Goal: Task Accomplishment & Management: Use online tool/utility

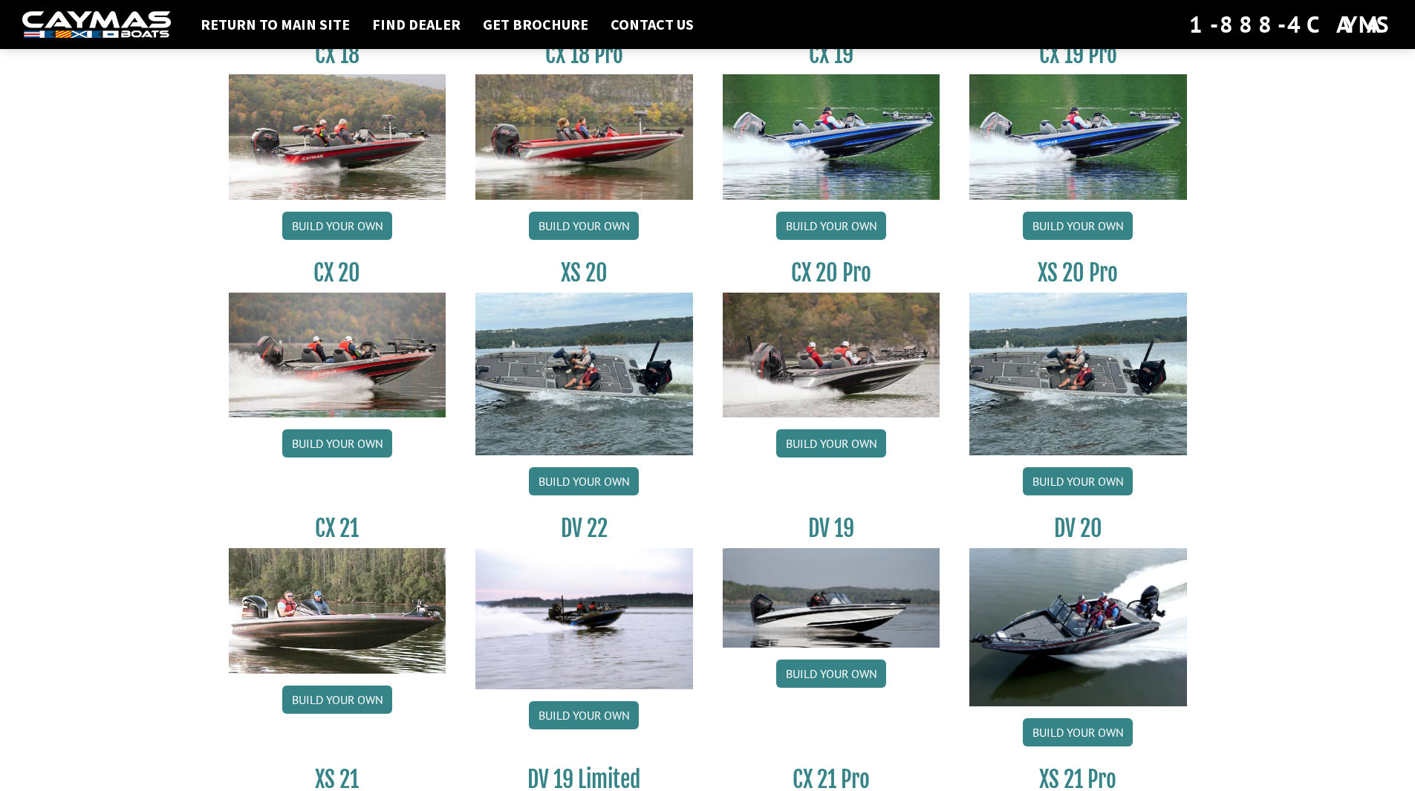
scroll to position [1337, 0]
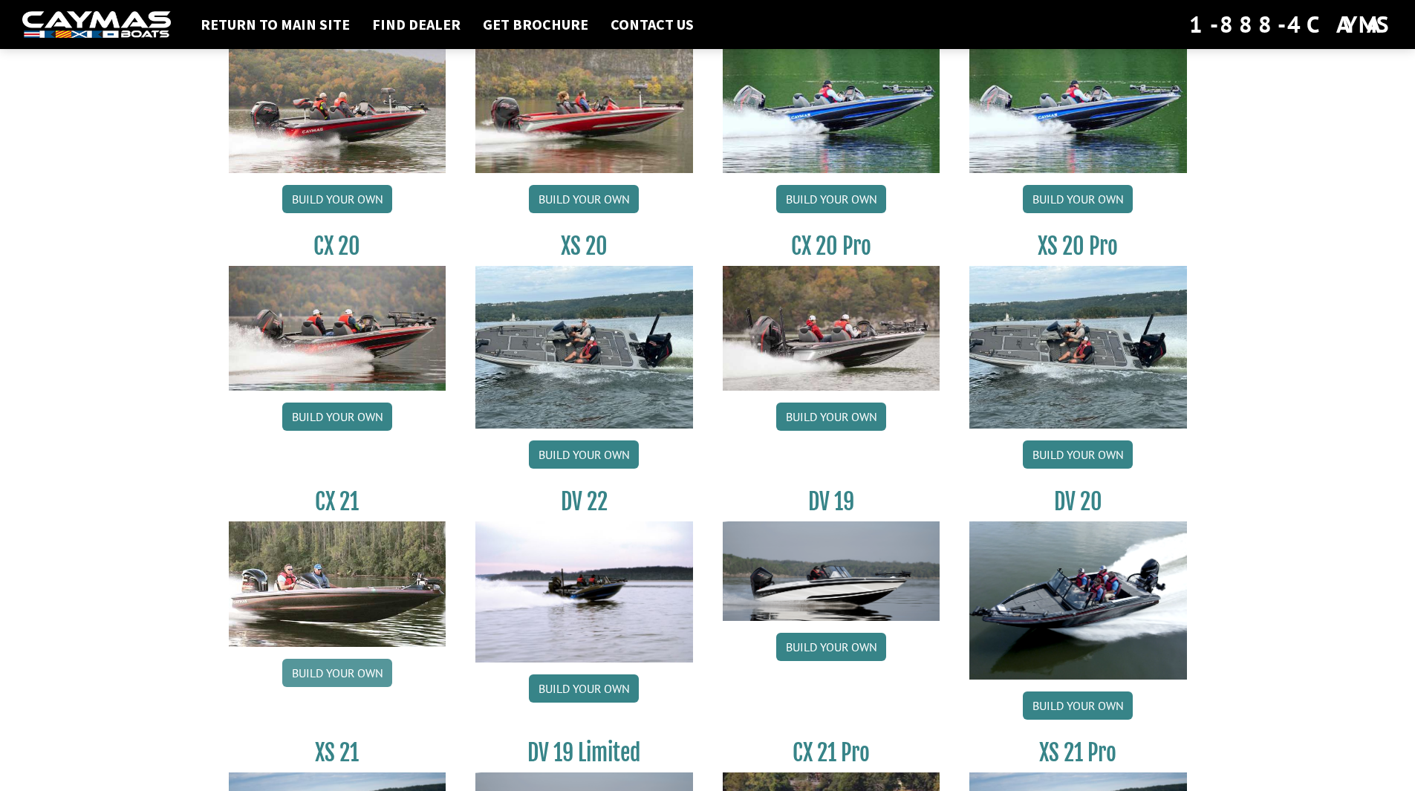
click at [342, 672] on link "Build your own" at bounding box center [337, 673] width 110 height 28
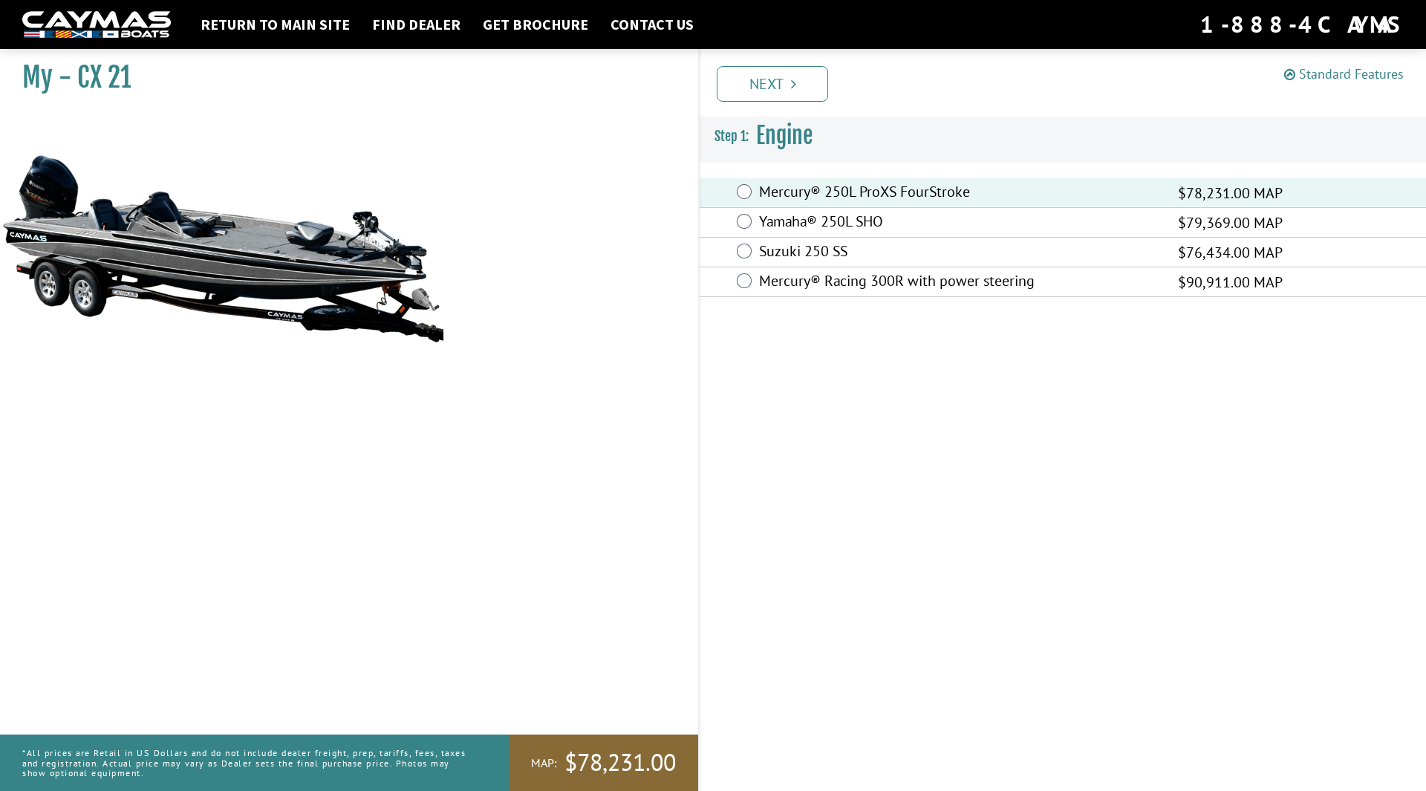
click at [1363, 74] on link "Standard Features" at bounding box center [1344, 73] width 120 height 17
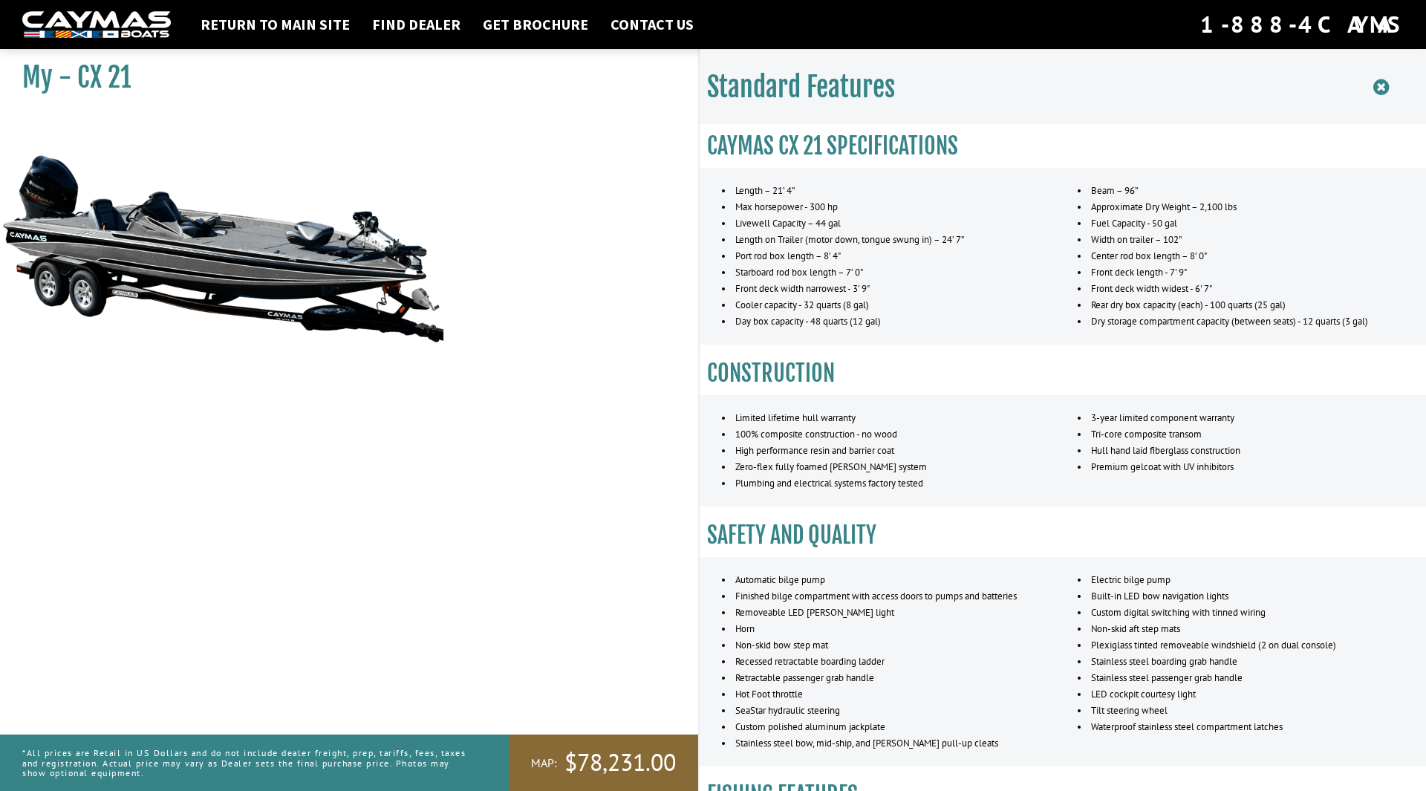
click at [1376, 89] on icon at bounding box center [1381, 87] width 16 height 19
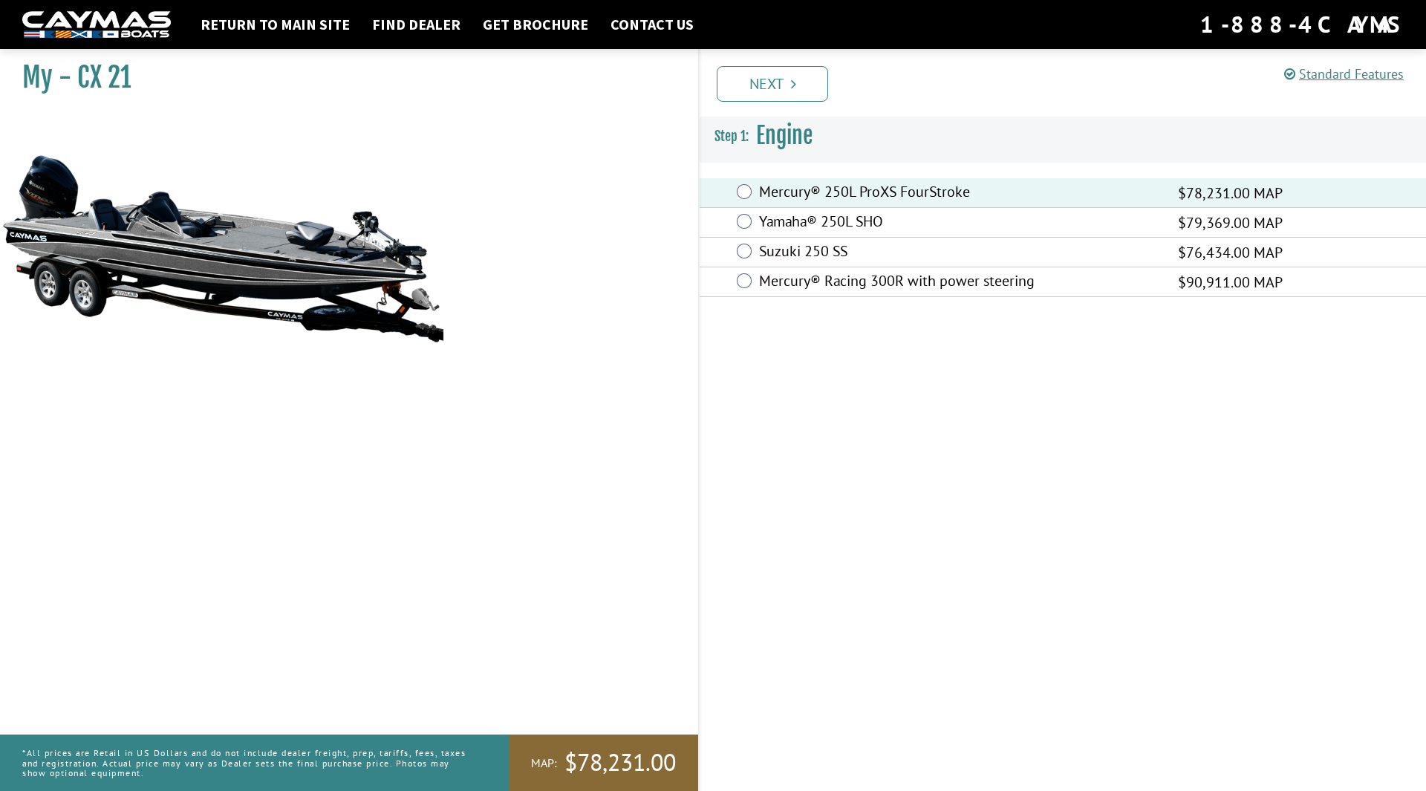
click at [771, 84] on link "Next" at bounding box center [772, 84] width 111 height 36
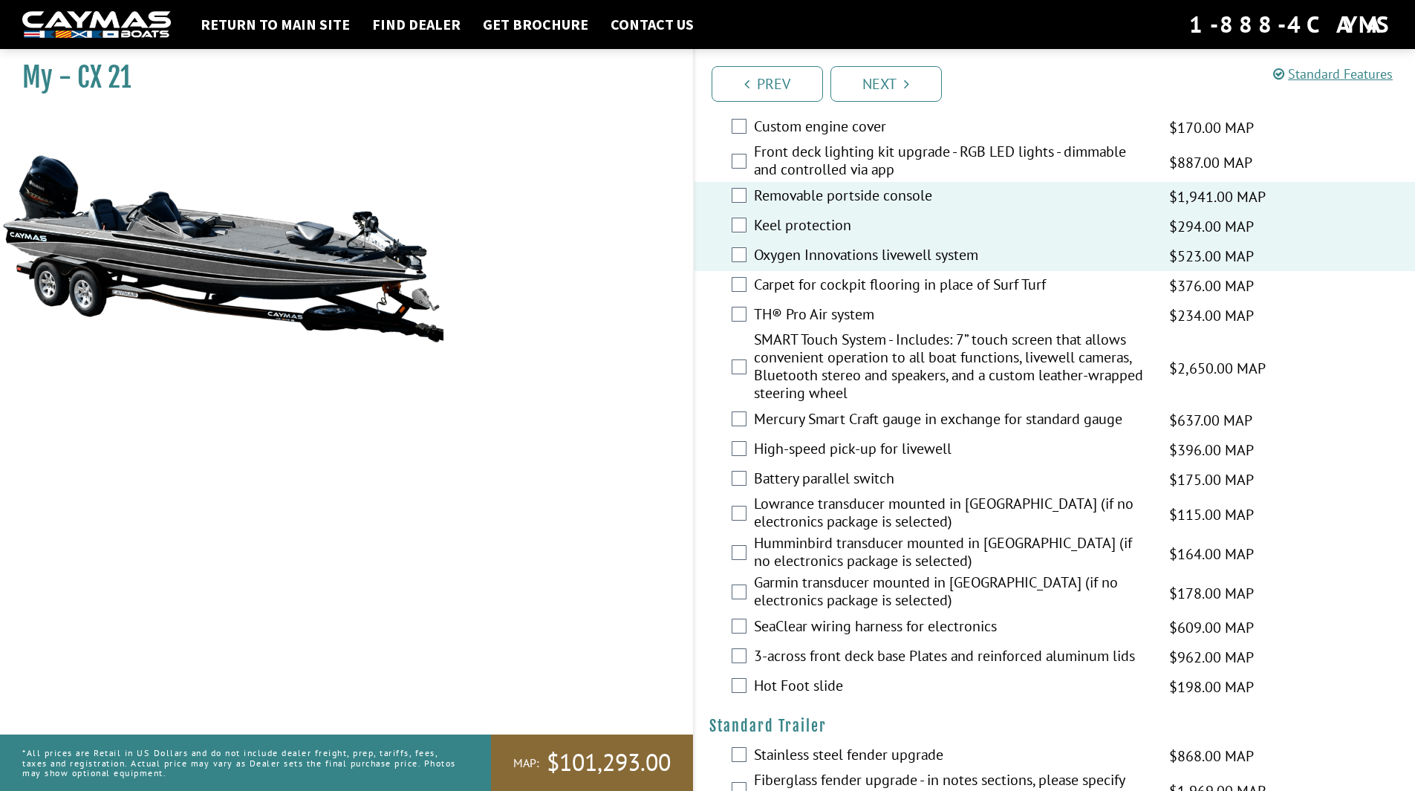
scroll to position [1560, 0]
click at [739, 426] on div "Mercury Smart Craft gauge in exchange for standard gauge $637.00 MAP $752.00 MS…" at bounding box center [1055, 419] width 721 height 30
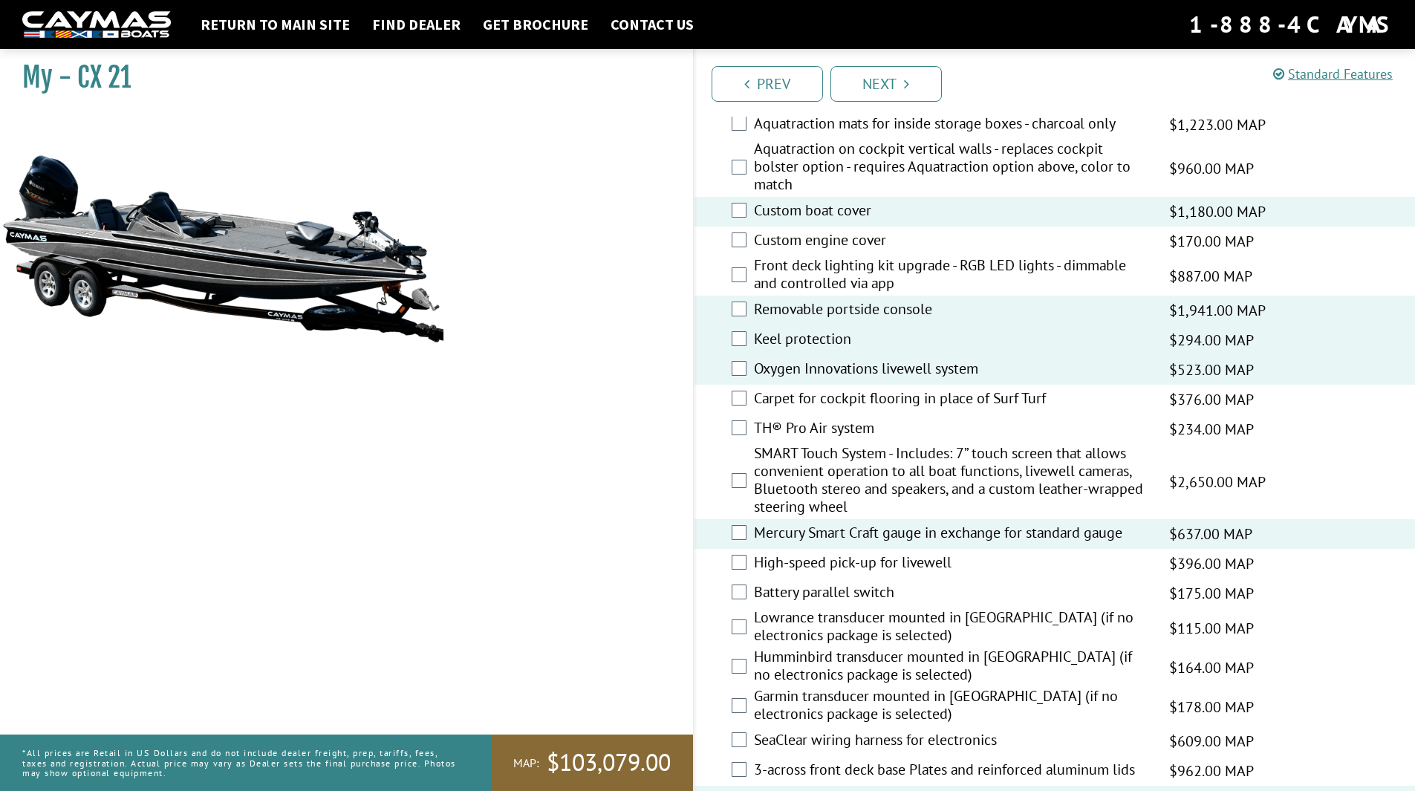
scroll to position [1148, 0]
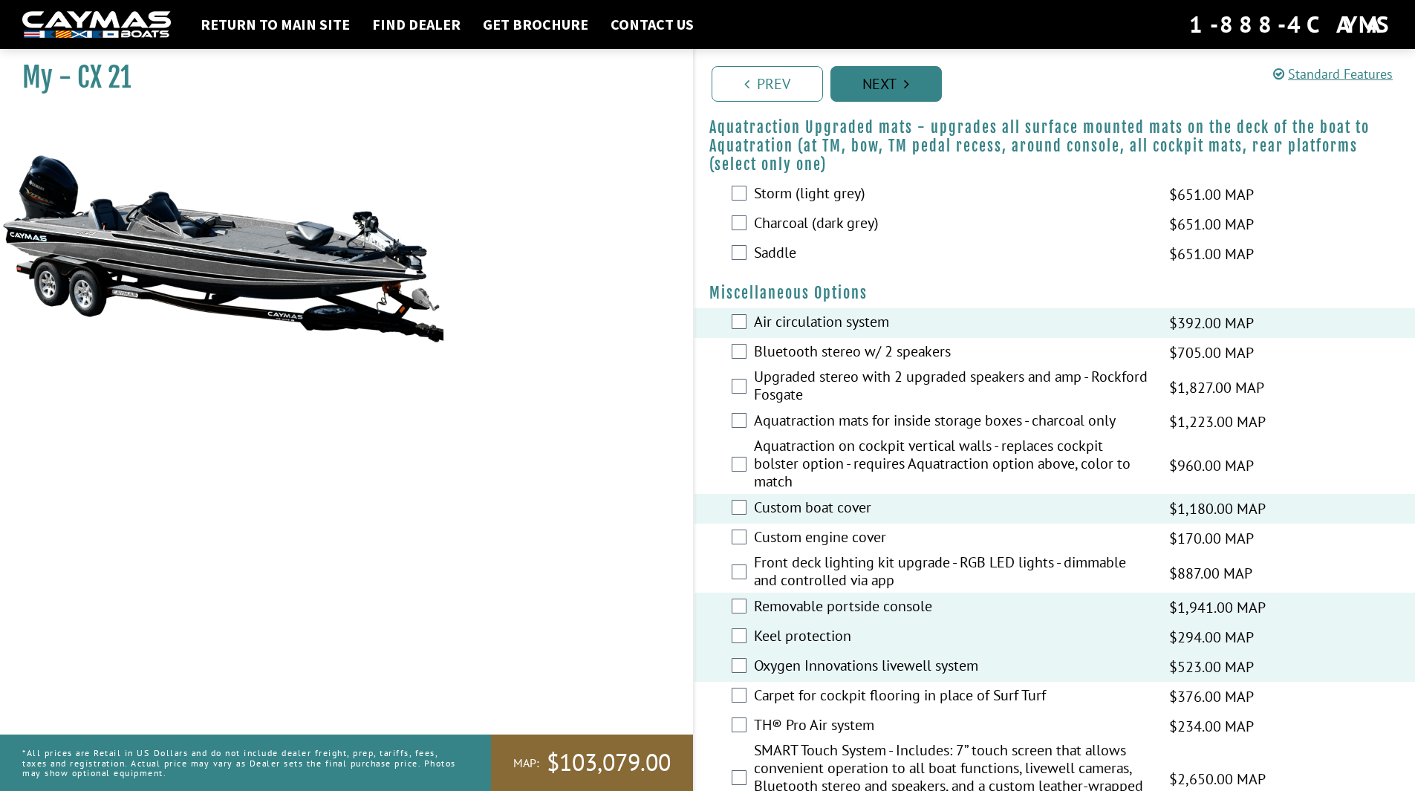
click at [904, 91] on icon "Pagination" at bounding box center [906, 84] width 5 height 15
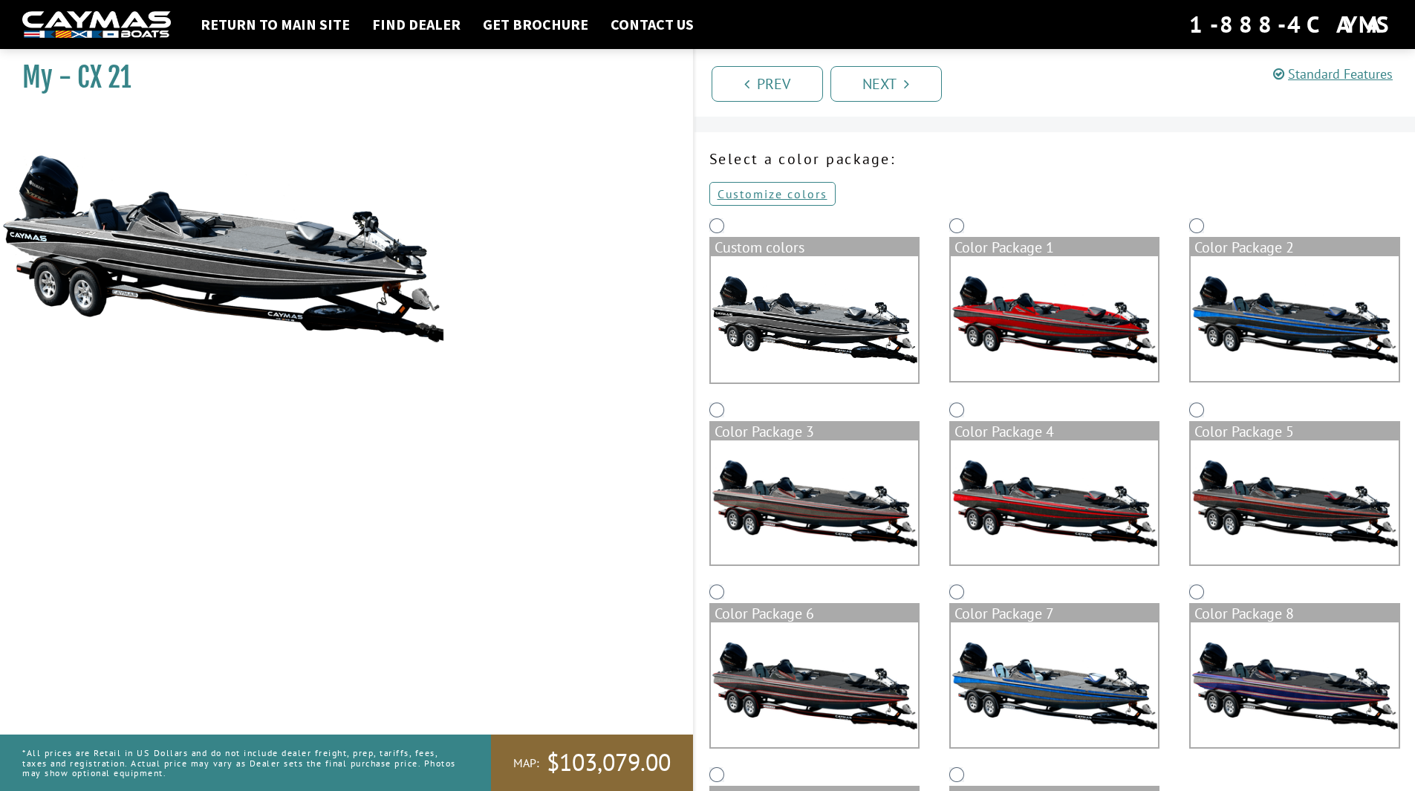
scroll to position [0, 0]
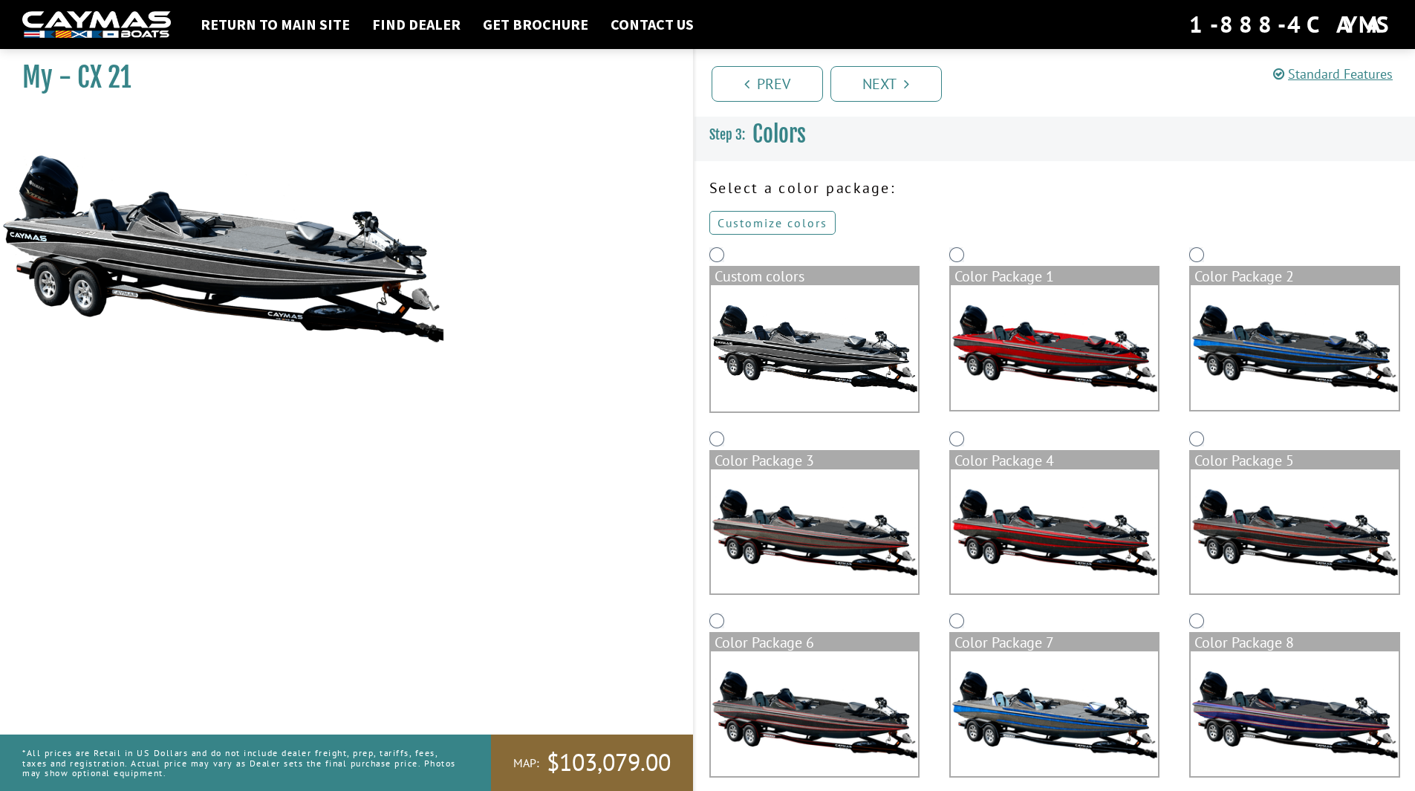
click at [769, 221] on link "Customize colors" at bounding box center [772, 223] width 126 height 24
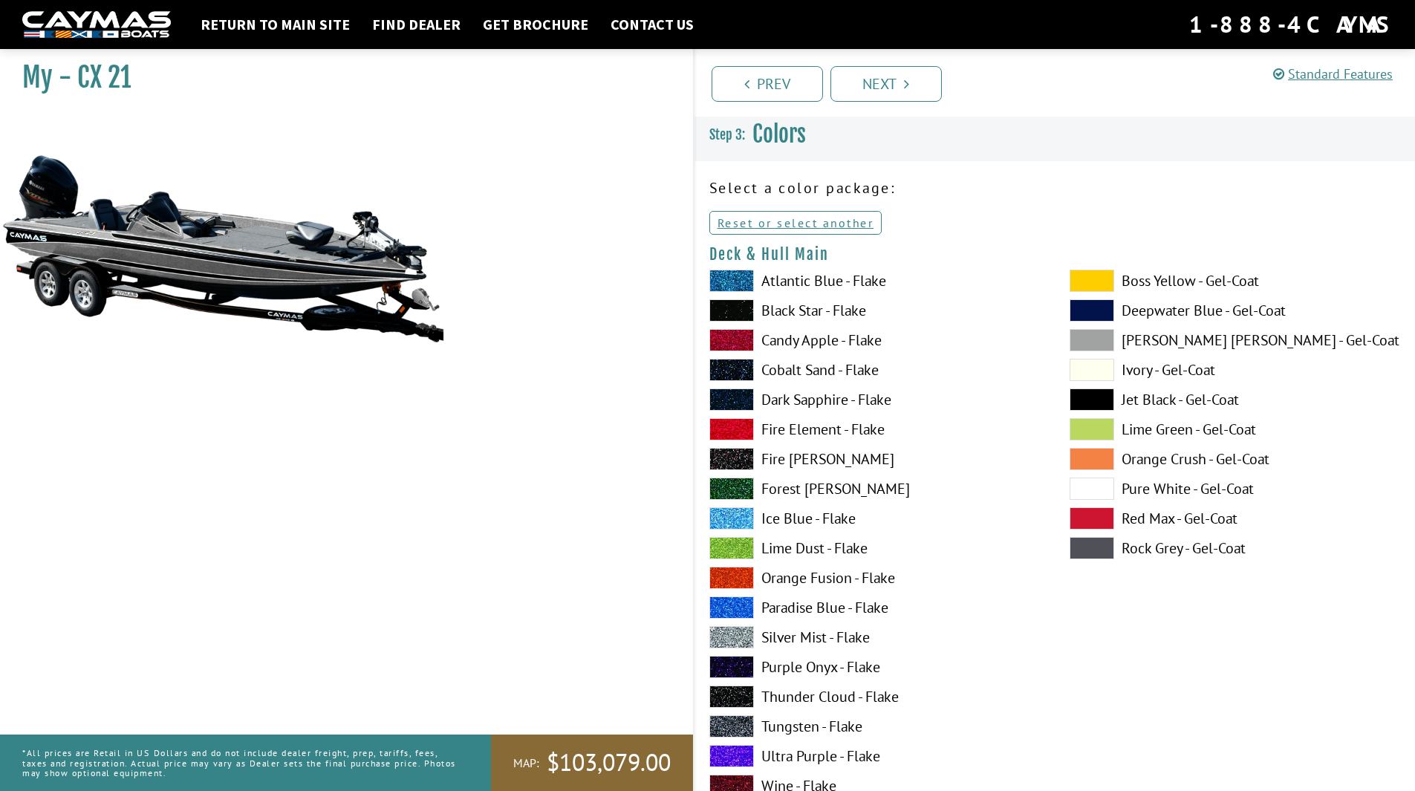
click at [1093, 286] on span at bounding box center [1092, 281] width 45 height 22
click at [1095, 553] on span at bounding box center [1092, 548] width 45 height 22
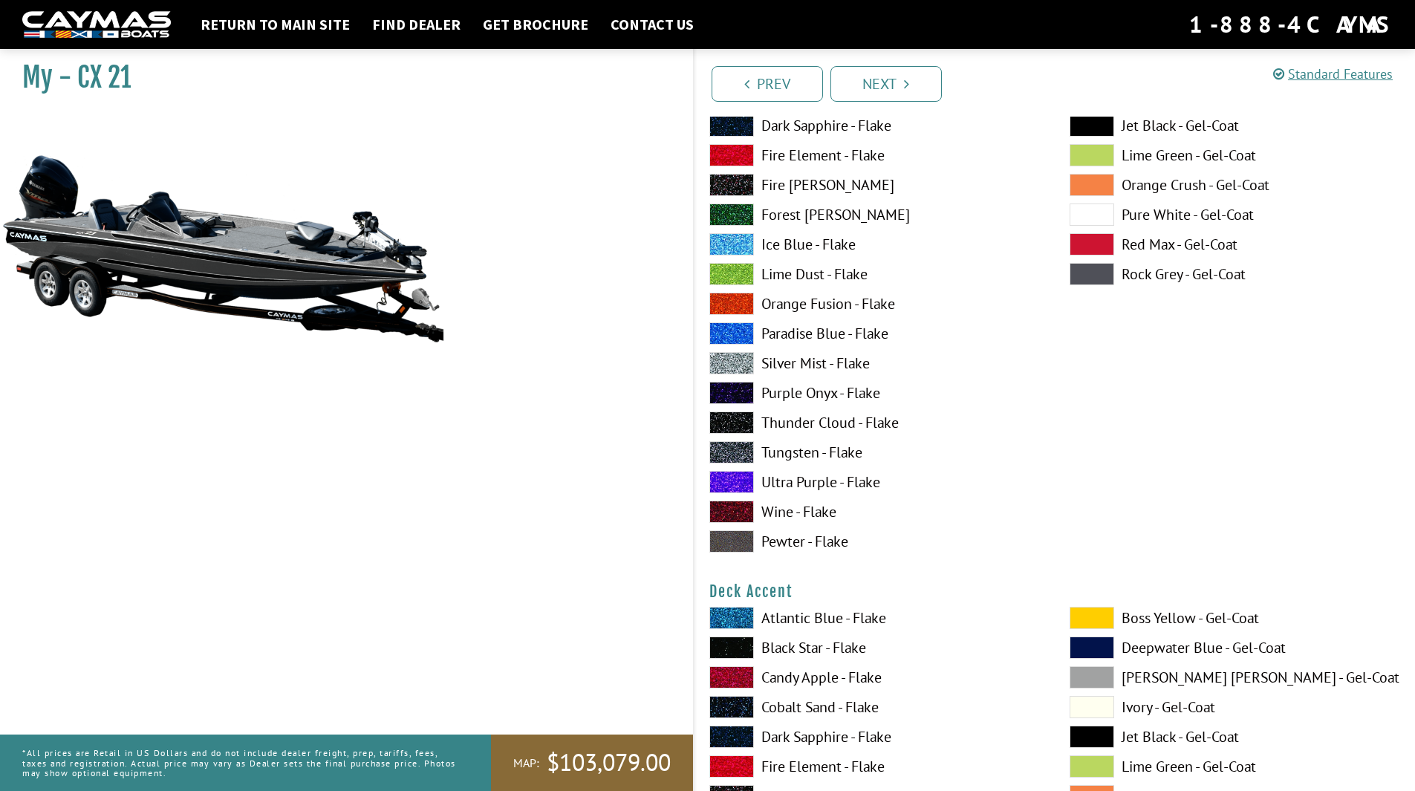
scroll to position [371, 0]
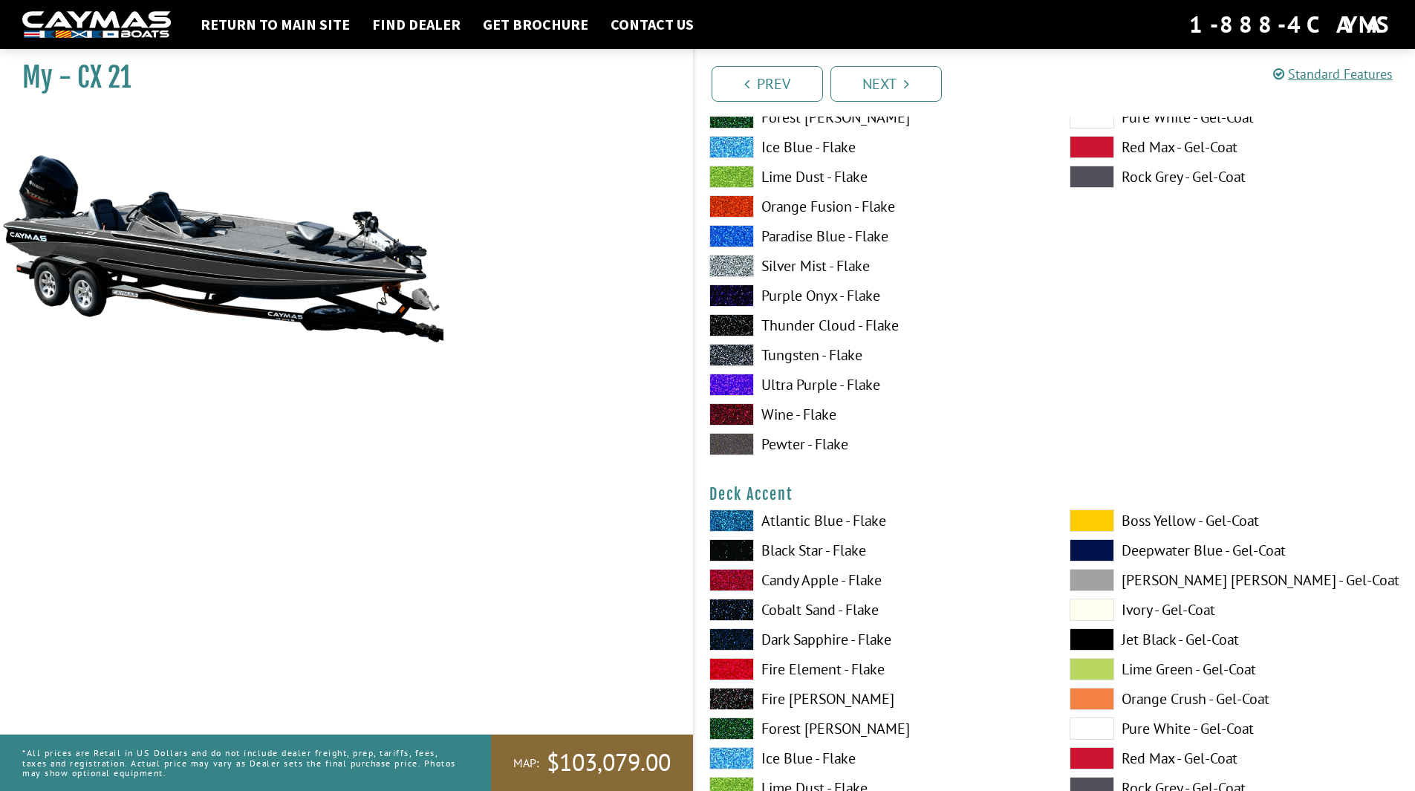
click at [1080, 524] on span at bounding box center [1092, 521] width 45 height 22
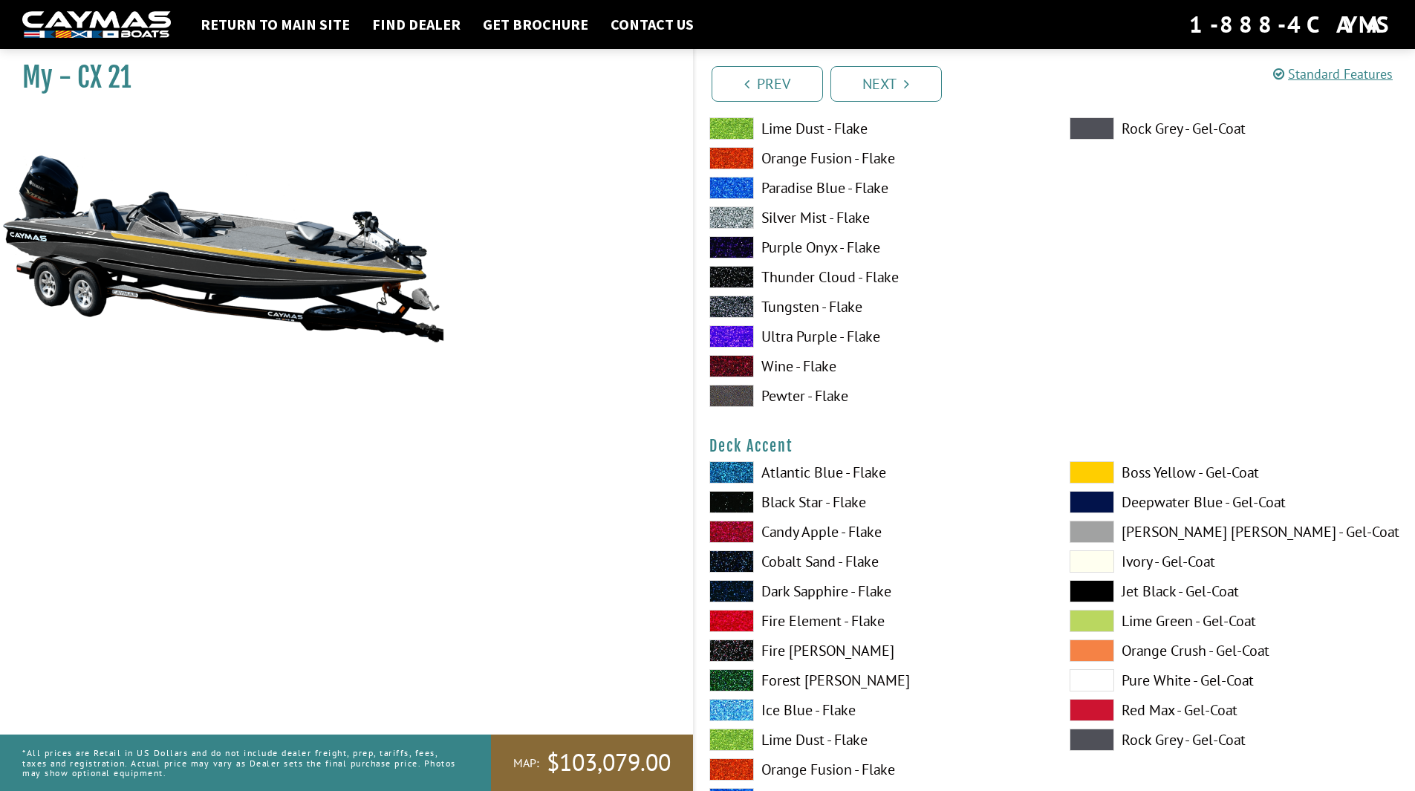
scroll to position [446, 0]
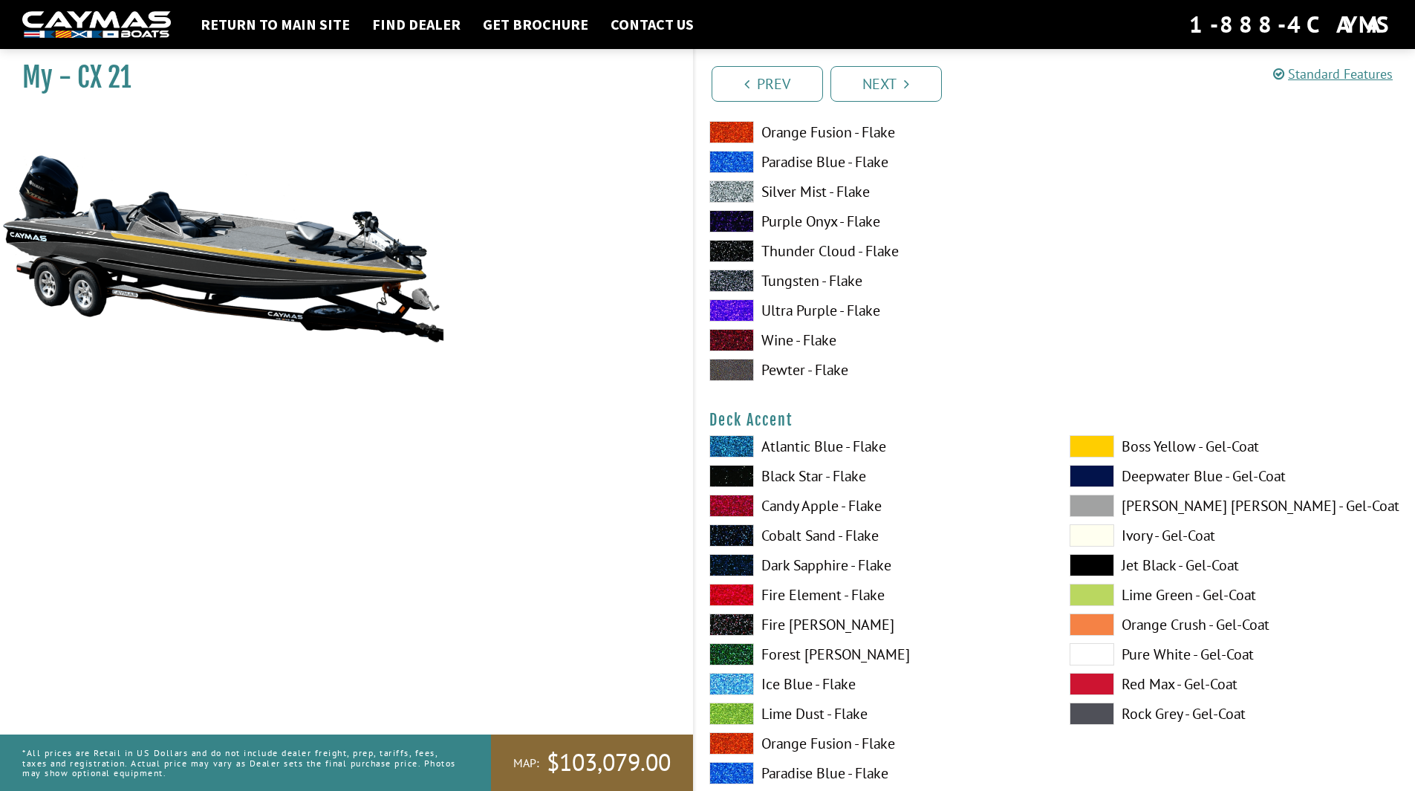
click at [741, 599] on span at bounding box center [731, 595] width 45 height 22
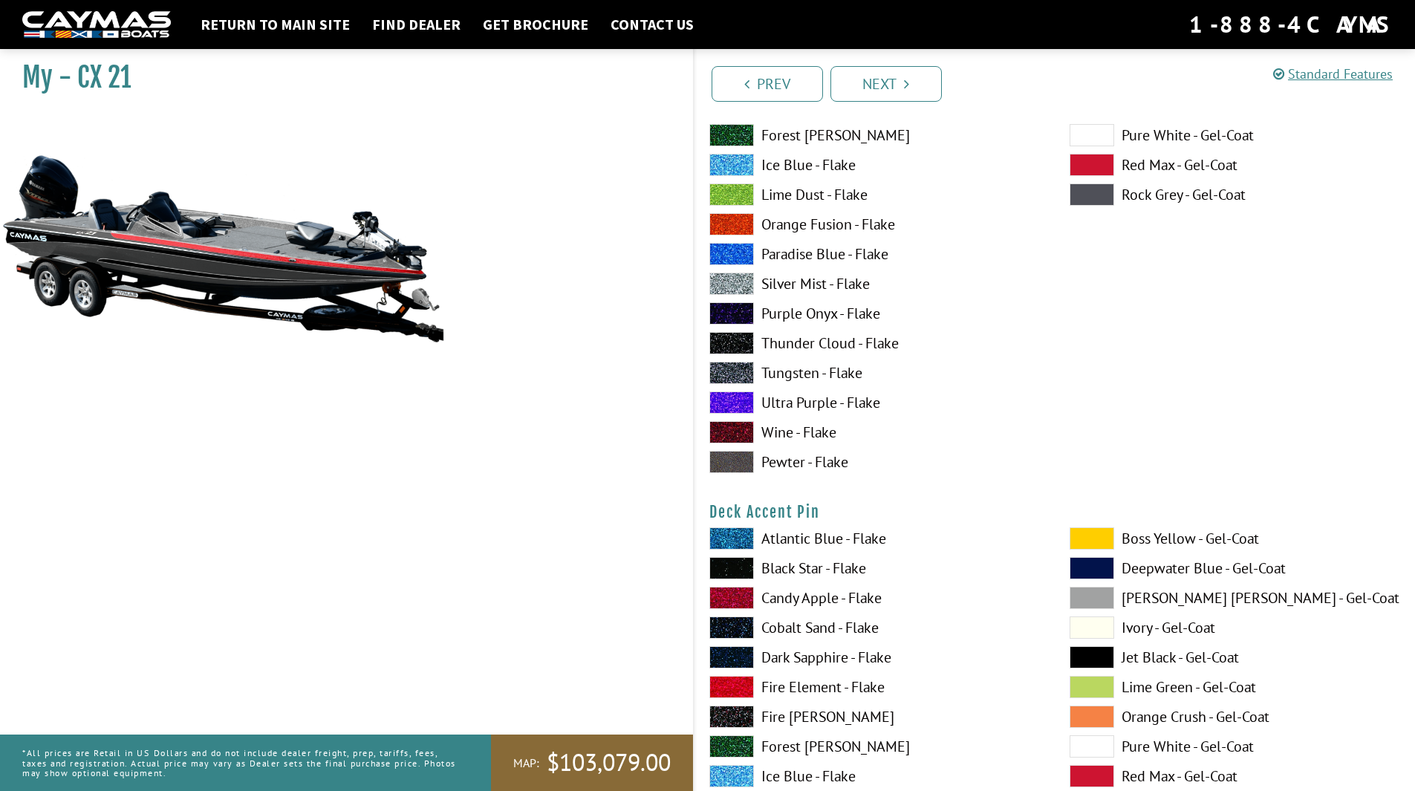
scroll to position [966, 0]
click at [1090, 538] on span at bounding box center [1092, 538] width 45 height 22
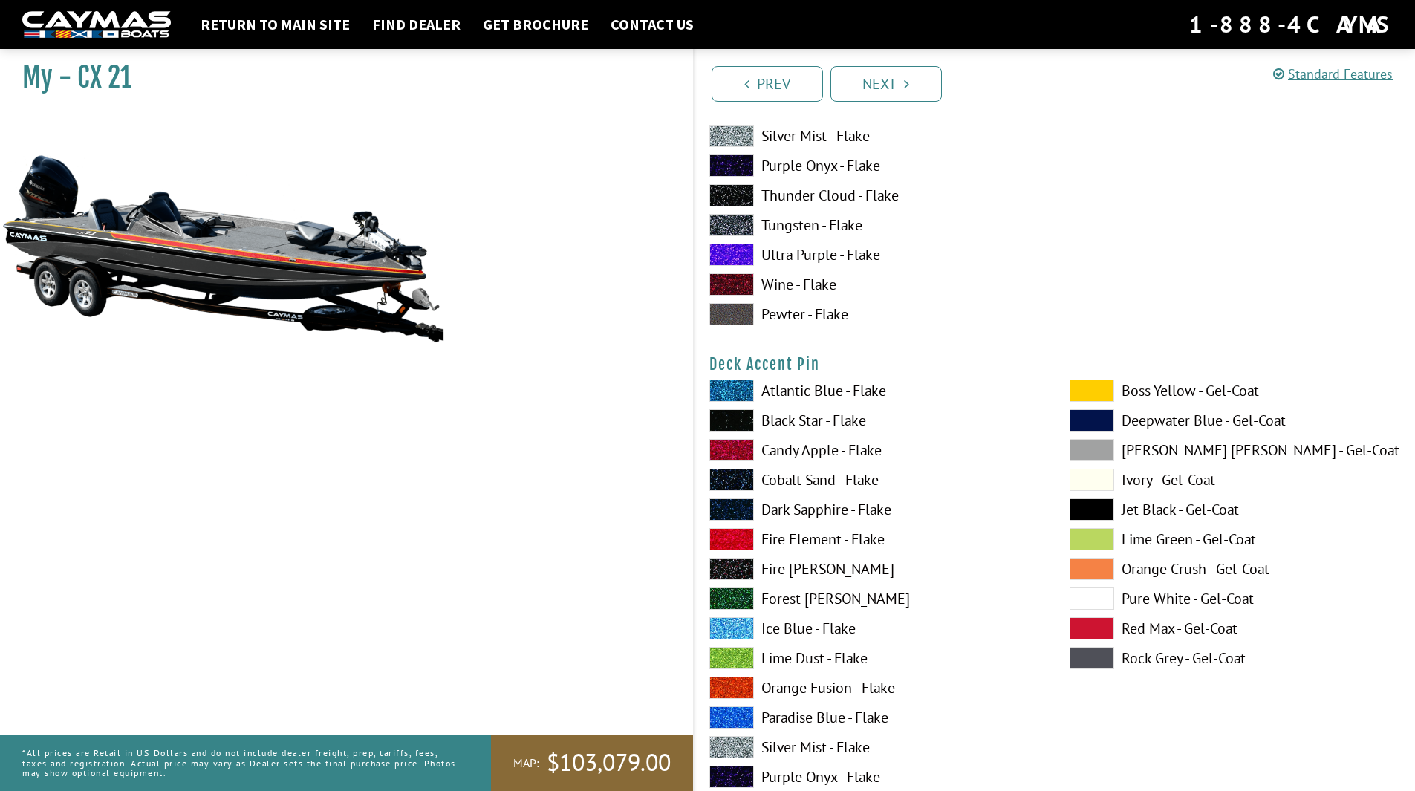
scroll to position [1114, 0]
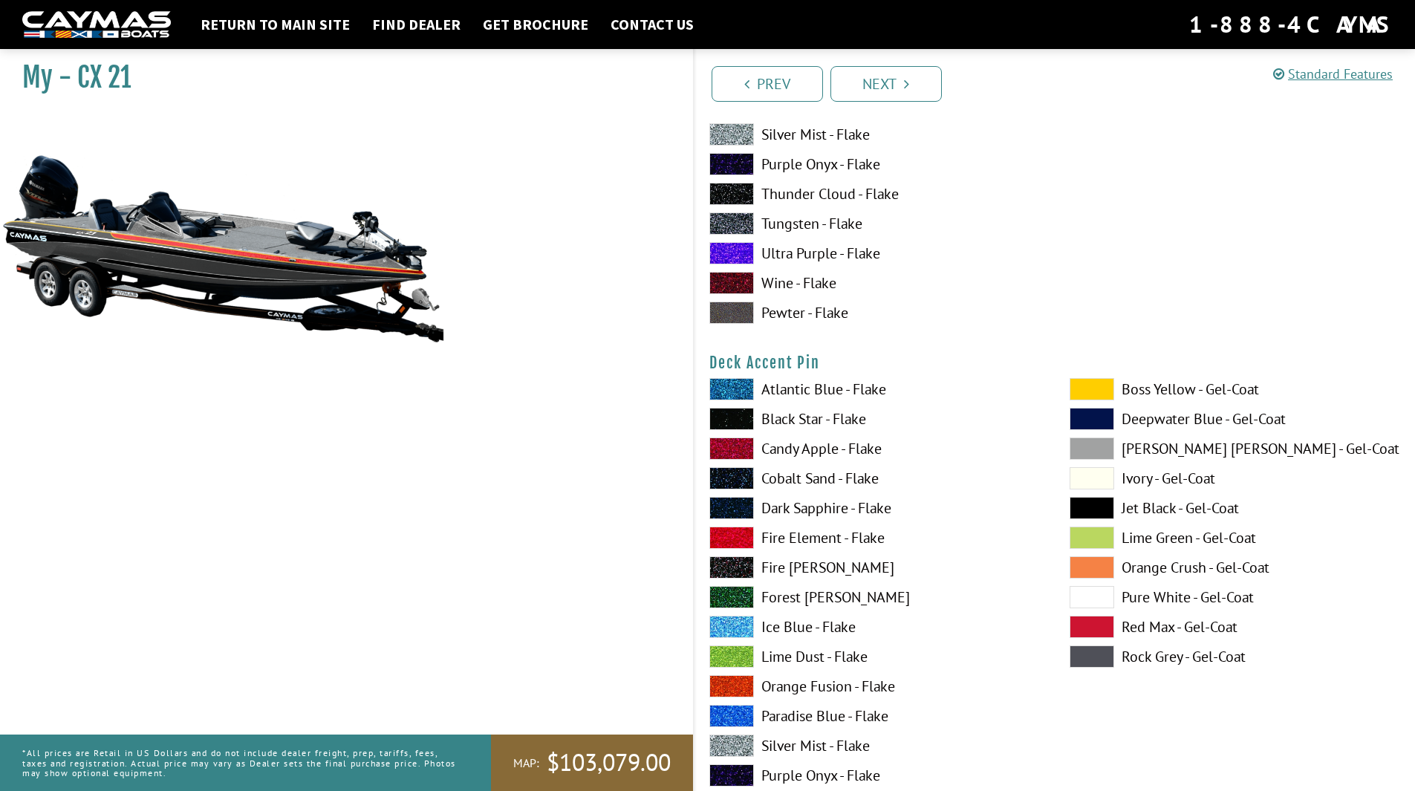
click at [741, 751] on span at bounding box center [731, 746] width 45 height 22
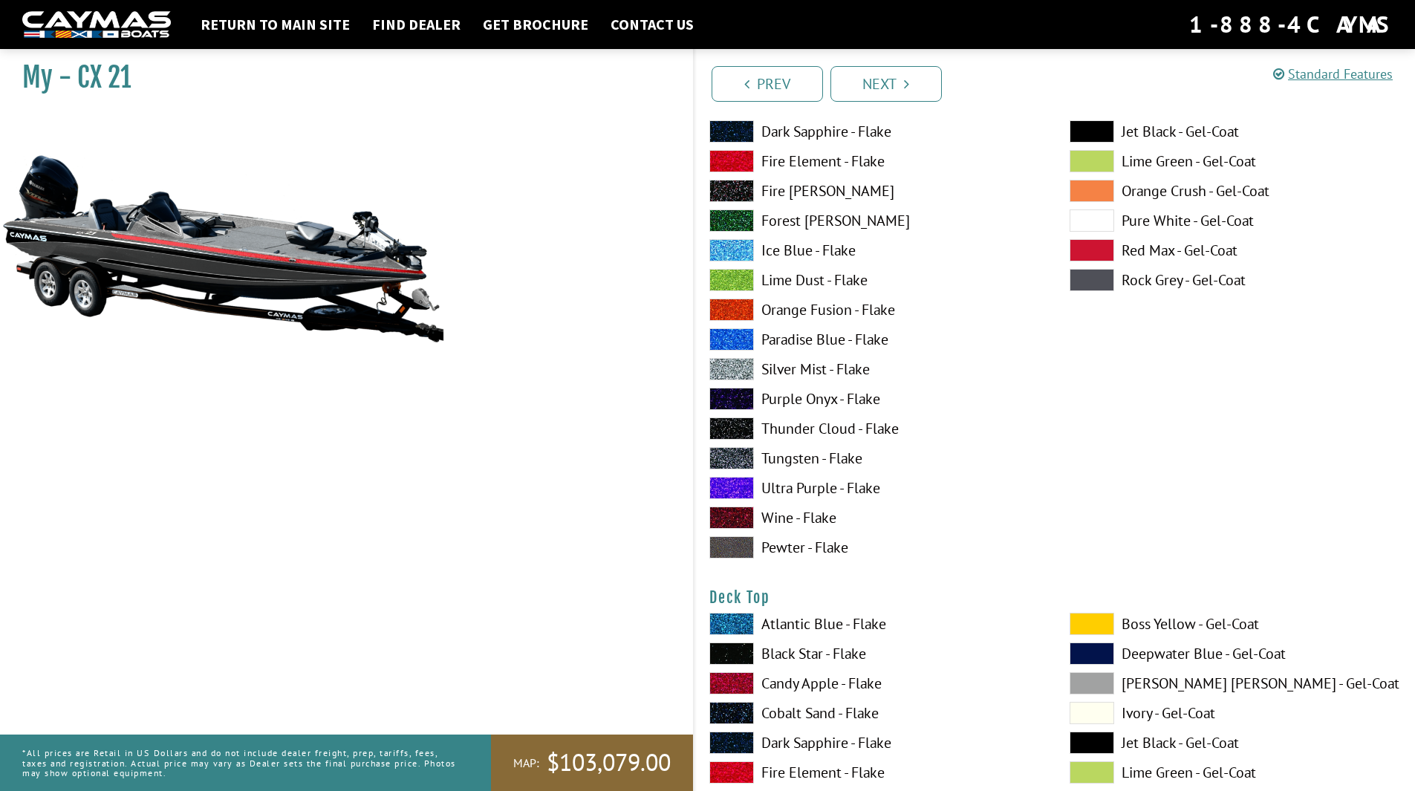
scroll to position [1560, 0]
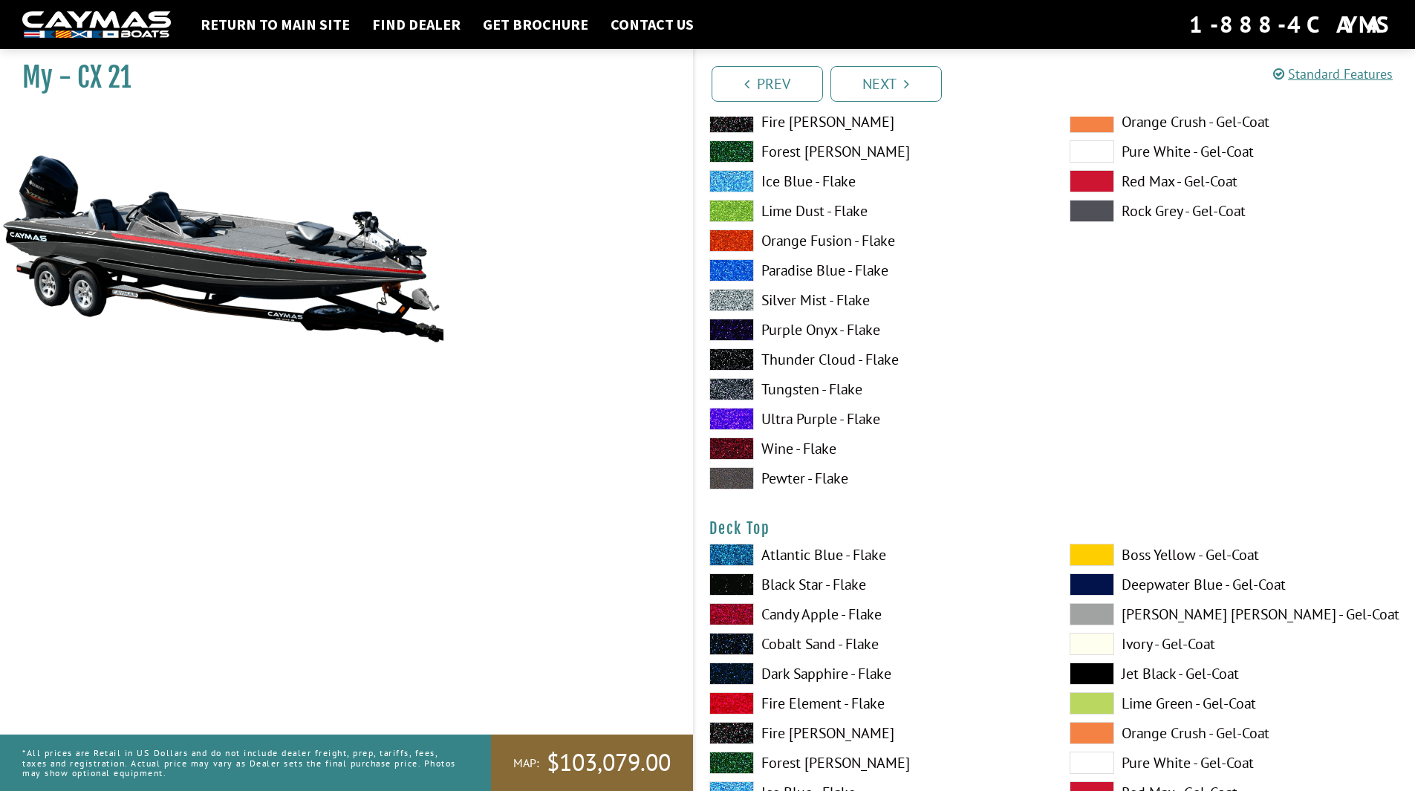
click at [1103, 553] on span at bounding box center [1092, 555] width 45 height 22
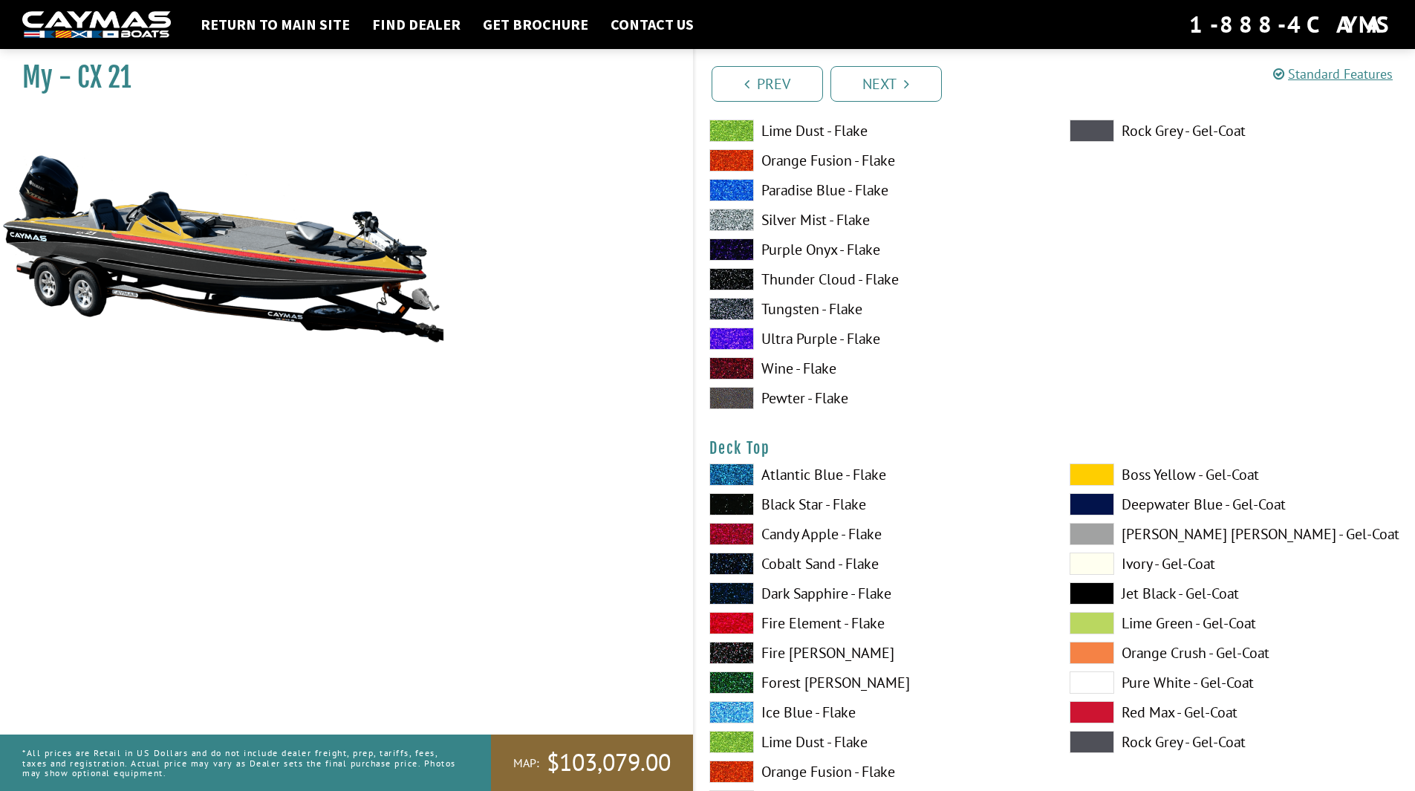
scroll to position [1783, 0]
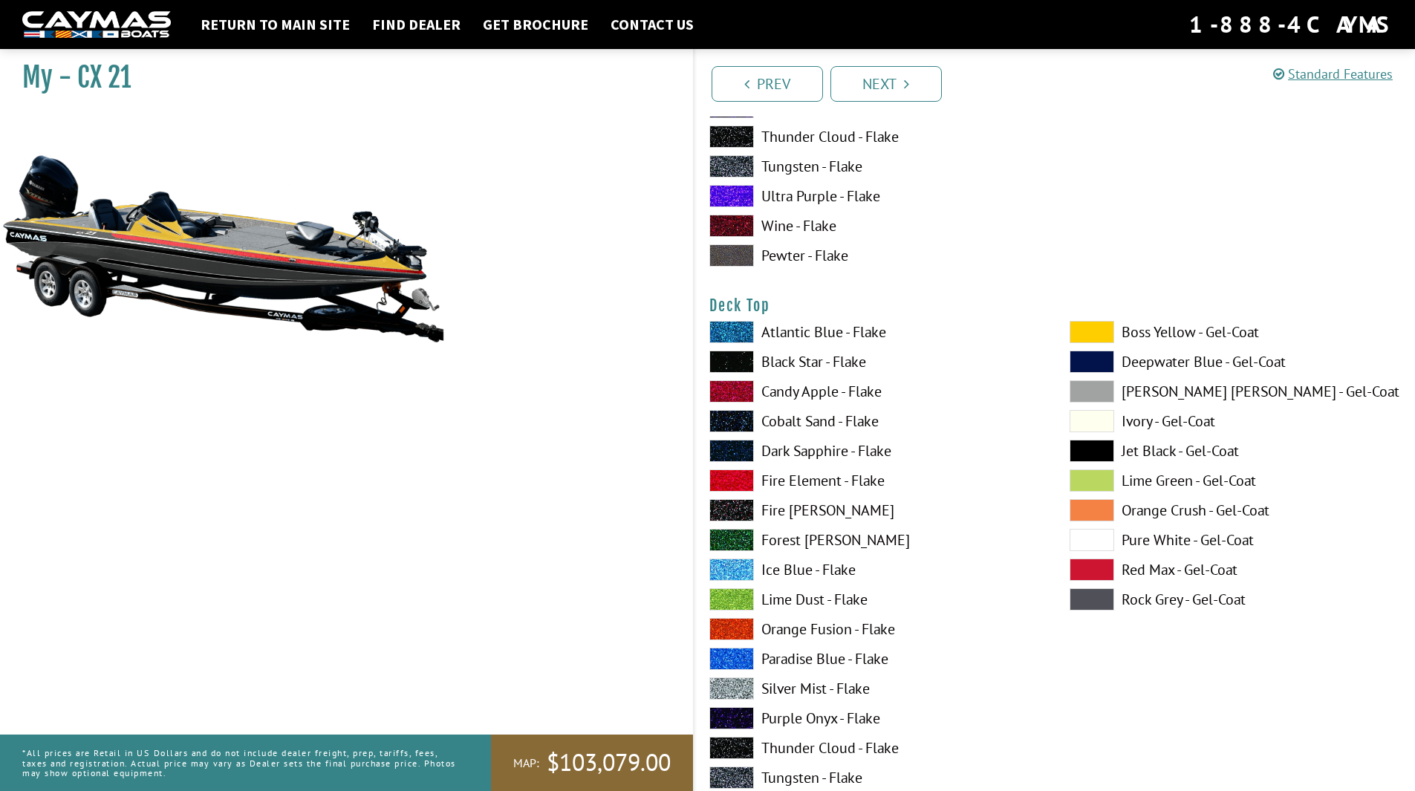
click at [738, 691] on span at bounding box center [731, 688] width 45 height 22
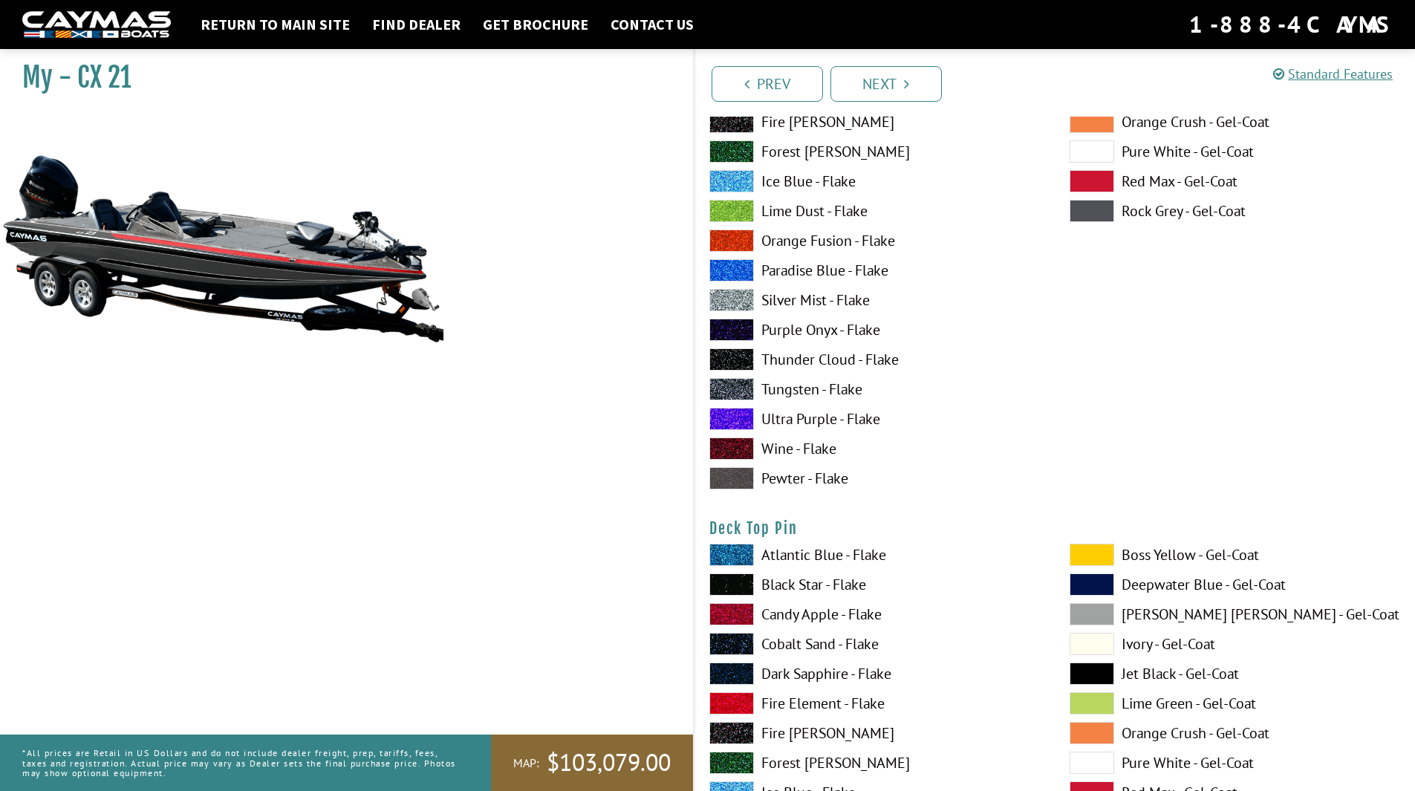
scroll to position [2228, 0]
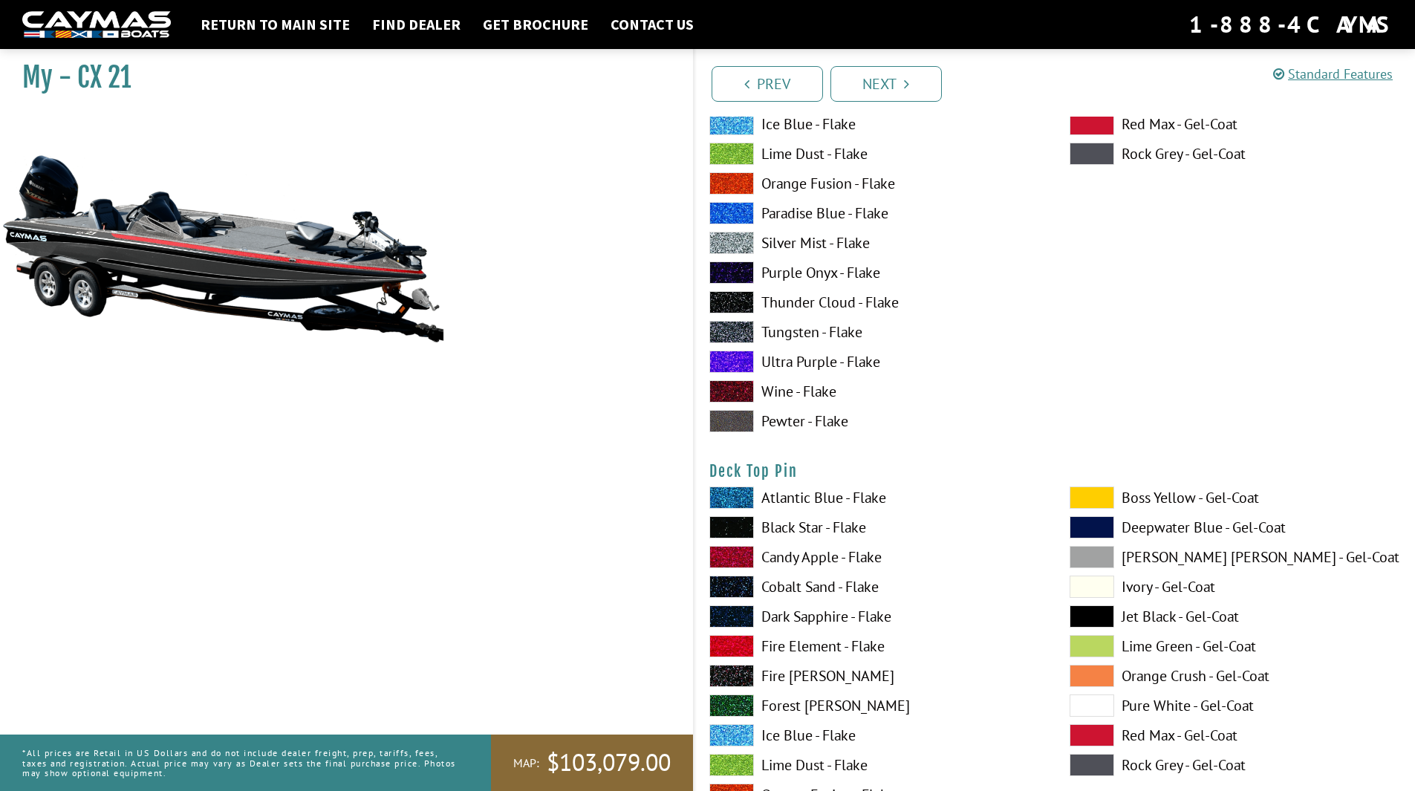
click at [1098, 498] on span at bounding box center [1092, 498] width 45 height 22
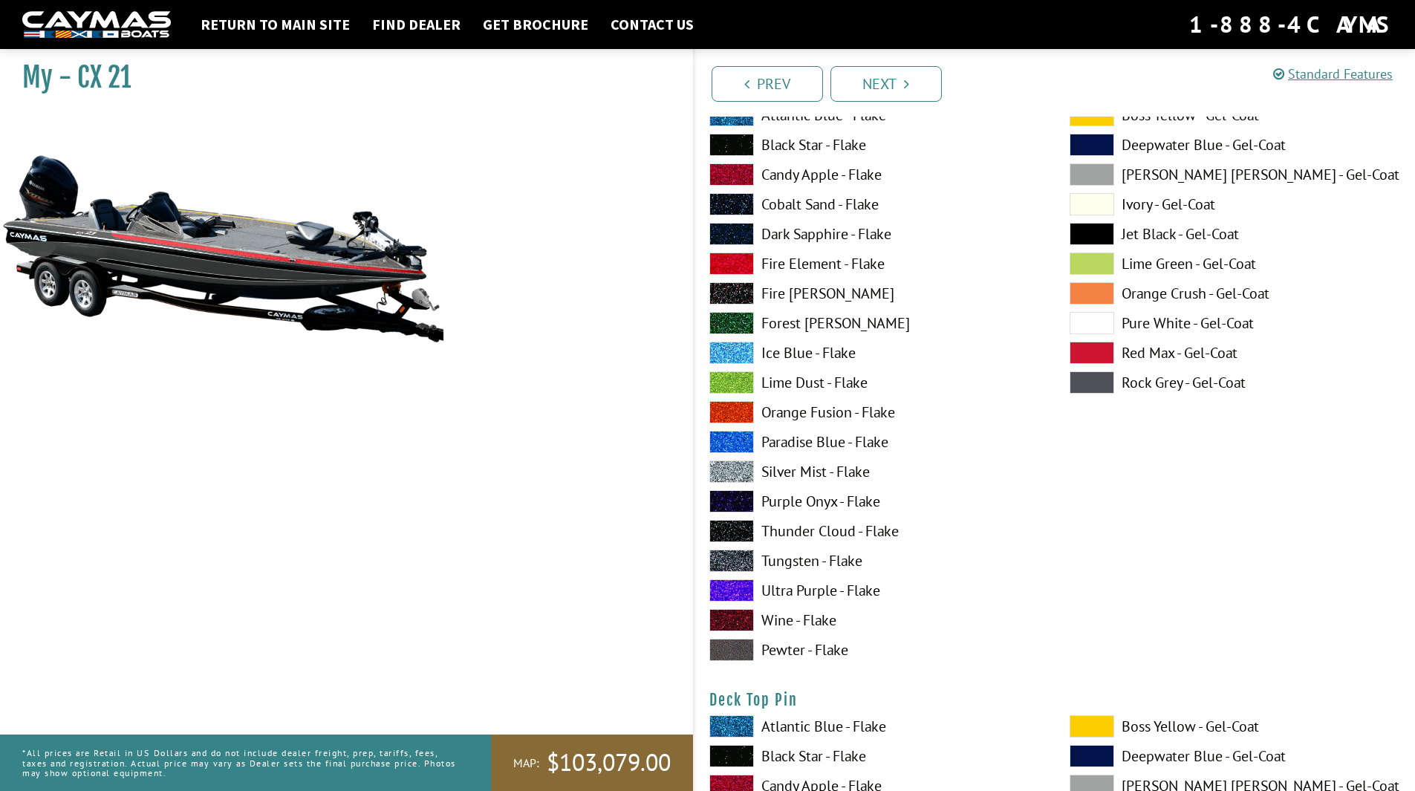
scroll to position [2006, 0]
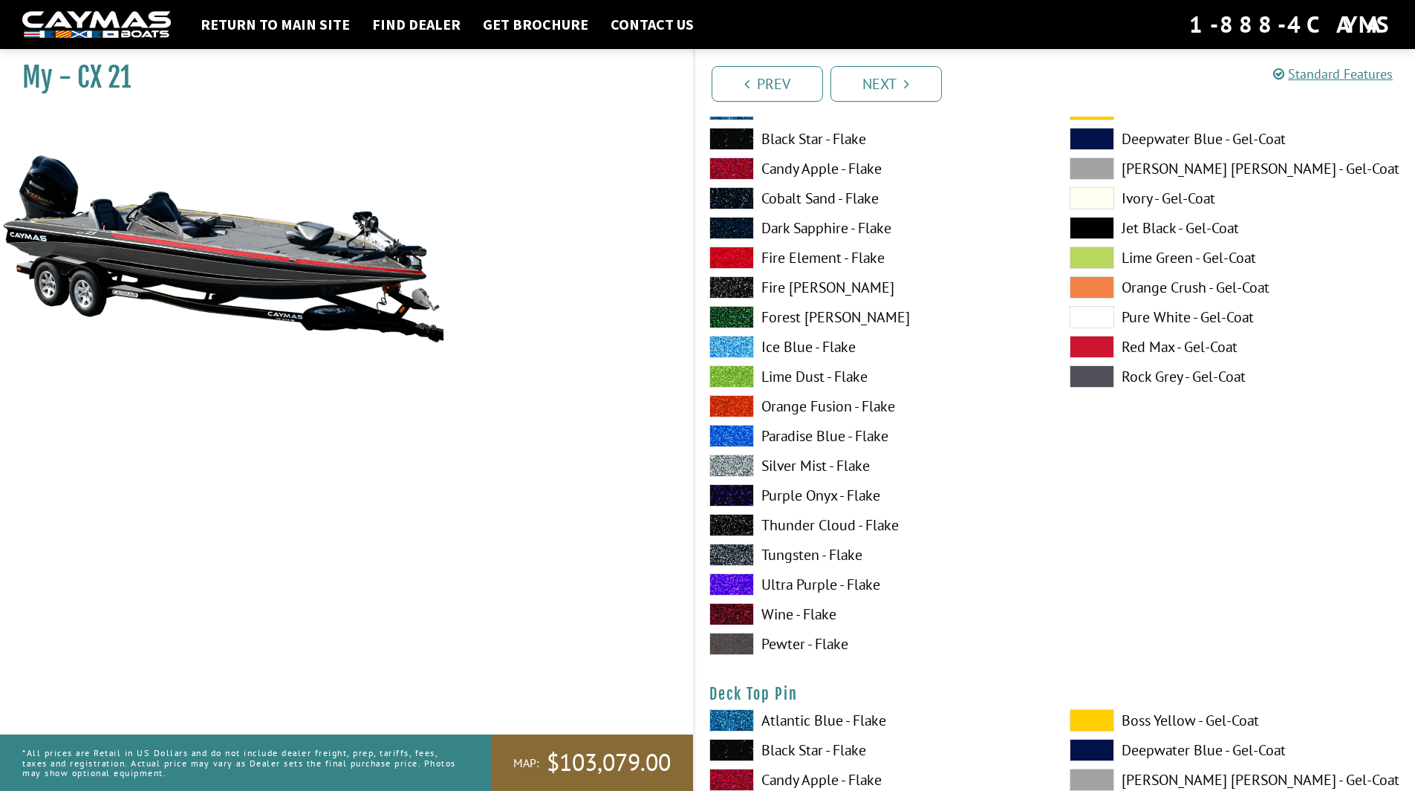
click at [735, 259] on span at bounding box center [731, 258] width 45 height 22
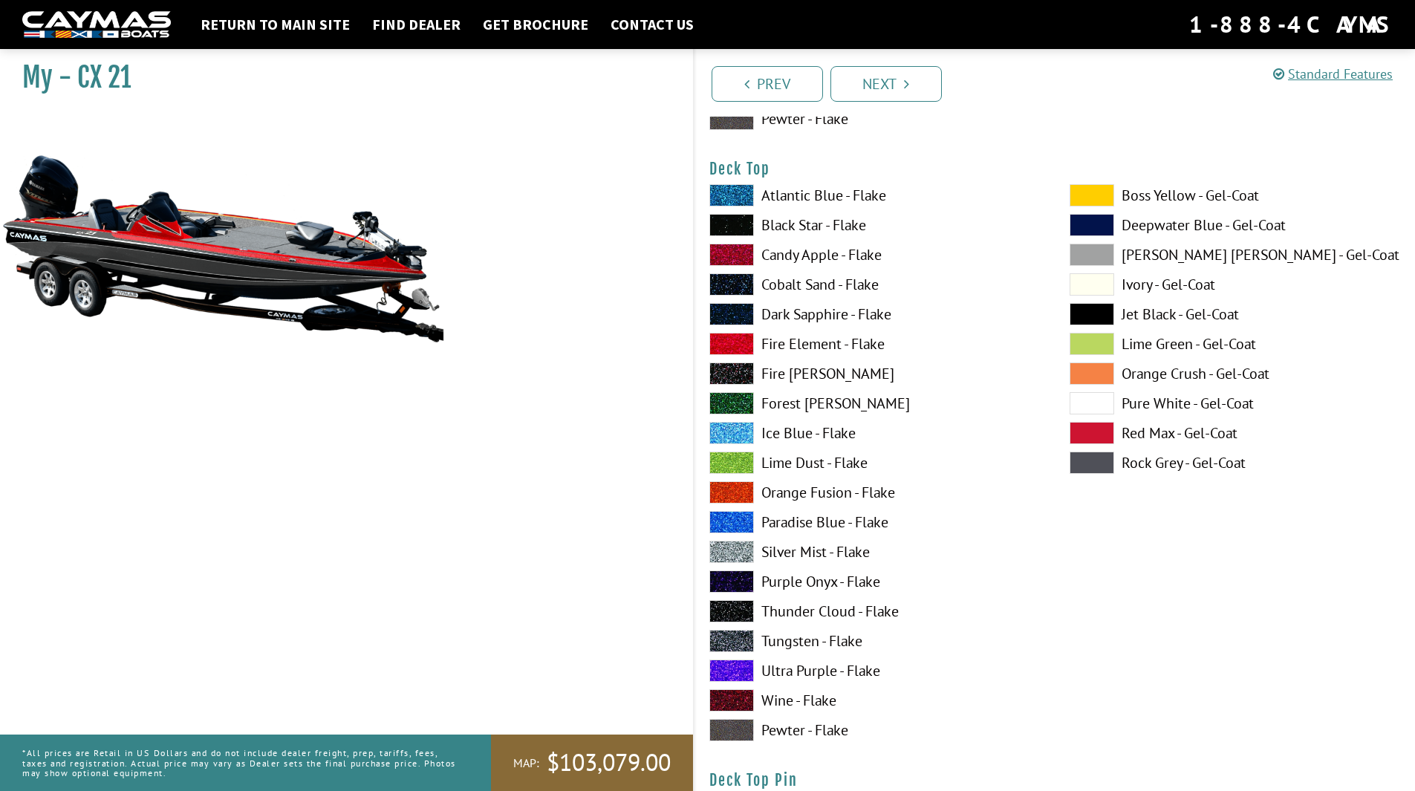
scroll to position [1783, 0]
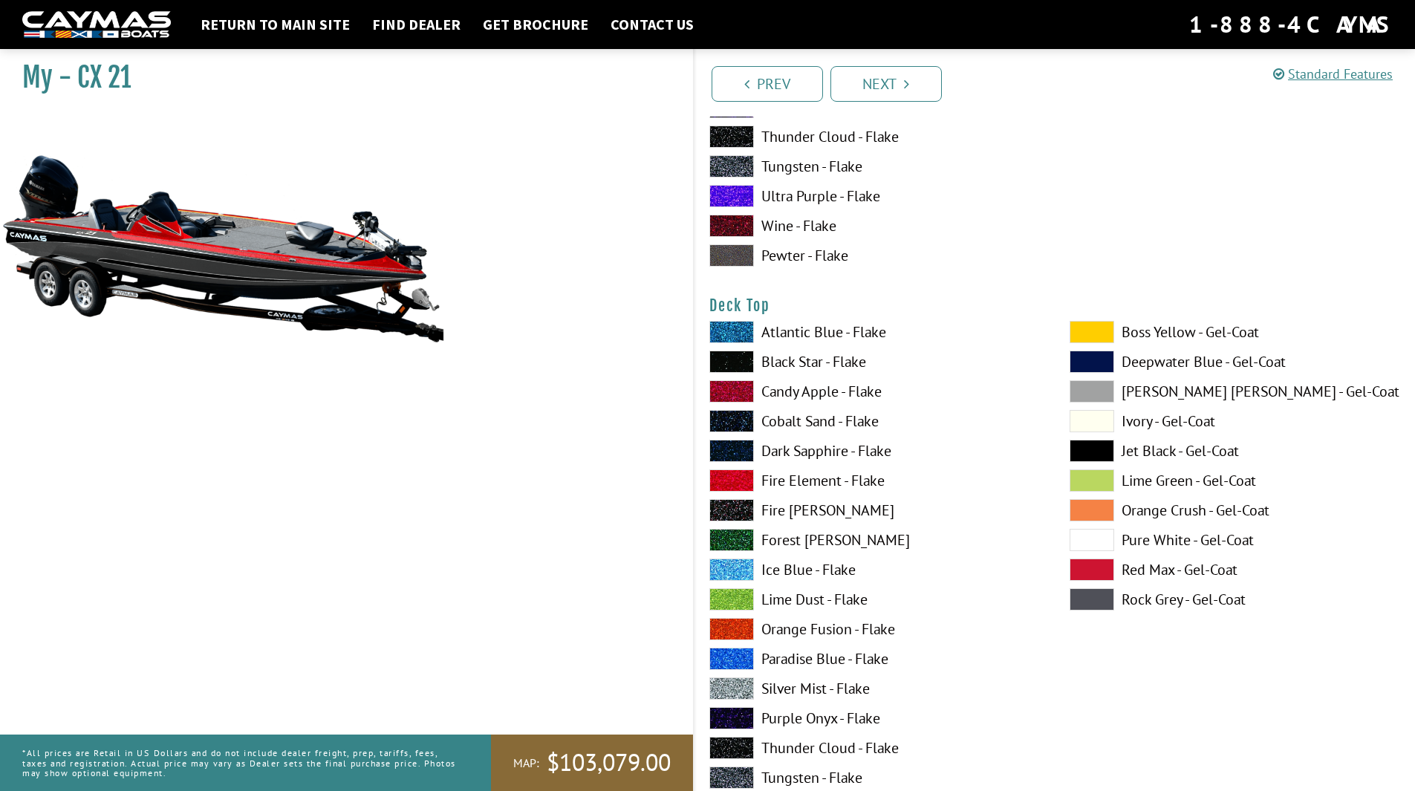
click at [1088, 336] on span at bounding box center [1092, 332] width 45 height 22
click at [736, 687] on span at bounding box center [731, 688] width 45 height 22
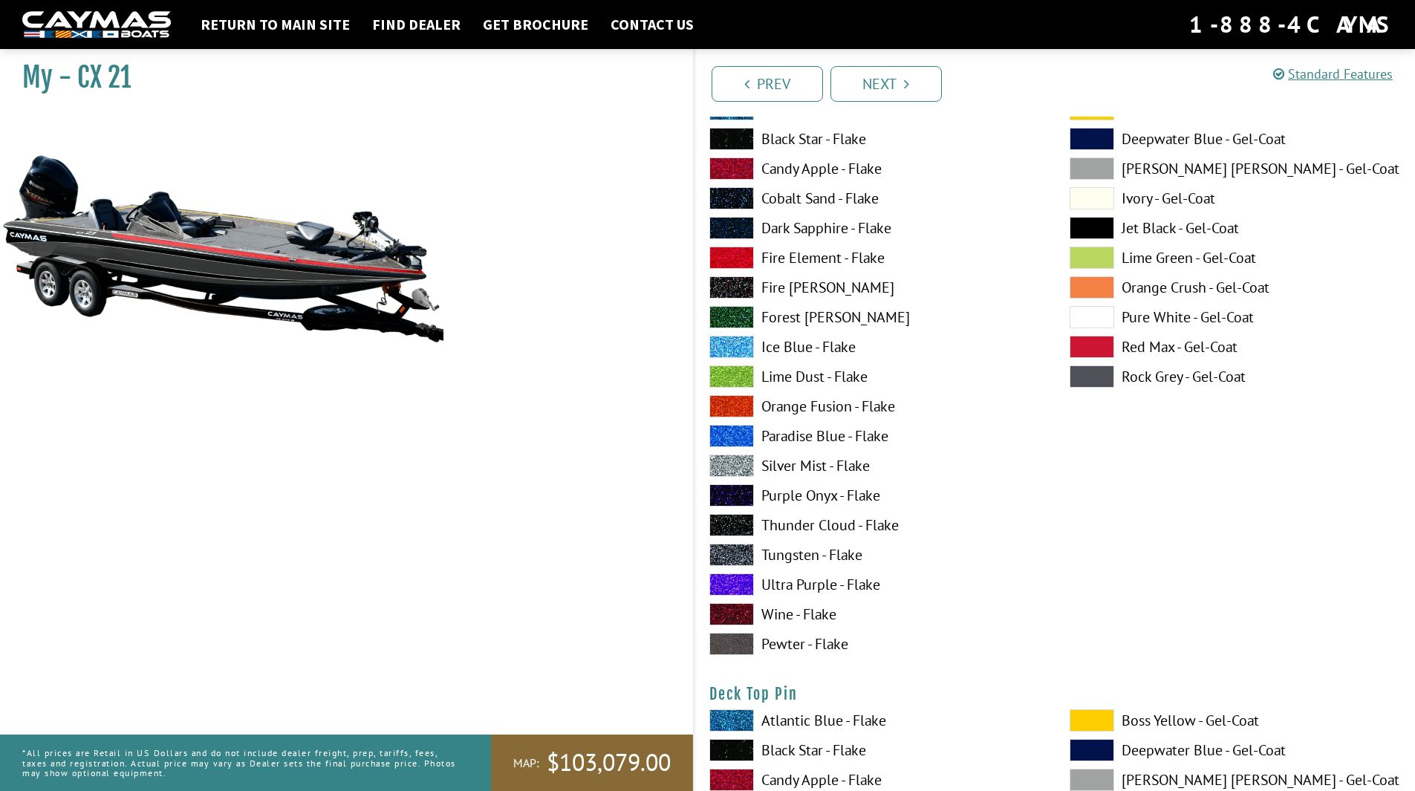
scroll to position [2154, 0]
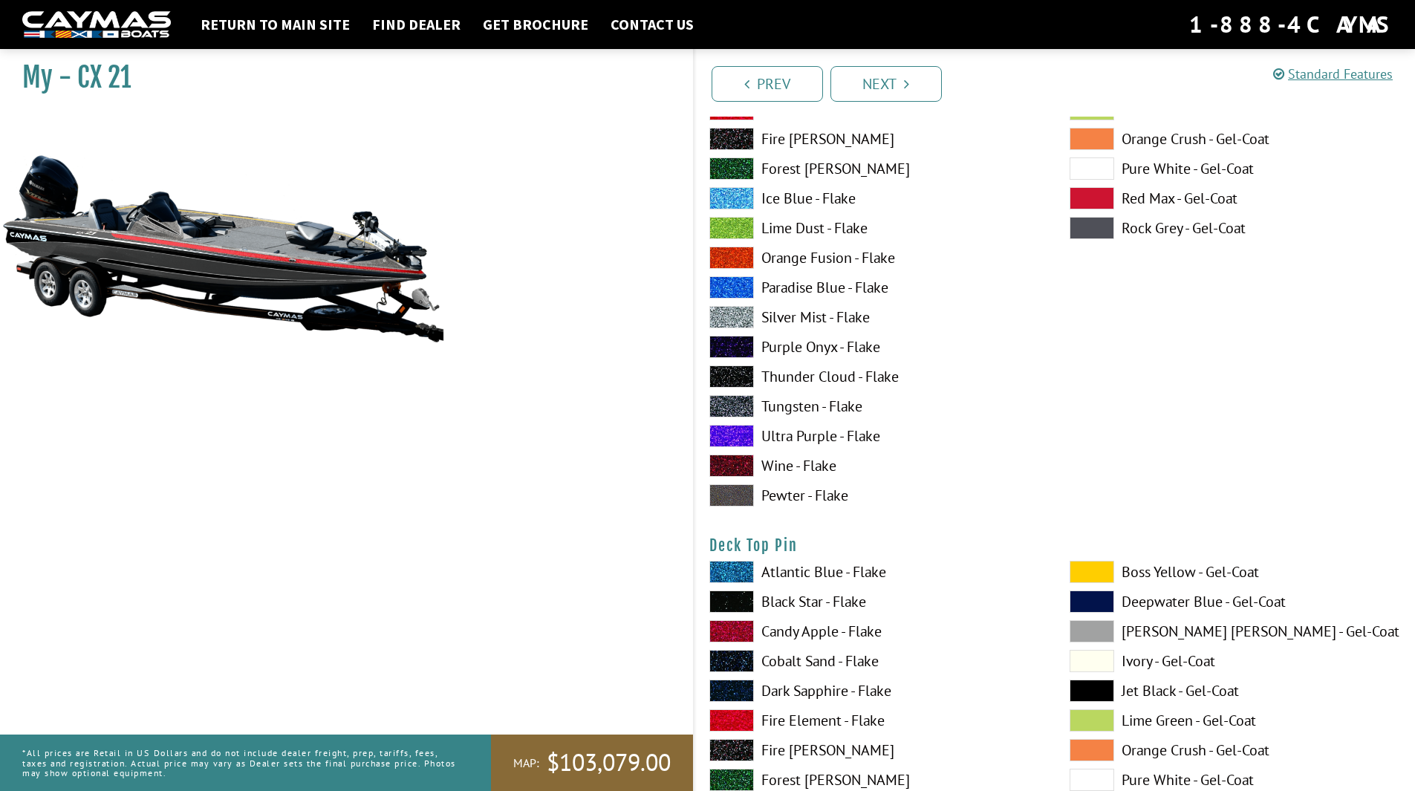
click at [739, 725] on span at bounding box center [731, 720] width 45 height 22
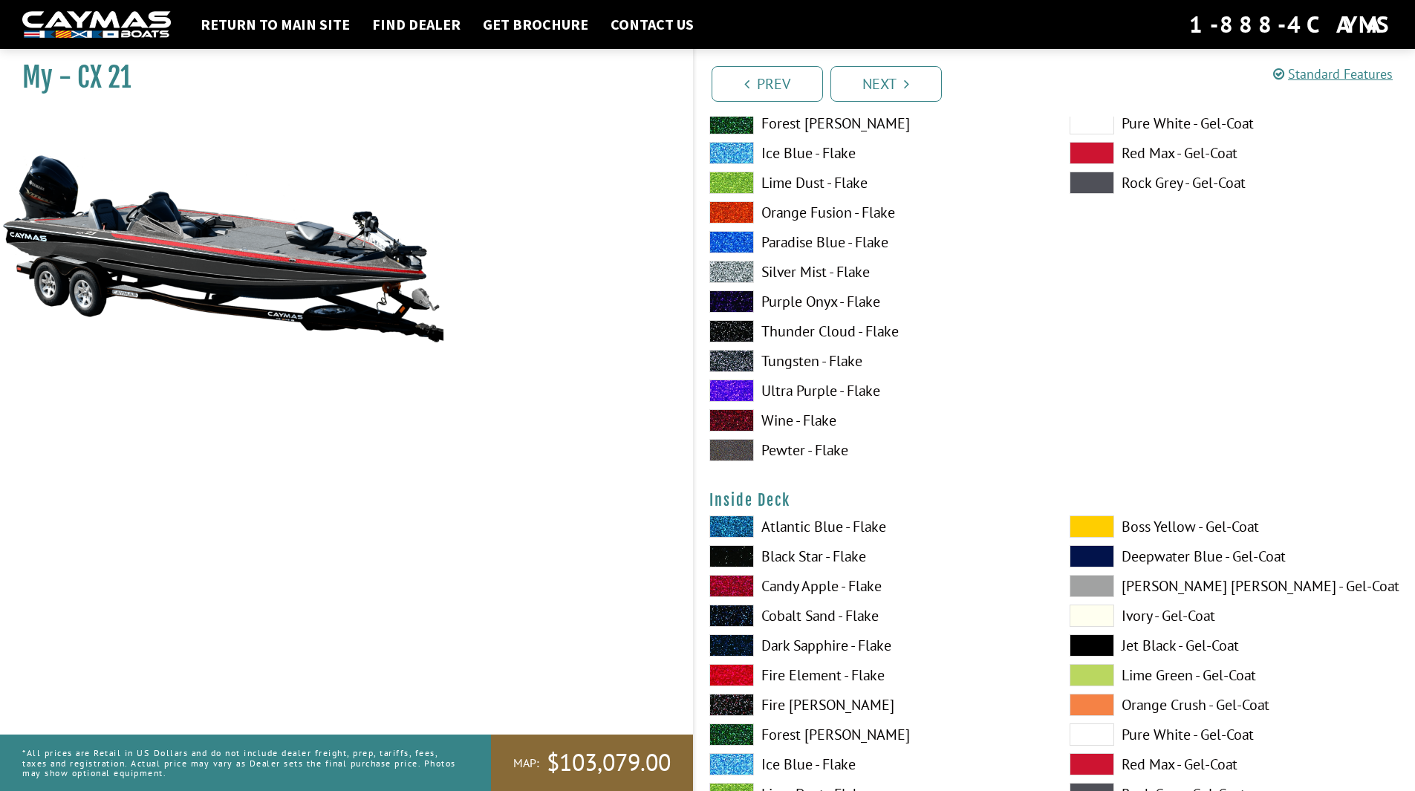
scroll to position [2897, 0]
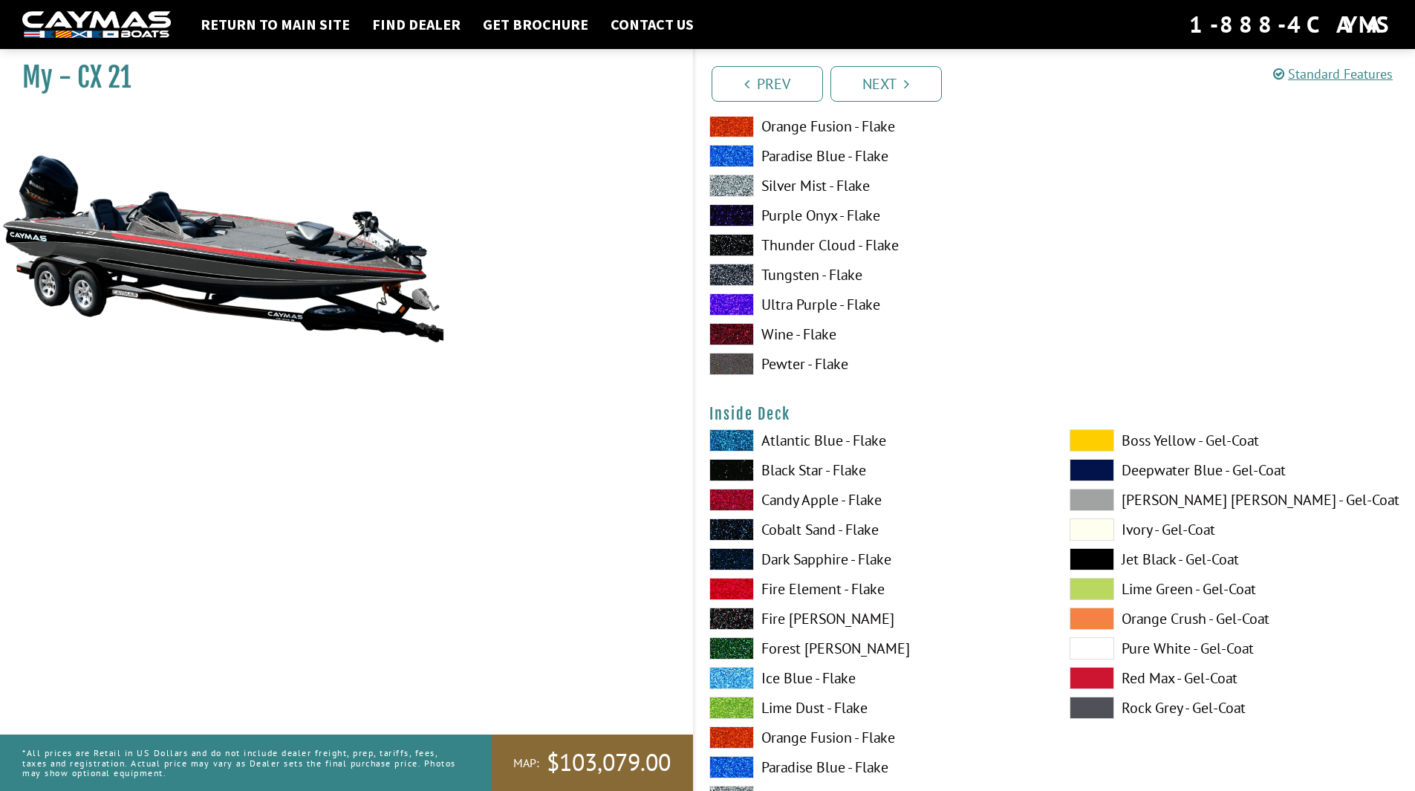
click at [1093, 434] on span at bounding box center [1092, 440] width 45 height 22
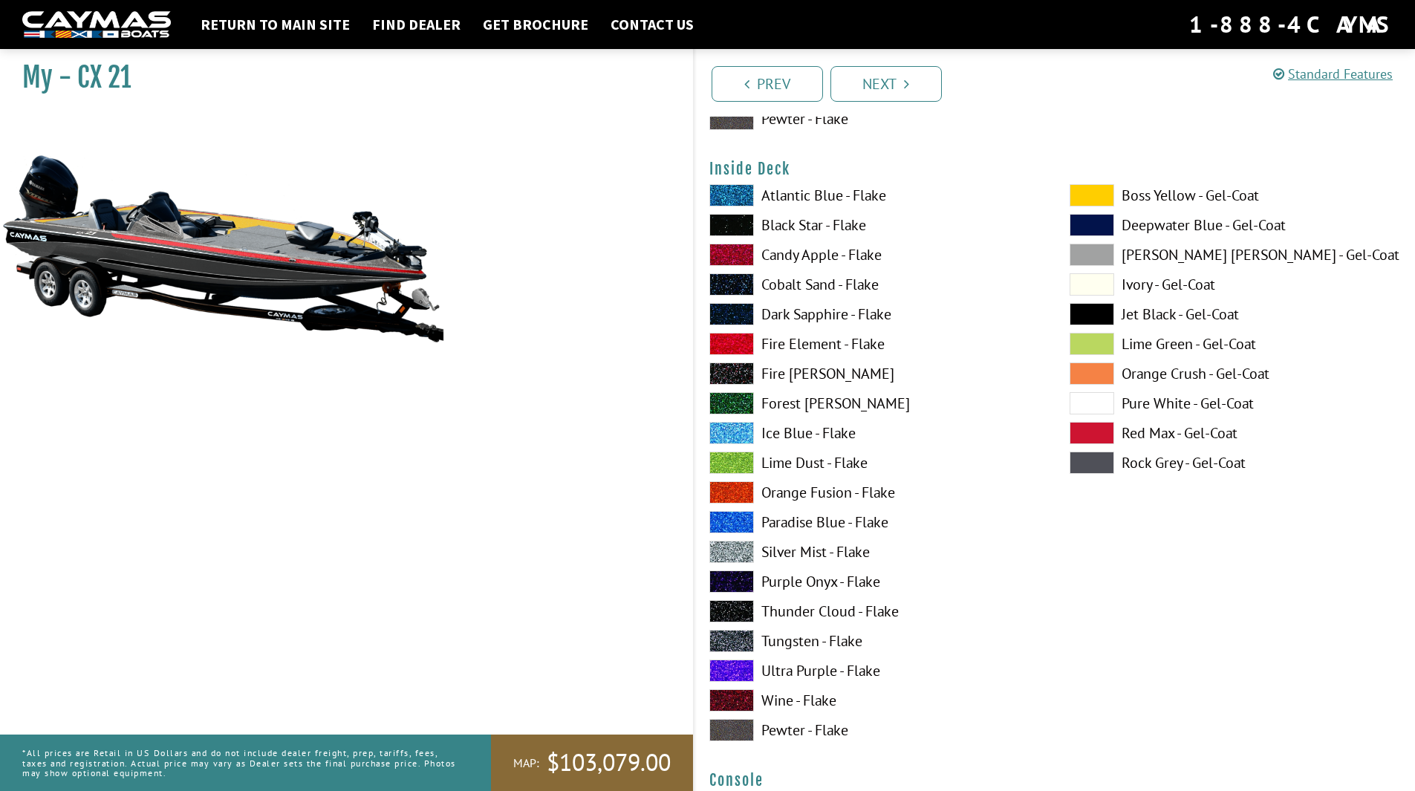
scroll to position [3194, 0]
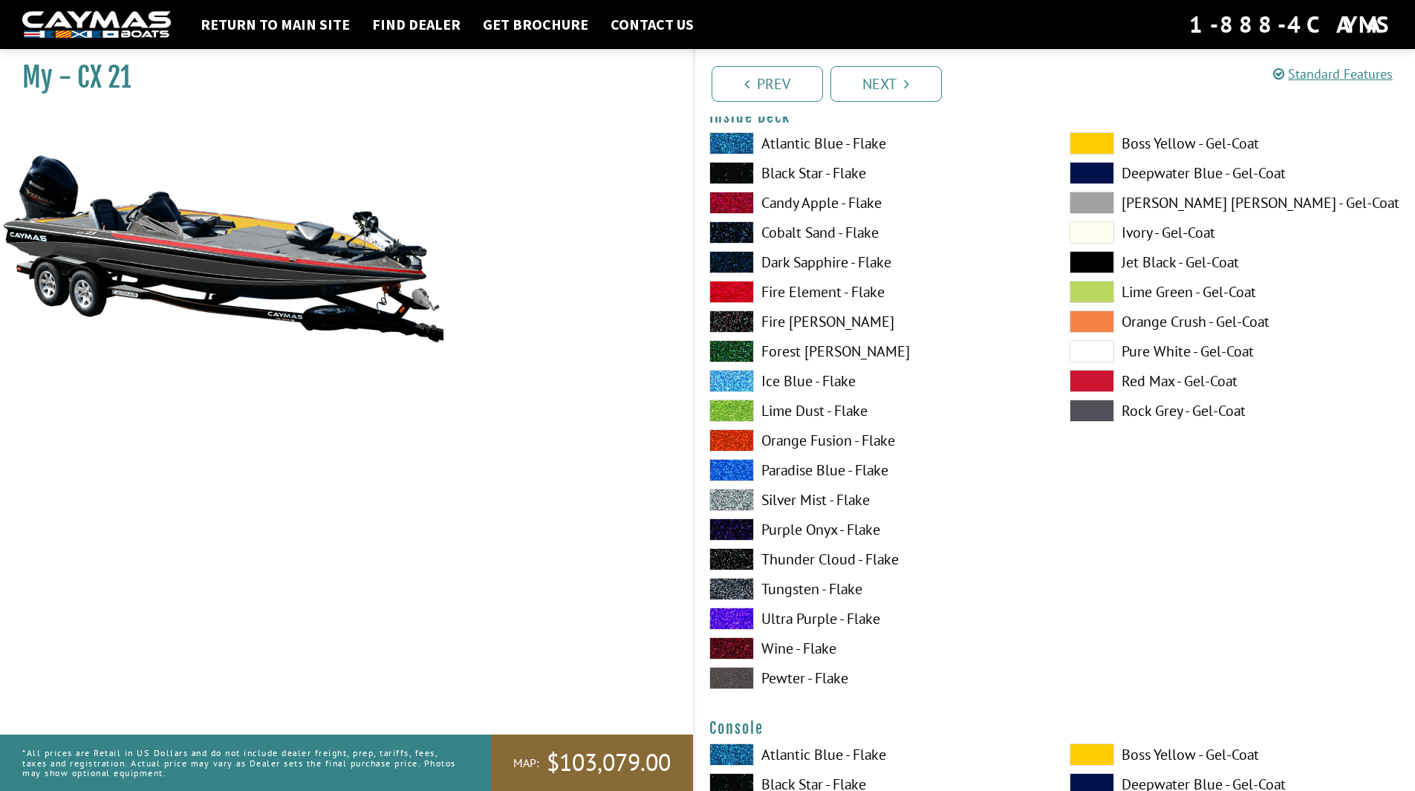
click at [745, 500] on span at bounding box center [731, 500] width 45 height 22
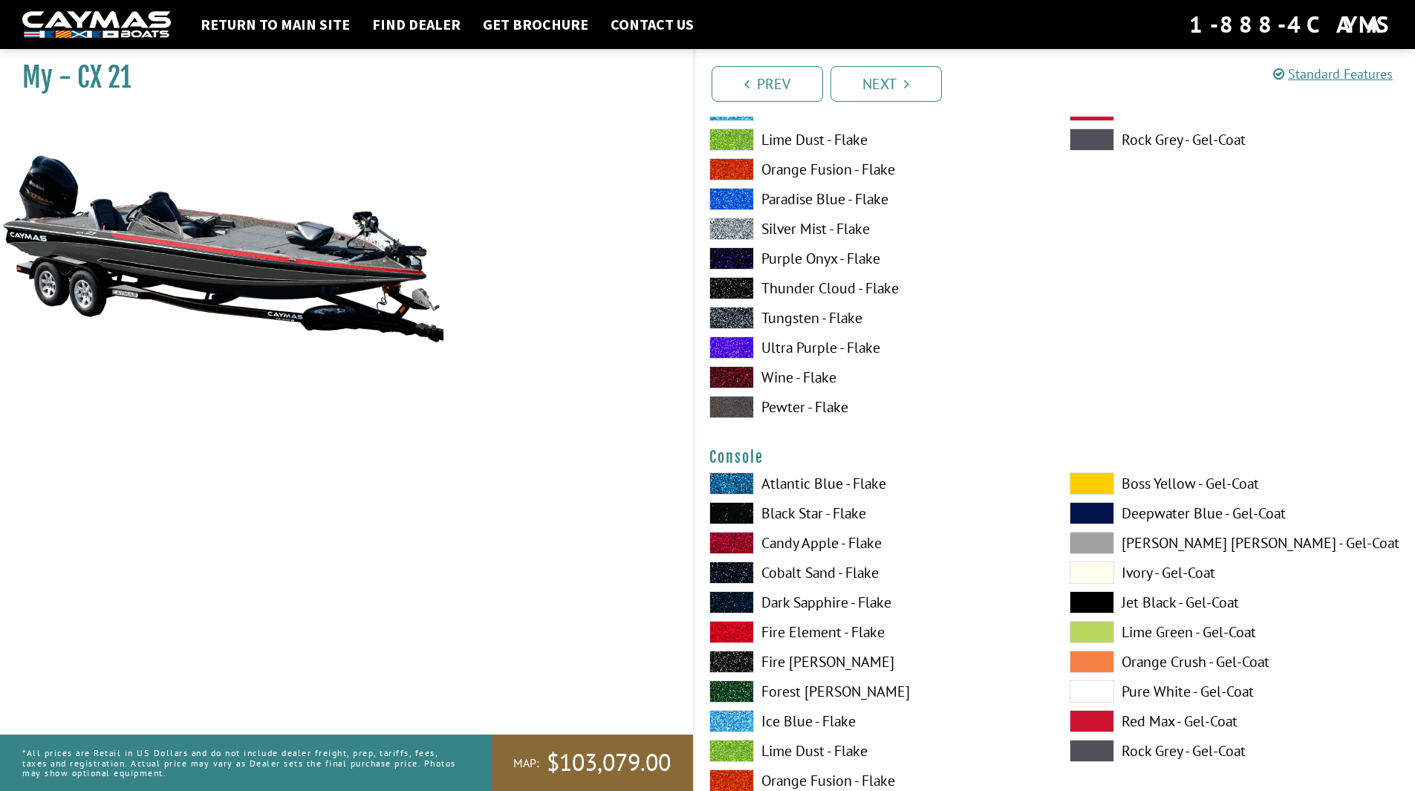
scroll to position [3491, 0]
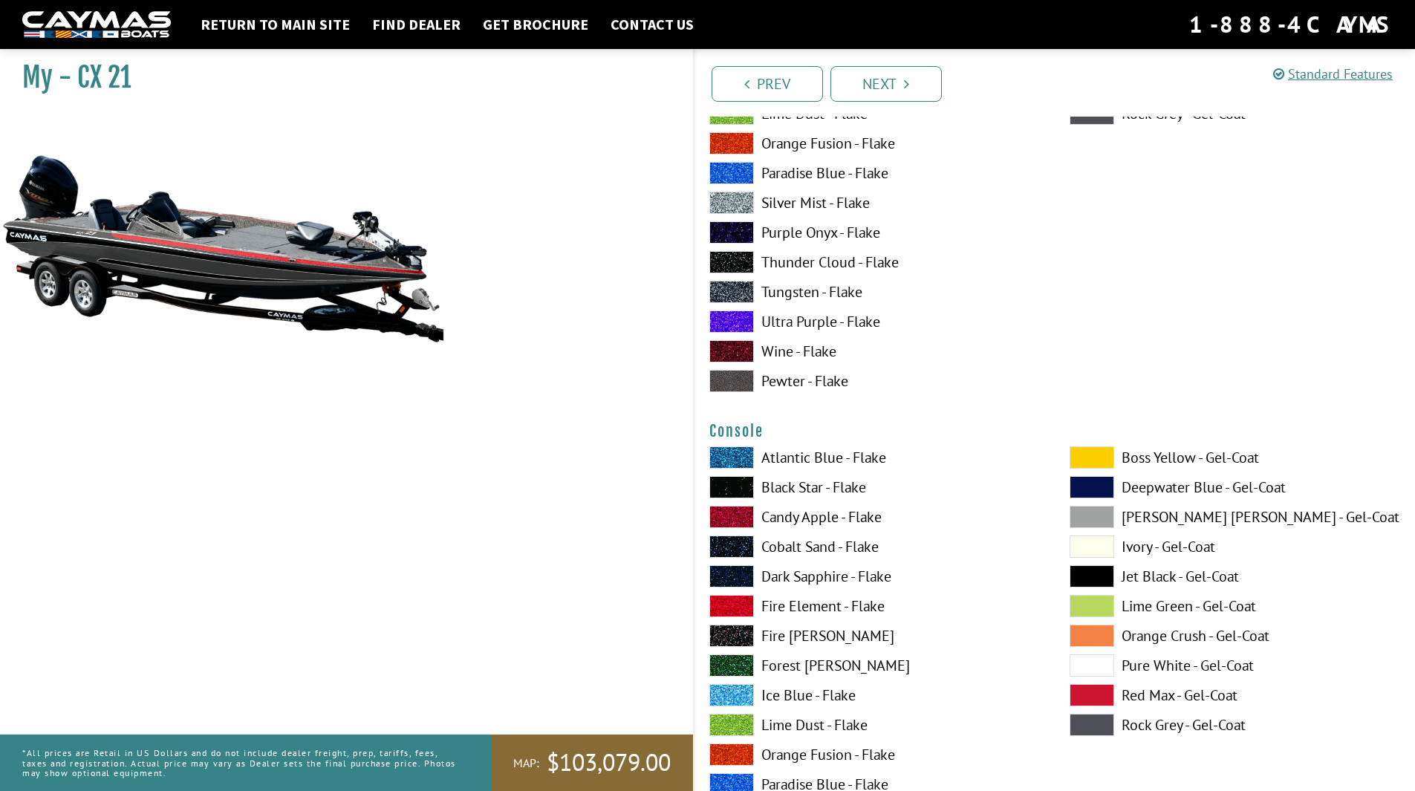
click at [735, 605] on span at bounding box center [731, 606] width 45 height 22
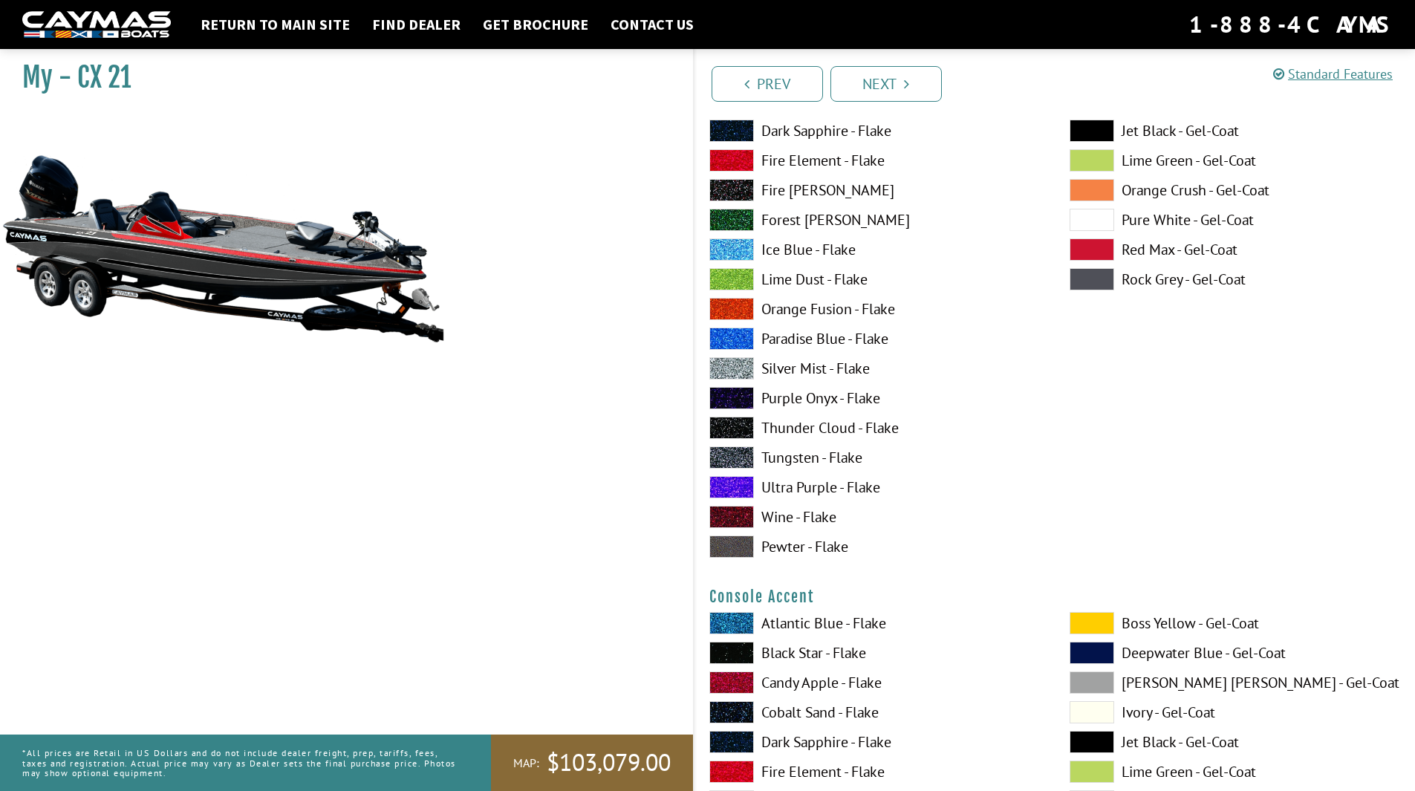
scroll to position [4086, 0]
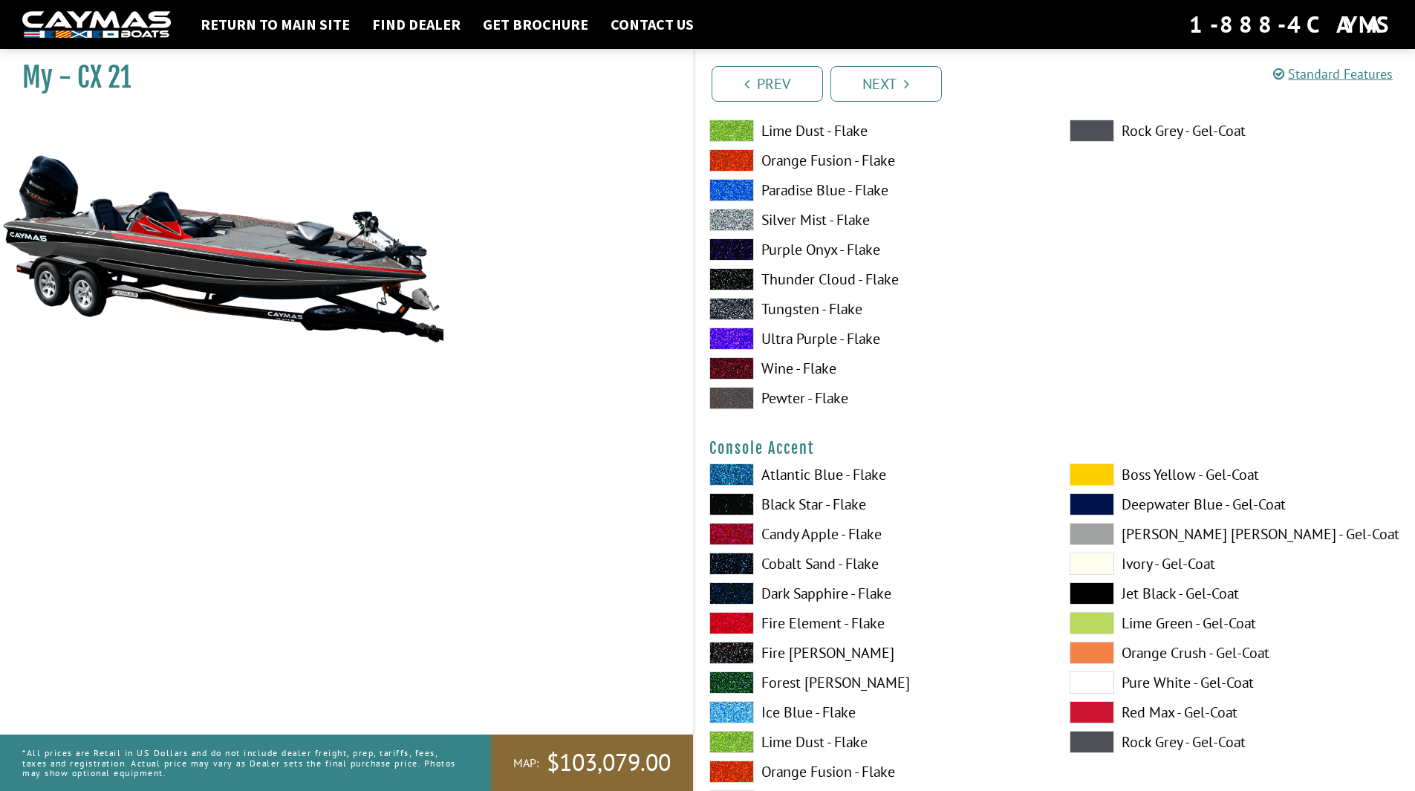
click at [1108, 476] on span at bounding box center [1092, 475] width 45 height 22
click at [1104, 596] on span at bounding box center [1092, 593] width 45 height 22
click at [1107, 739] on span at bounding box center [1092, 742] width 45 height 22
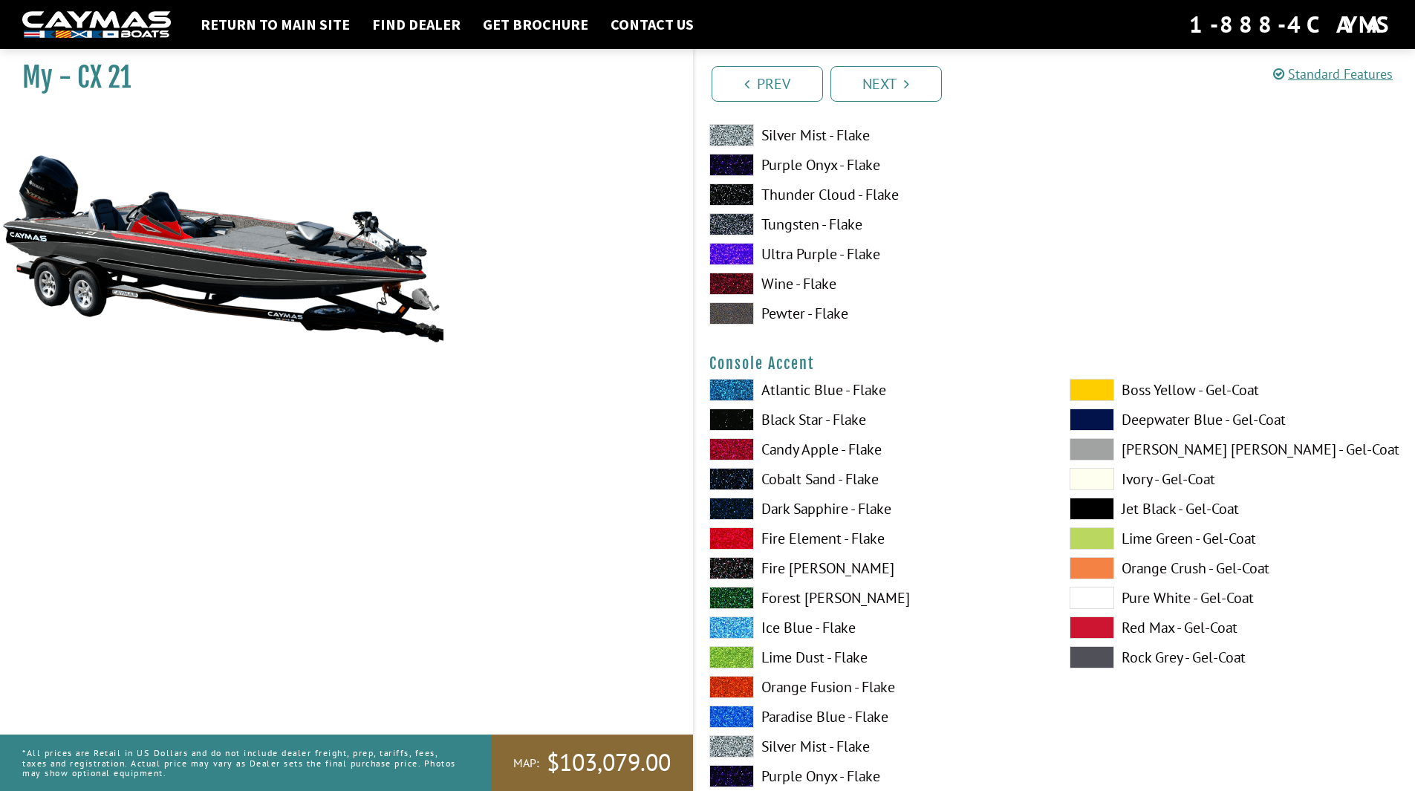
scroll to position [4234, 0]
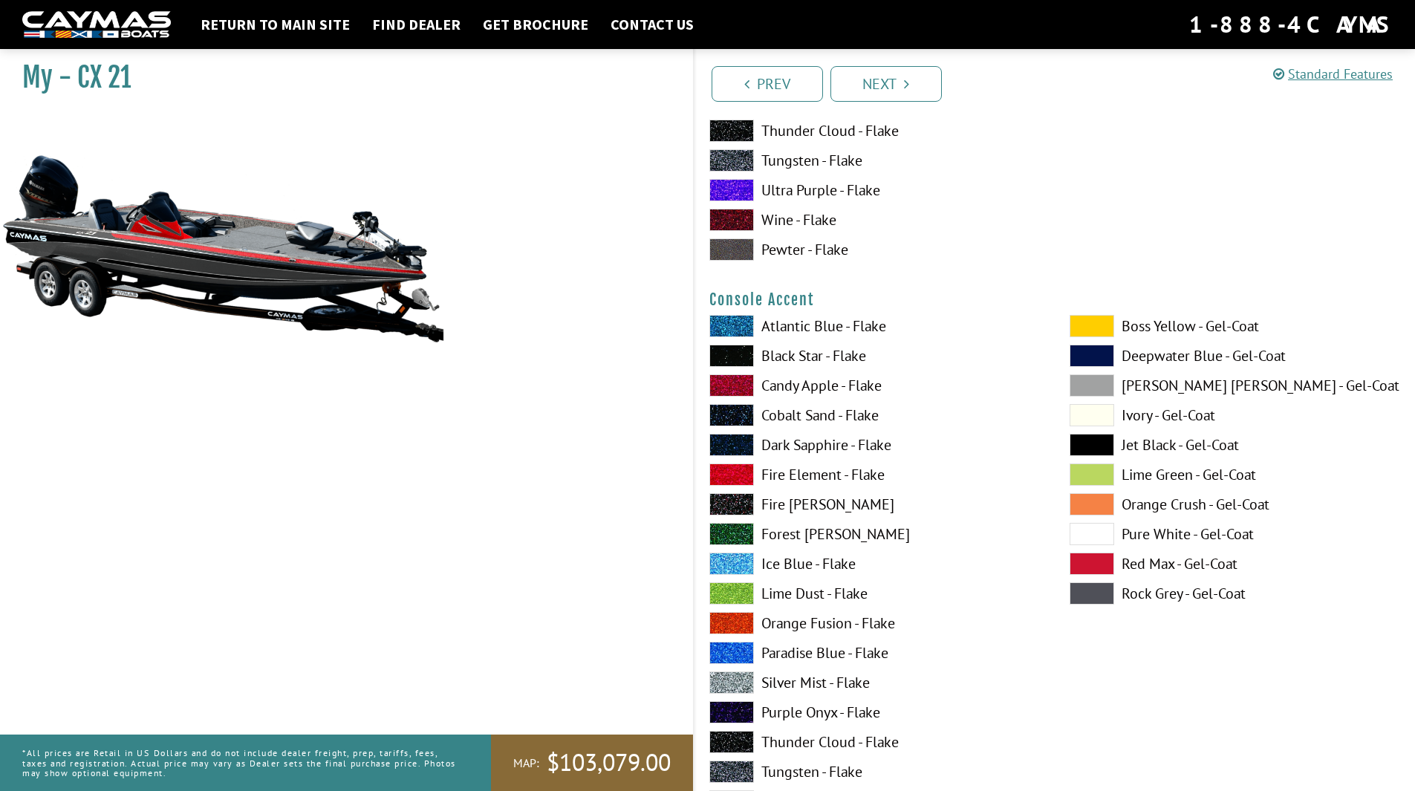
click at [748, 680] on span at bounding box center [731, 683] width 45 height 22
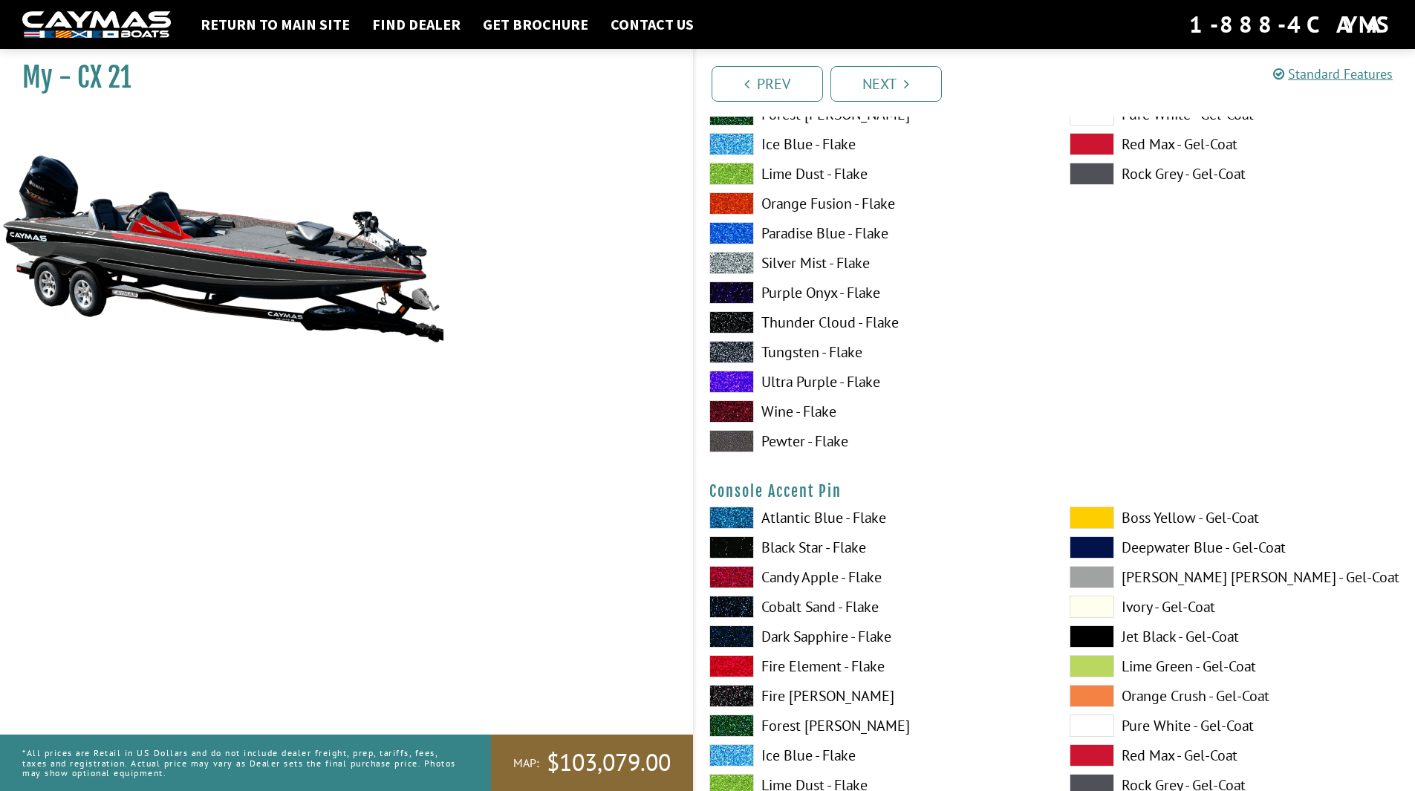
scroll to position [4680, 0]
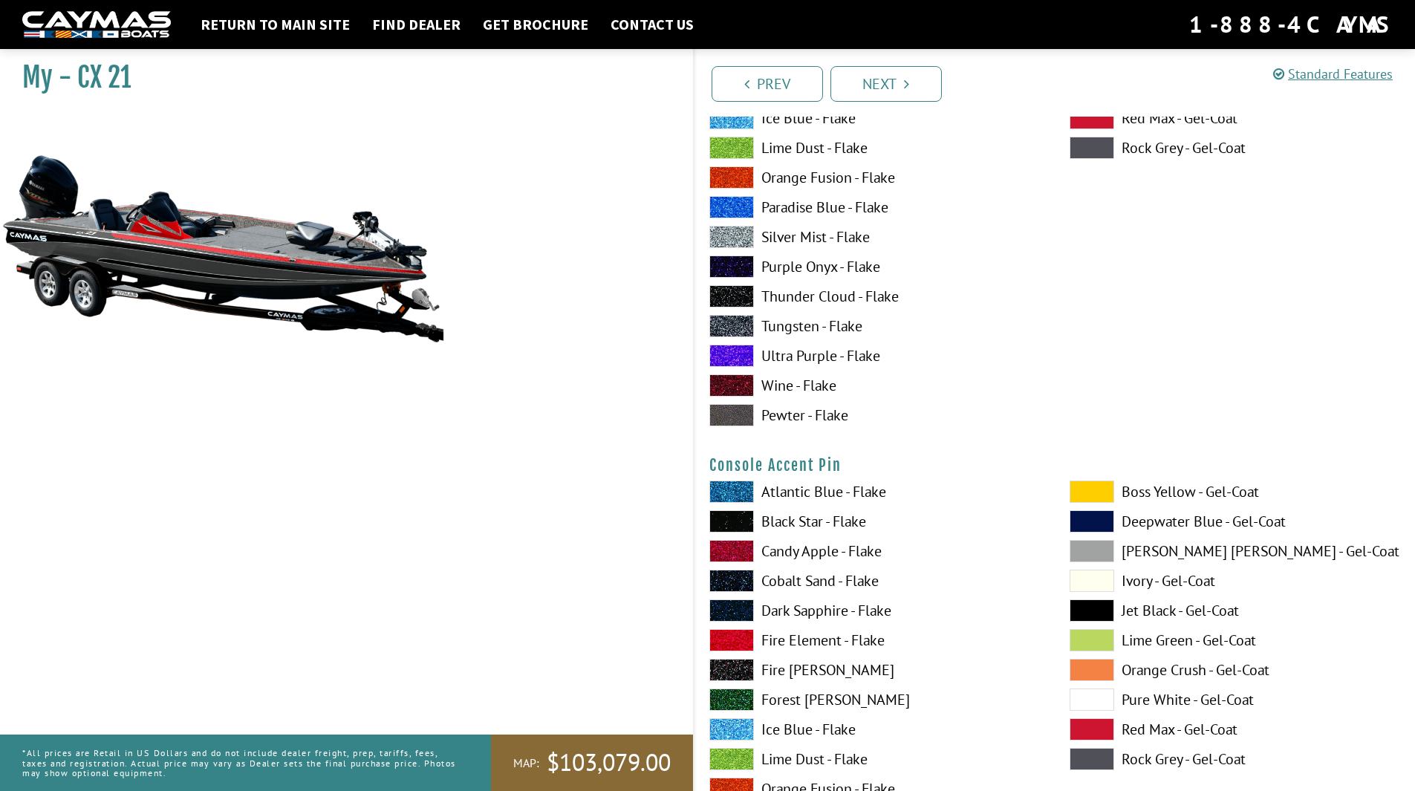
click at [1106, 607] on span at bounding box center [1092, 610] width 45 height 22
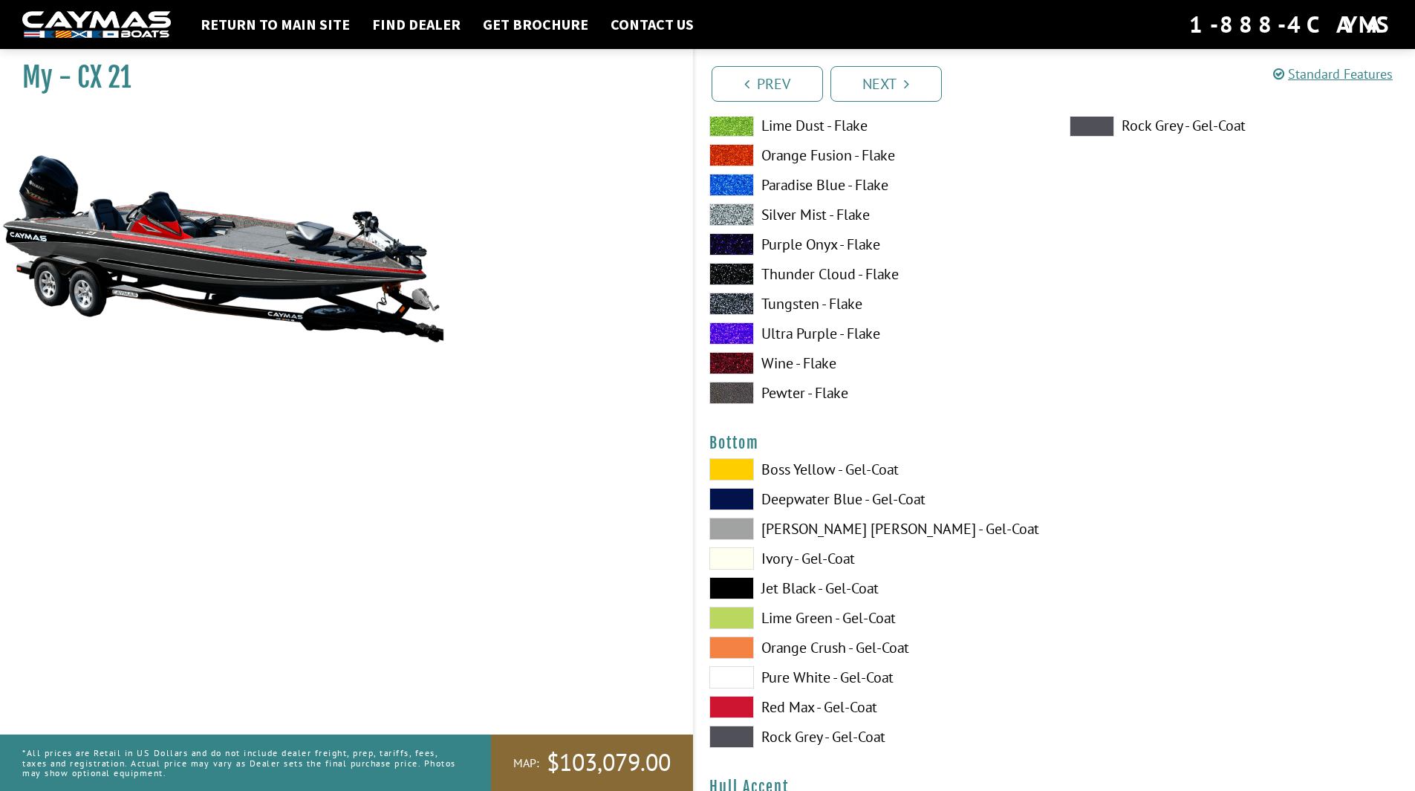
scroll to position [5423, 0]
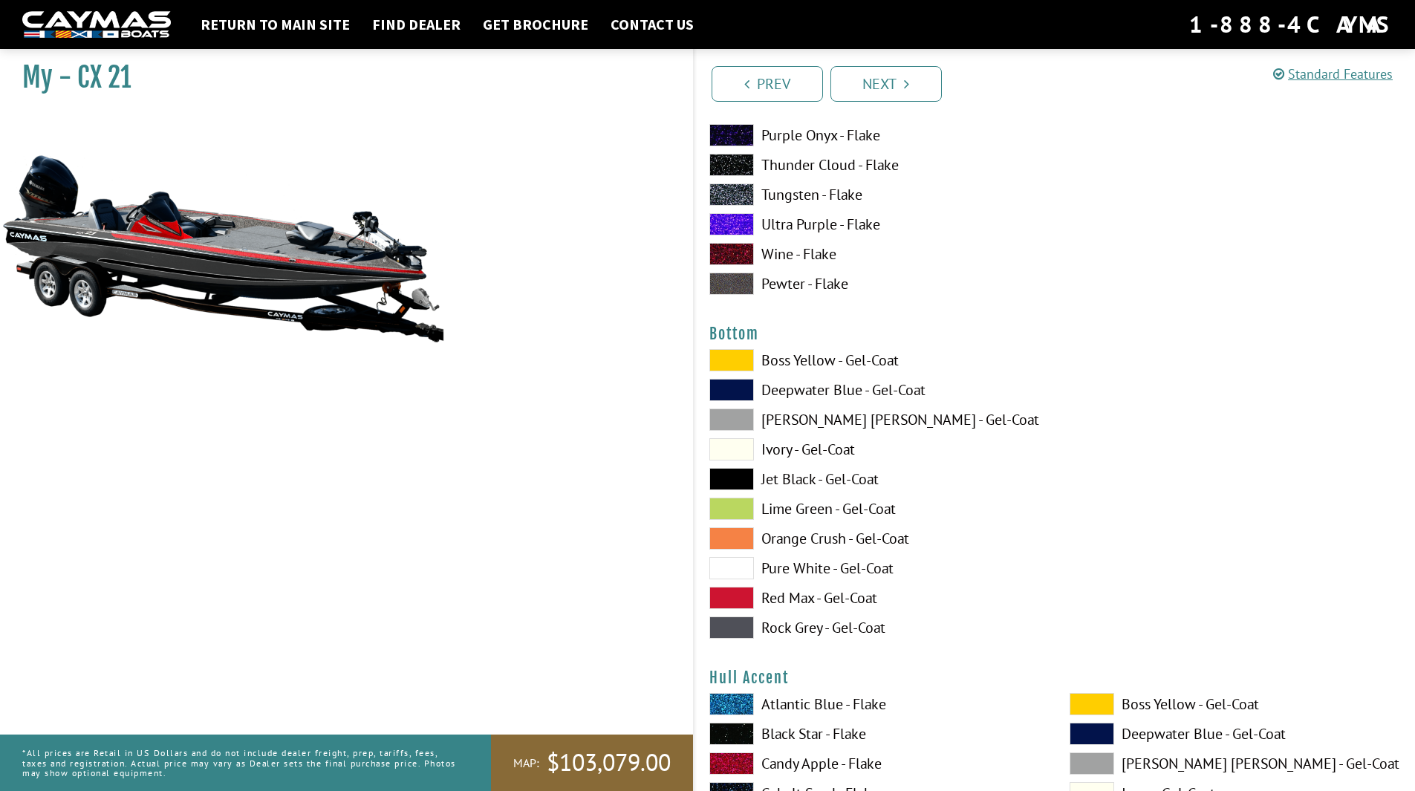
click at [732, 471] on span at bounding box center [731, 479] width 45 height 22
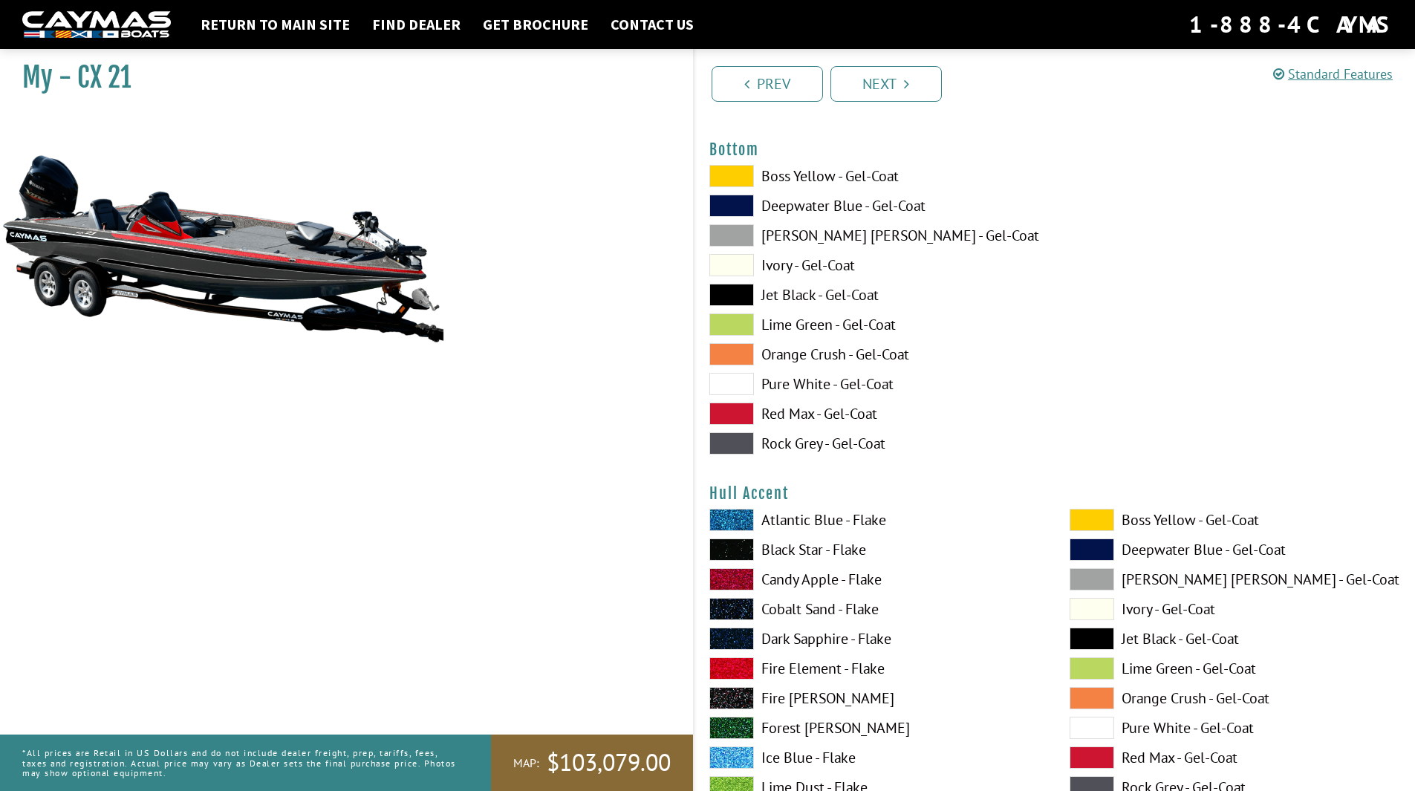
scroll to position [5645, 0]
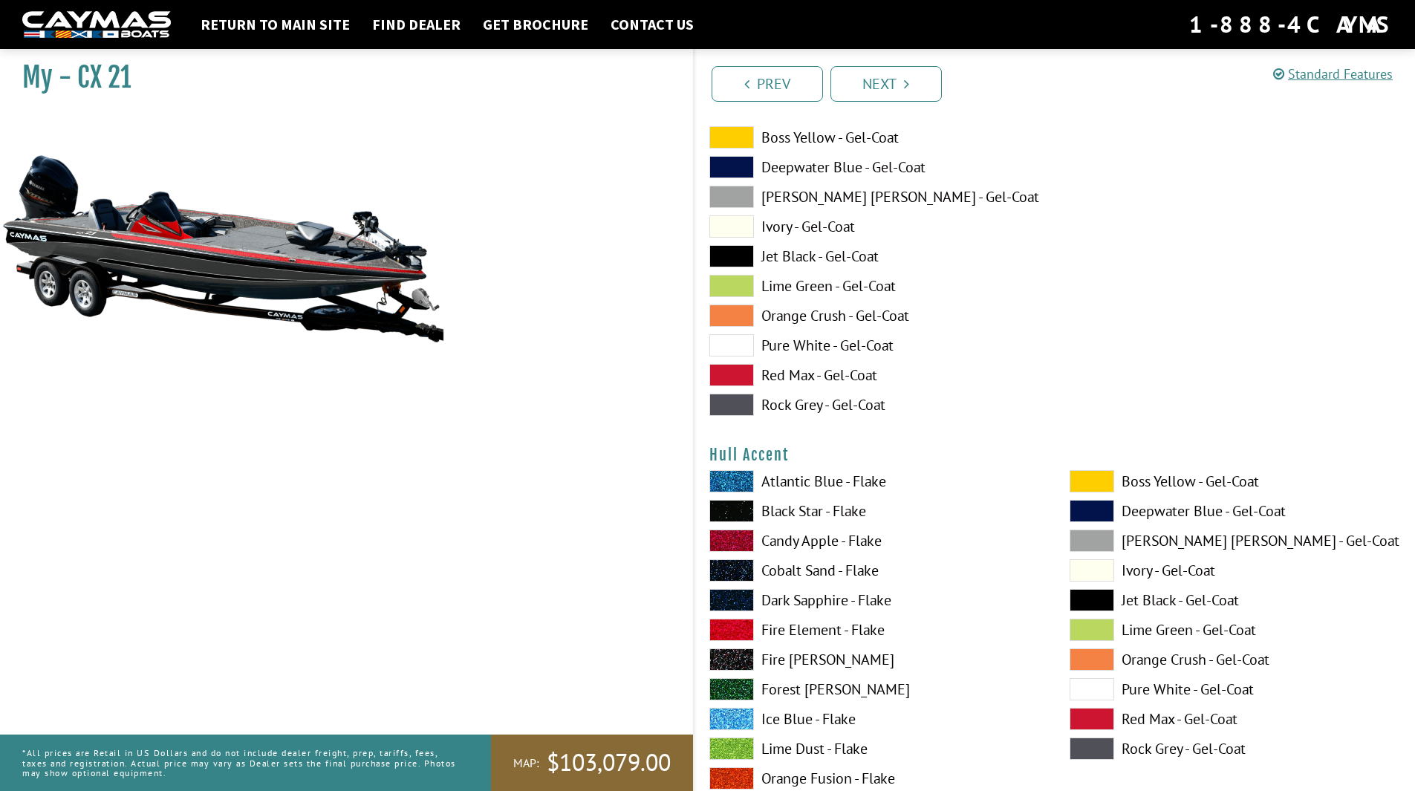
click at [1106, 485] on span at bounding box center [1092, 481] width 45 height 22
click at [735, 628] on span at bounding box center [731, 630] width 45 height 22
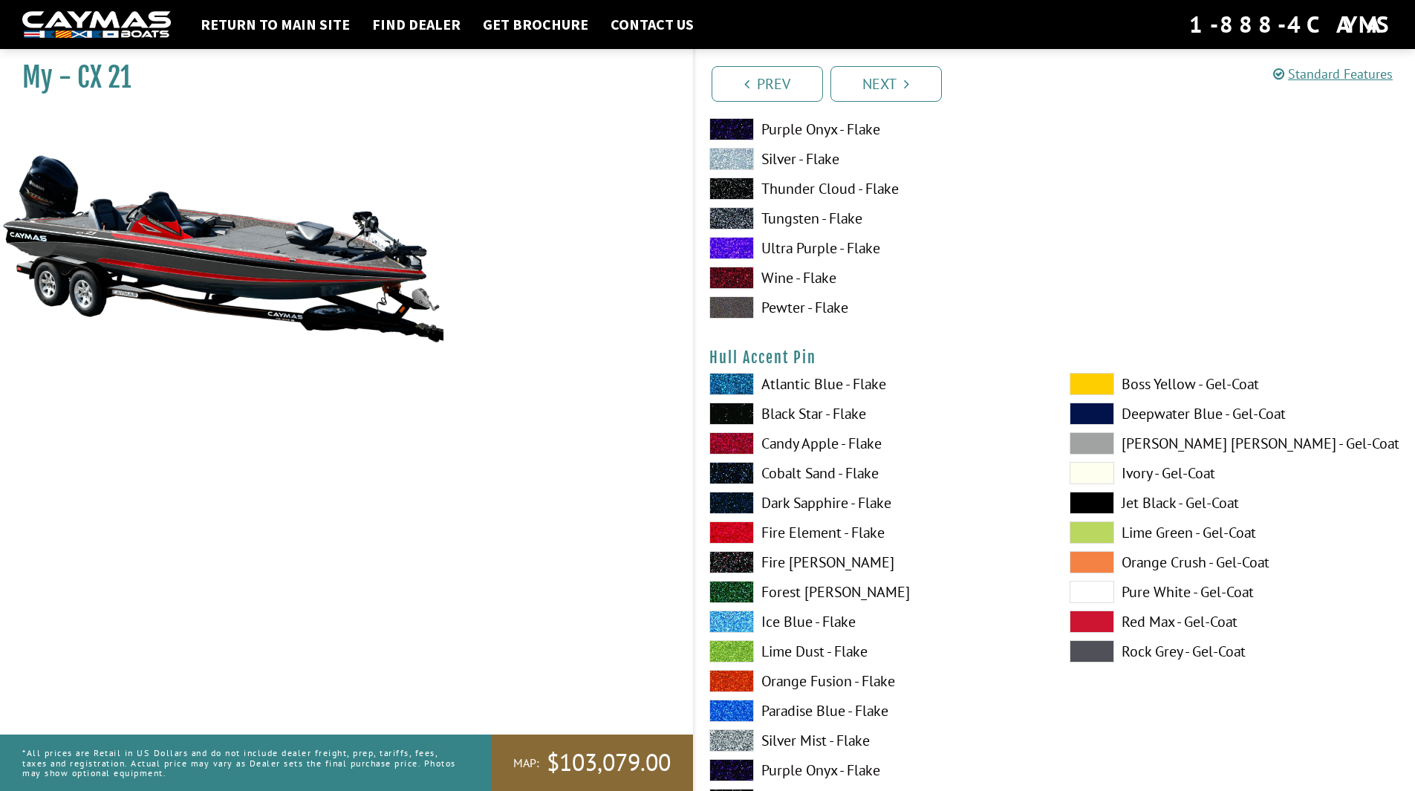
scroll to position [6388, 0]
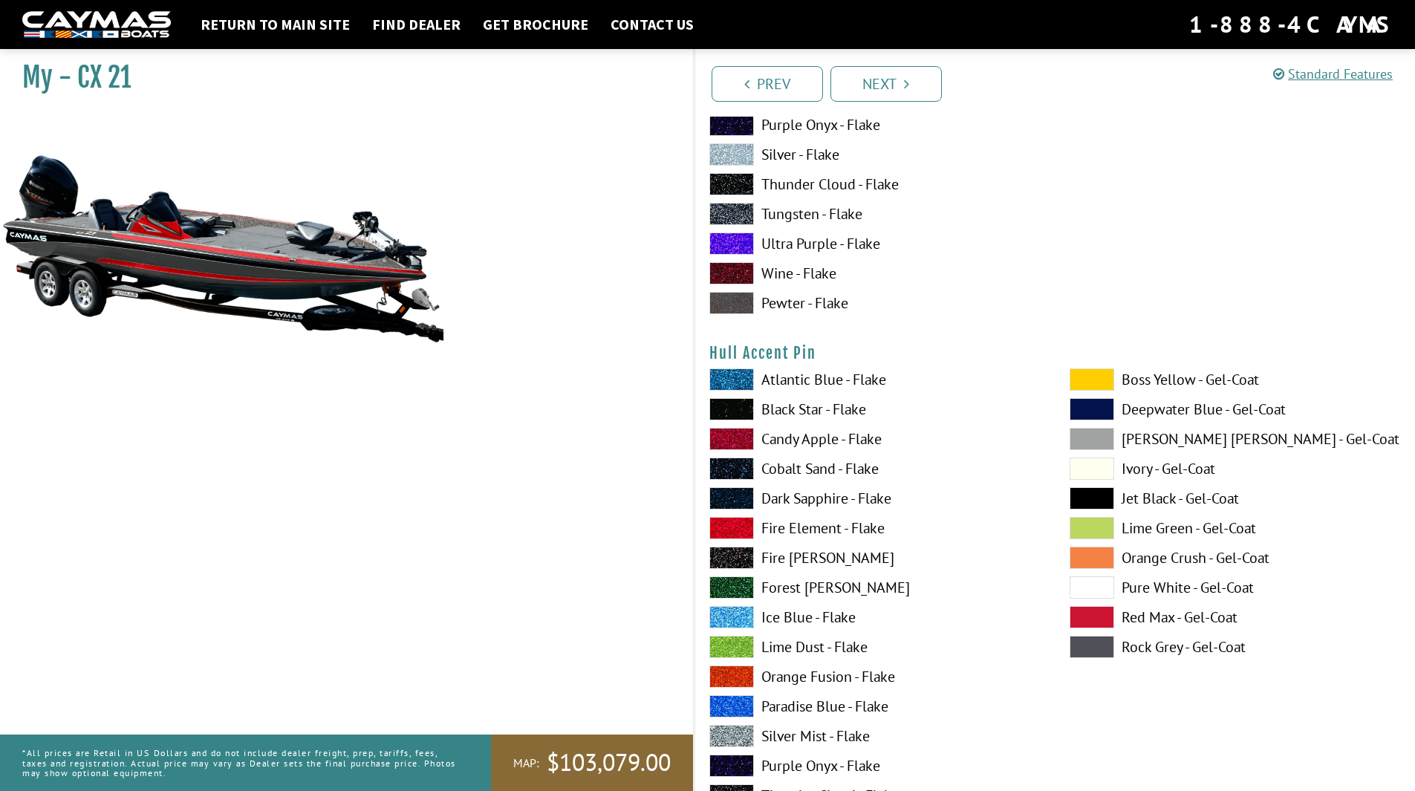
click at [731, 732] on span at bounding box center [731, 736] width 45 height 22
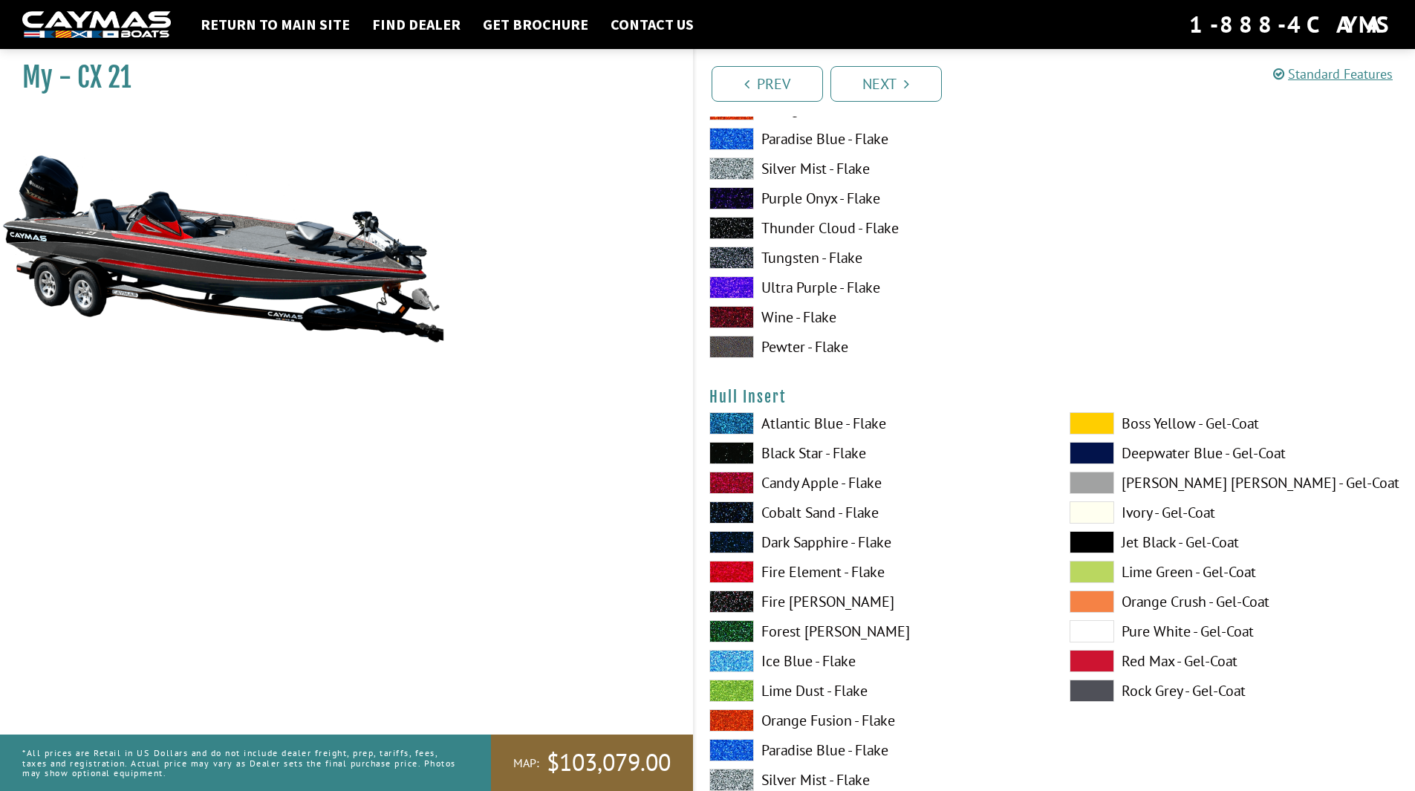
scroll to position [6983, 0]
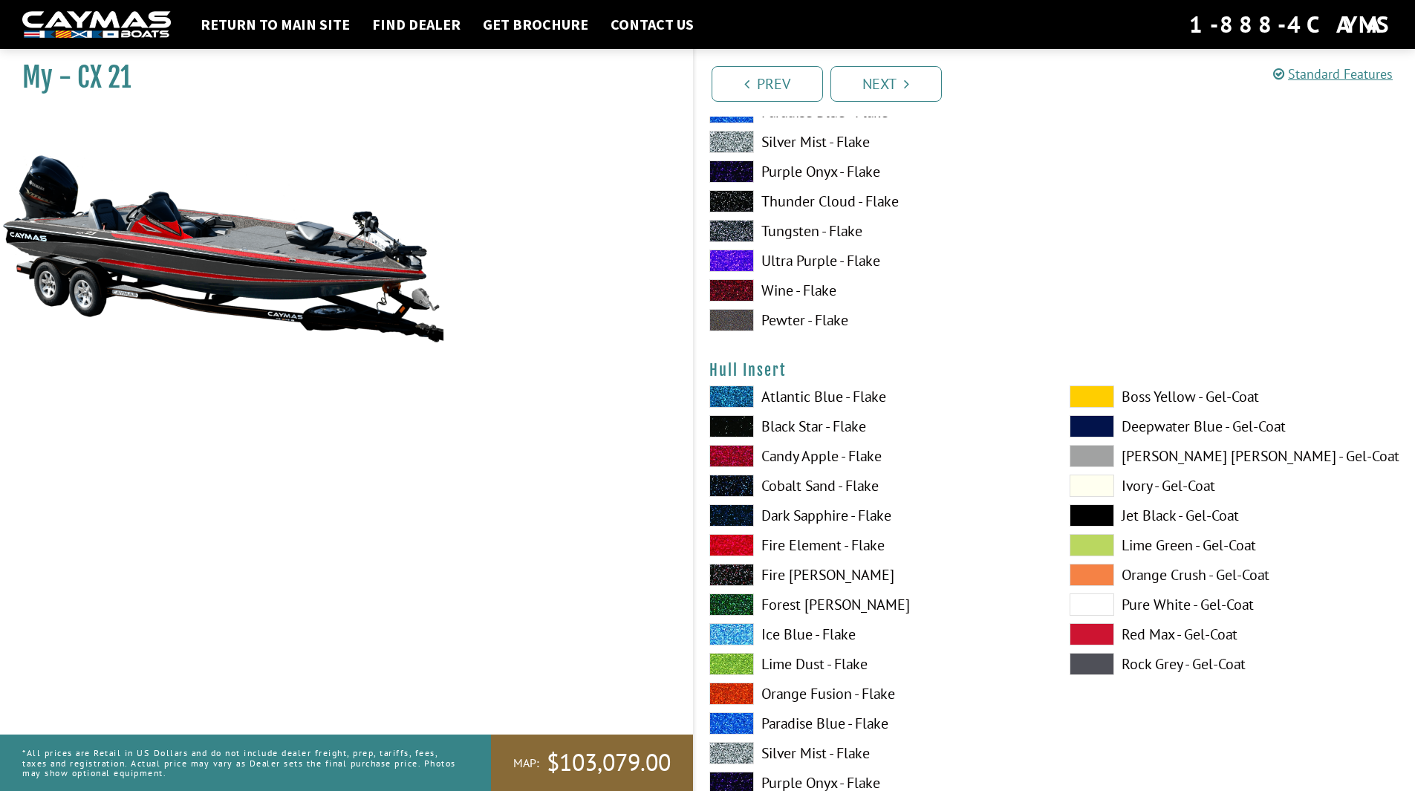
click at [730, 431] on span at bounding box center [731, 426] width 45 height 22
click at [1101, 516] on span at bounding box center [1092, 515] width 45 height 22
click at [1099, 601] on span at bounding box center [1092, 605] width 45 height 22
click at [730, 758] on span at bounding box center [731, 753] width 45 height 22
click at [1106, 518] on span at bounding box center [1092, 515] width 45 height 22
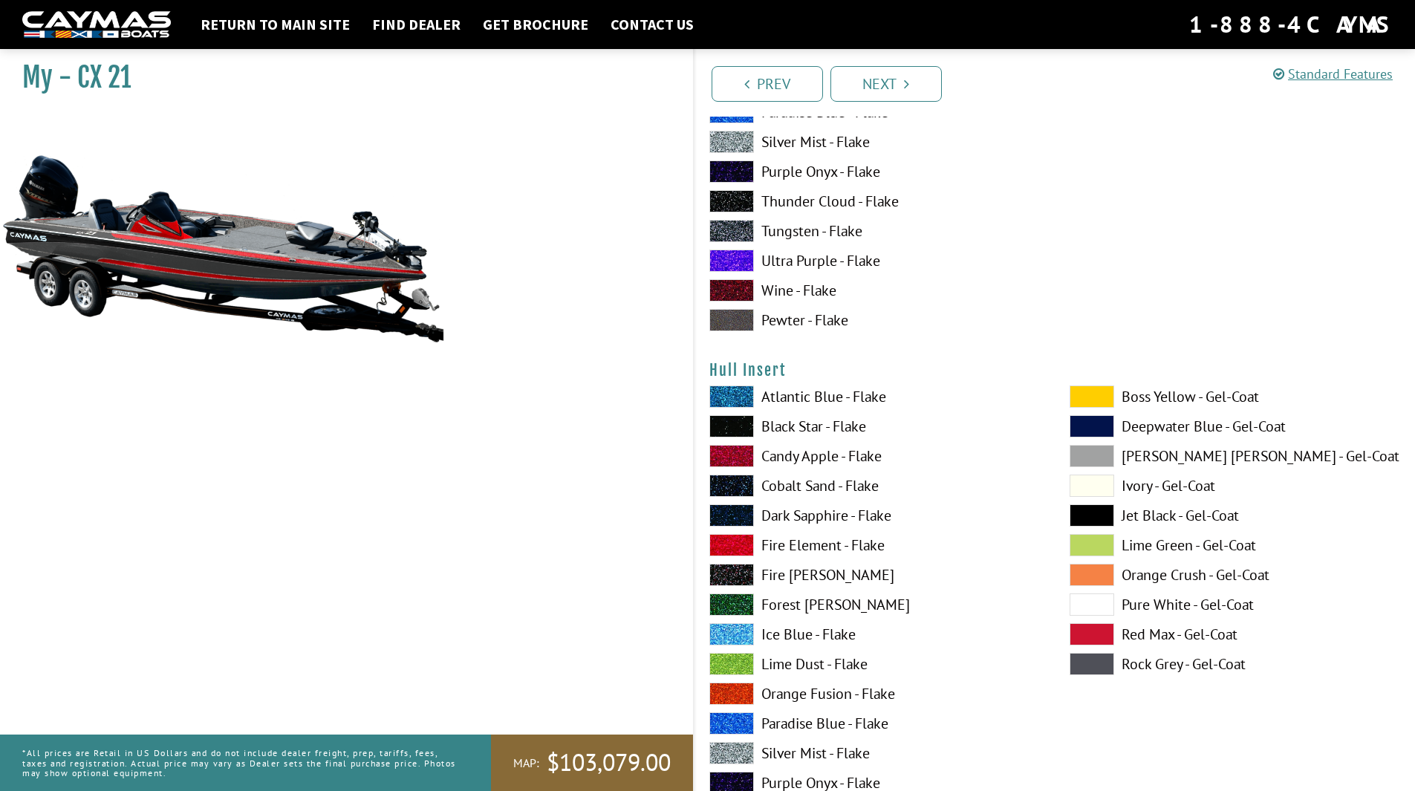
click at [1090, 387] on span at bounding box center [1092, 397] width 45 height 22
click at [724, 429] on span at bounding box center [731, 426] width 45 height 22
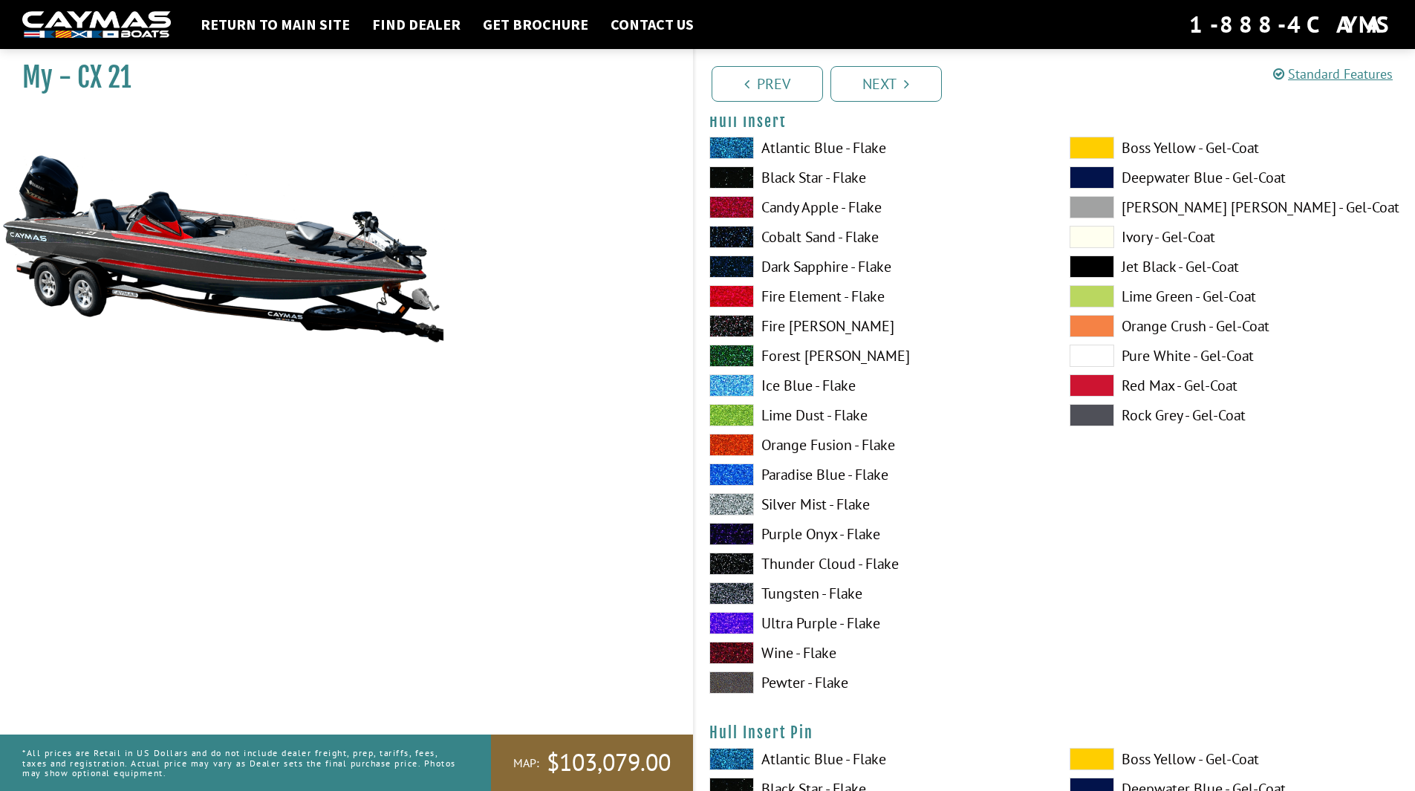
scroll to position [7205, 0]
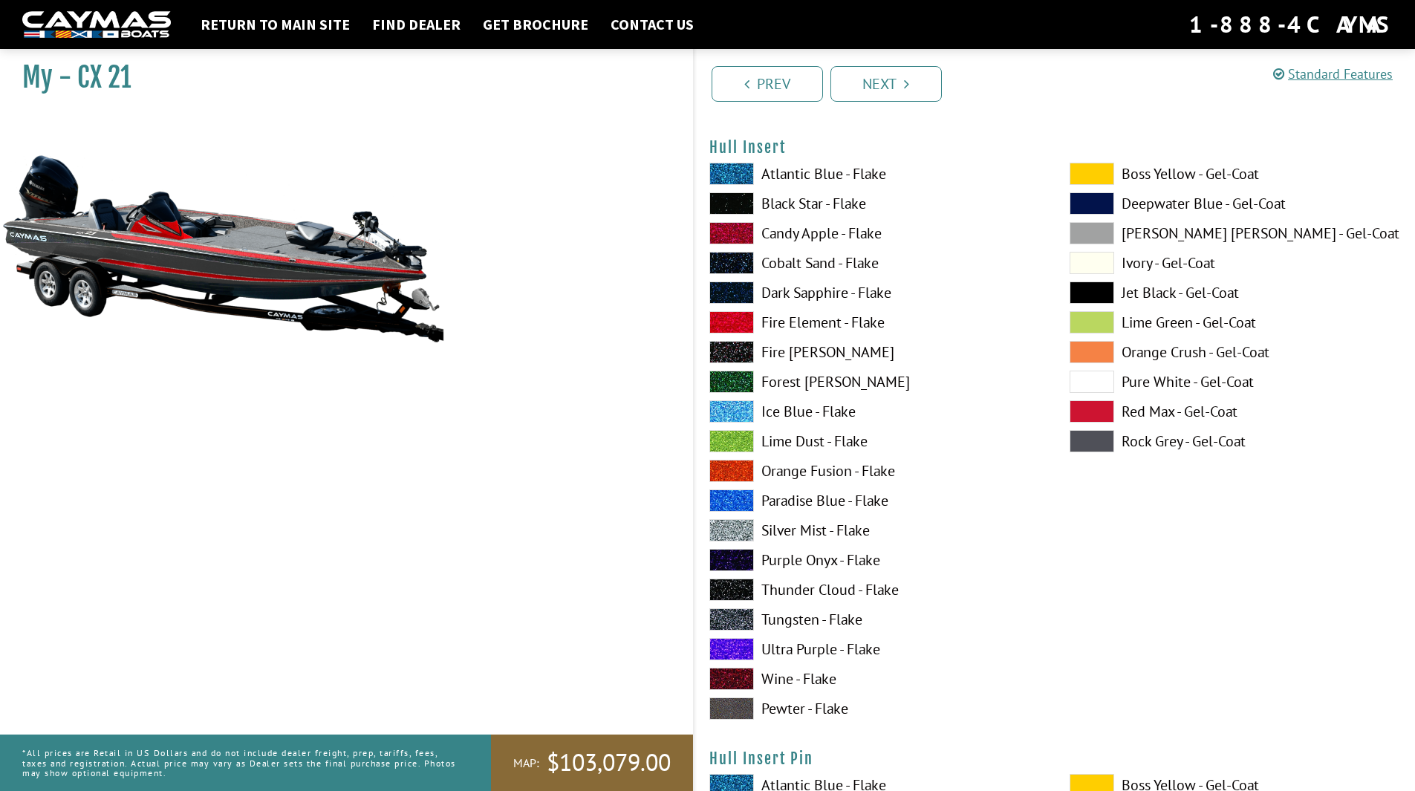
click at [724, 357] on span at bounding box center [731, 352] width 45 height 22
click at [733, 198] on span at bounding box center [731, 203] width 45 height 22
click at [742, 325] on span at bounding box center [731, 322] width 45 height 22
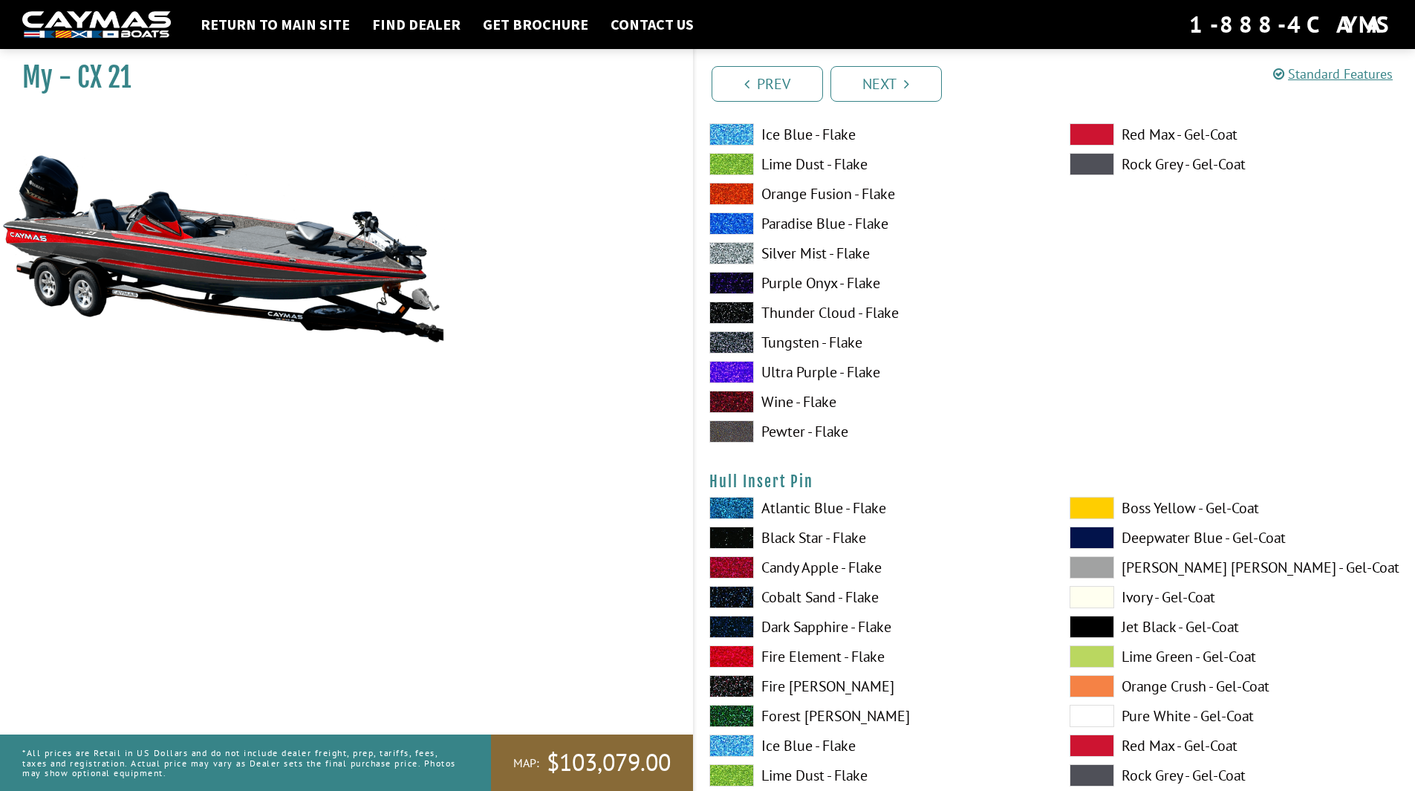
scroll to position [7577, 0]
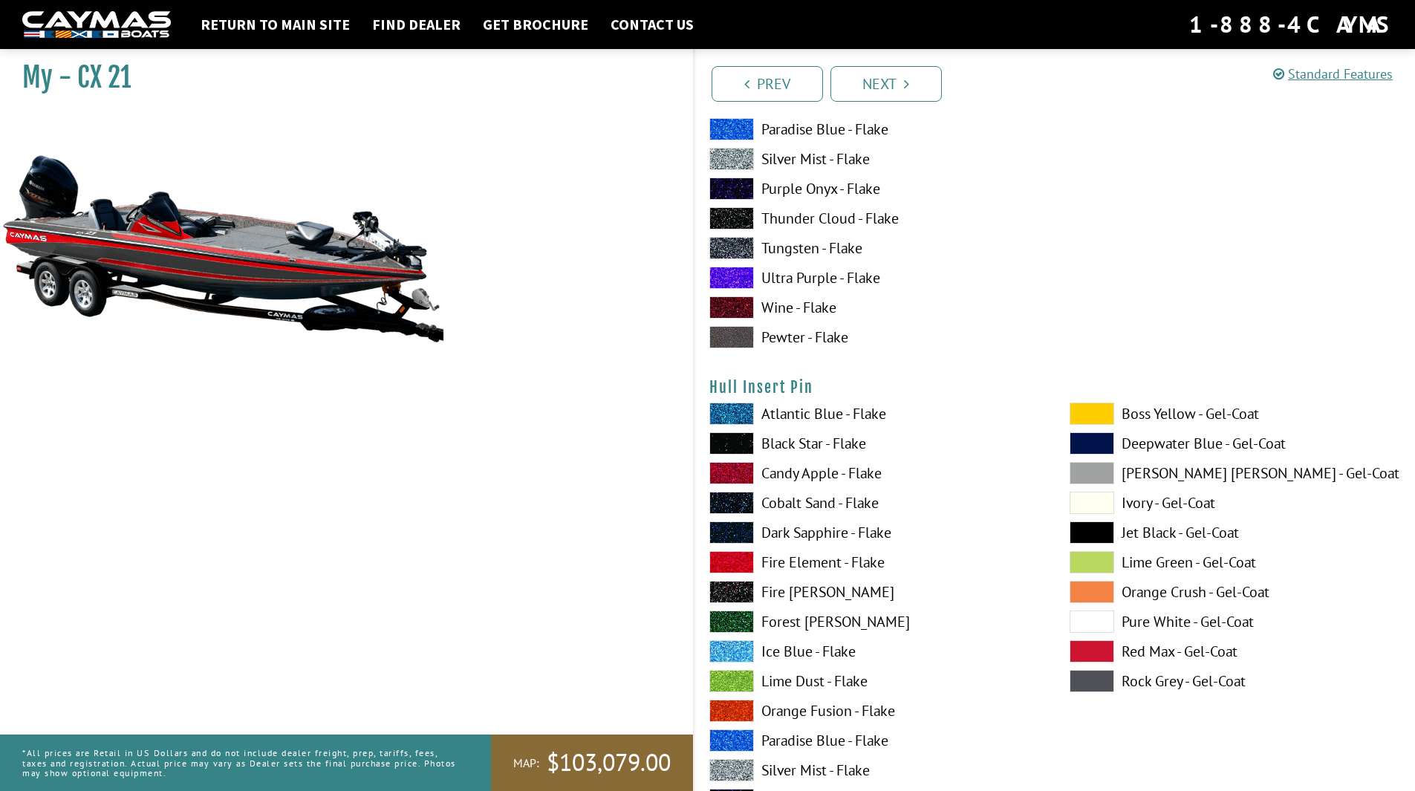
click at [1090, 406] on span at bounding box center [1092, 414] width 45 height 22
click at [1090, 533] on span at bounding box center [1092, 532] width 45 height 22
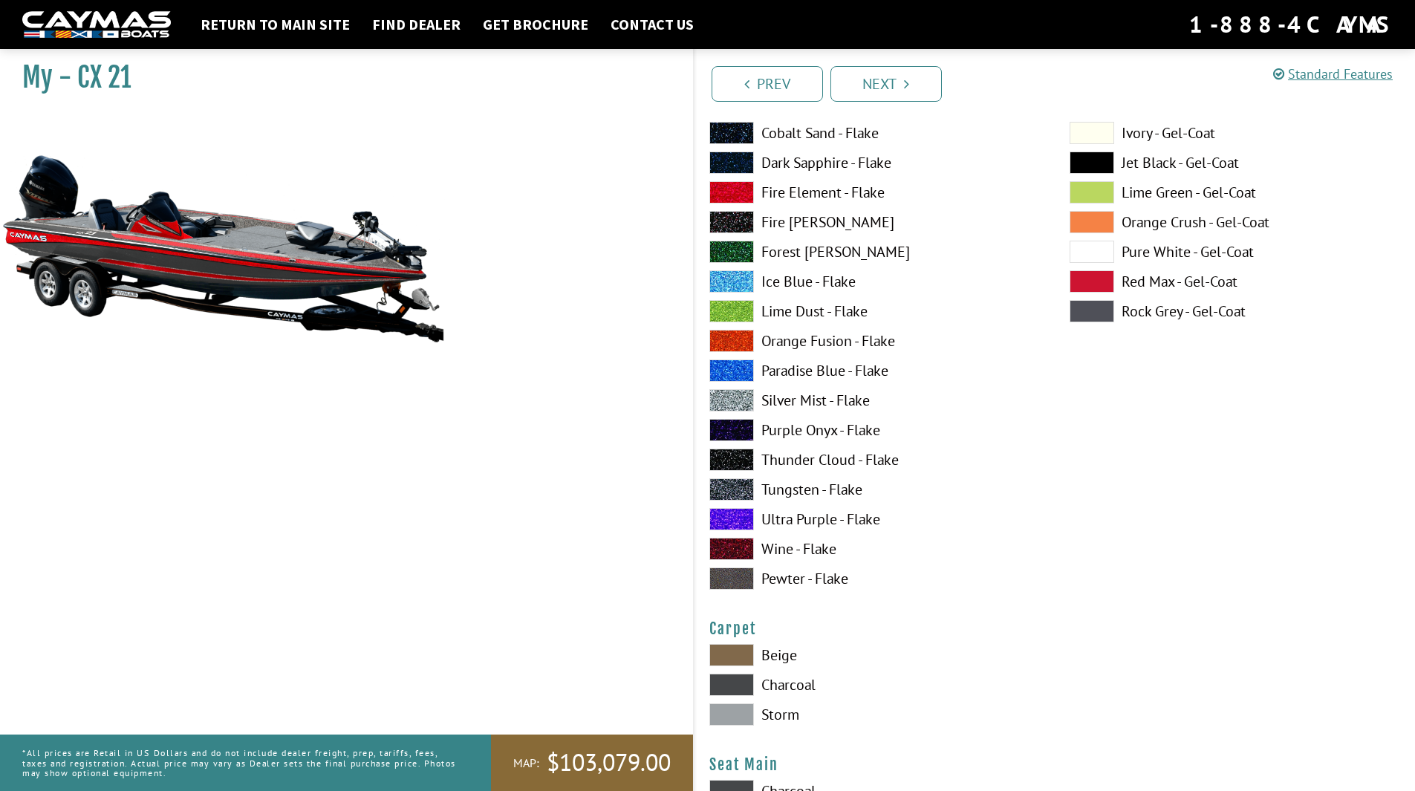
scroll to position [7948, 0]
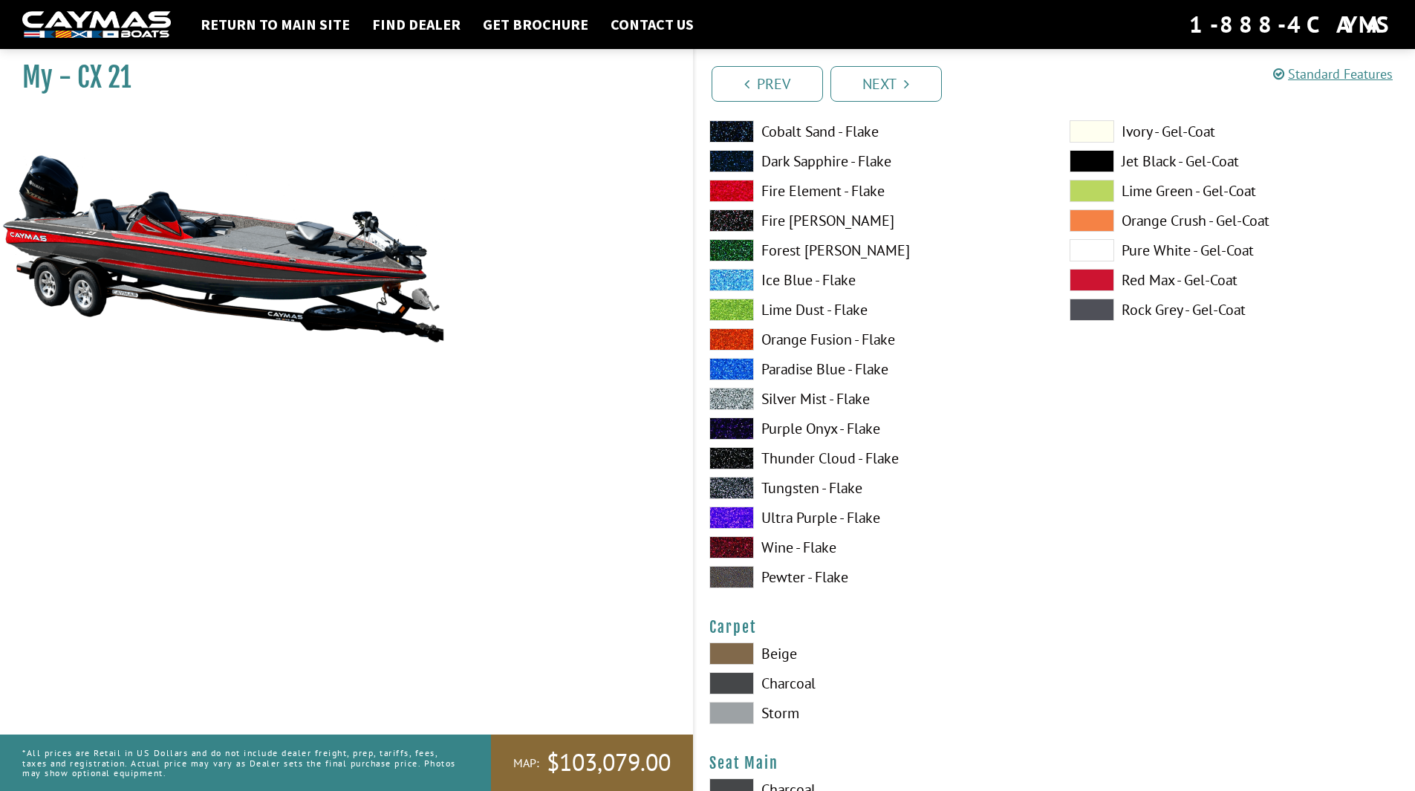
click at [741, 715] on span at bounding box center [731, 713] width 45 height 22
click at [743, 683] on span at bounding box center [731, 683] width 45 height 22
click at [735, 711] on span at bounding box center [731, 713] width 45 height 22
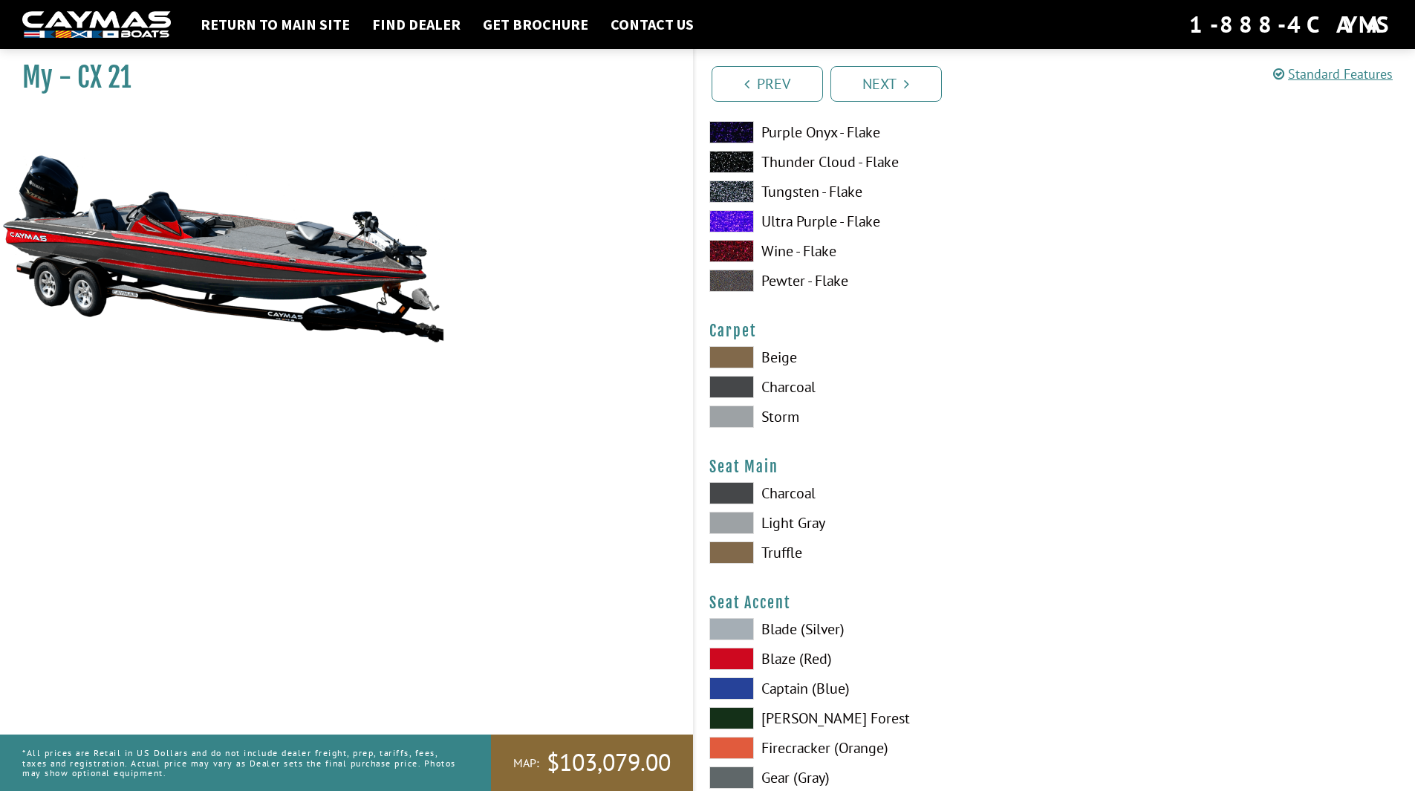
scroll to position [8245, 0]
click at [739, 487] on span at bounding box center [731, 492] width 45 height 22
click at [739, 524] on span at bounding box center [731, 522] width 45 height 22
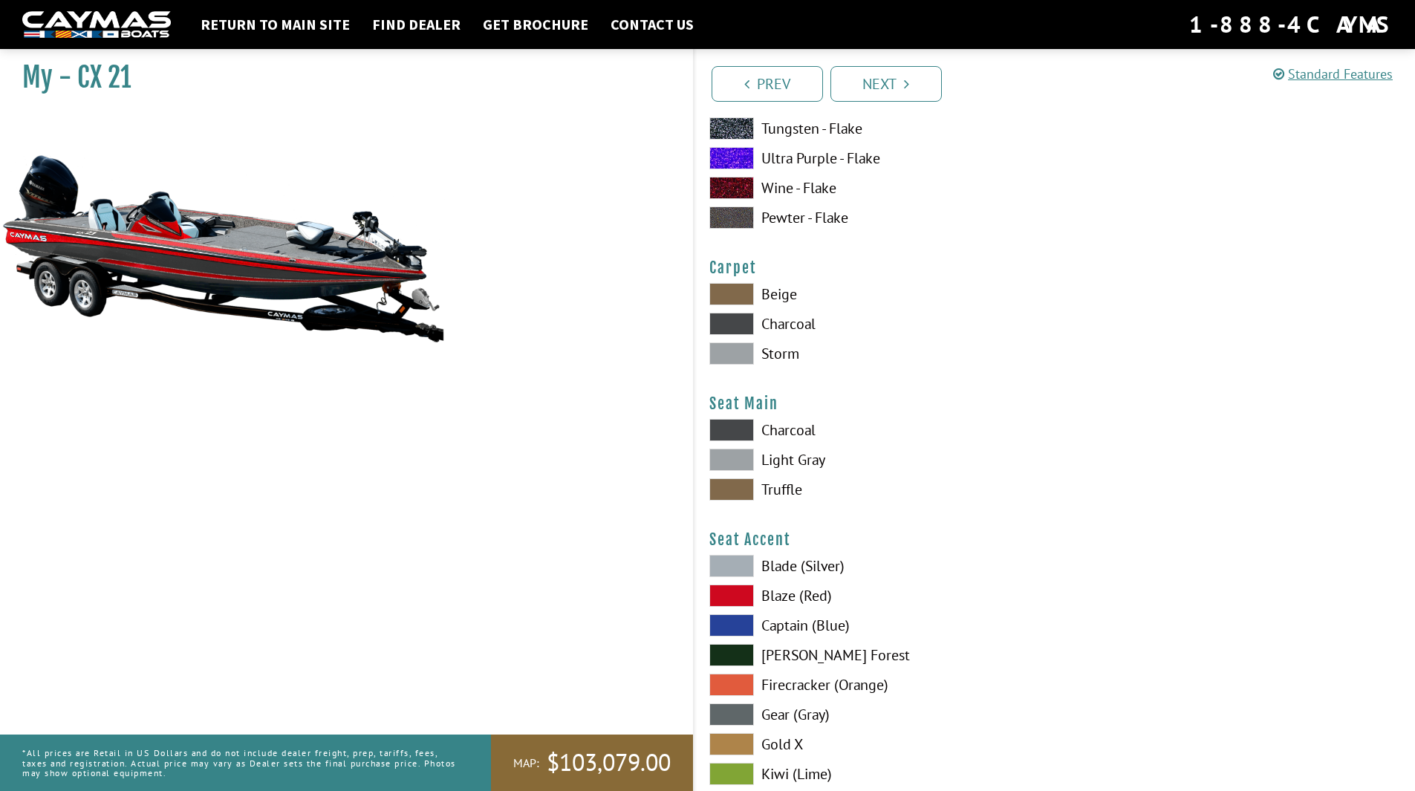
scroll to position [8394, 0]
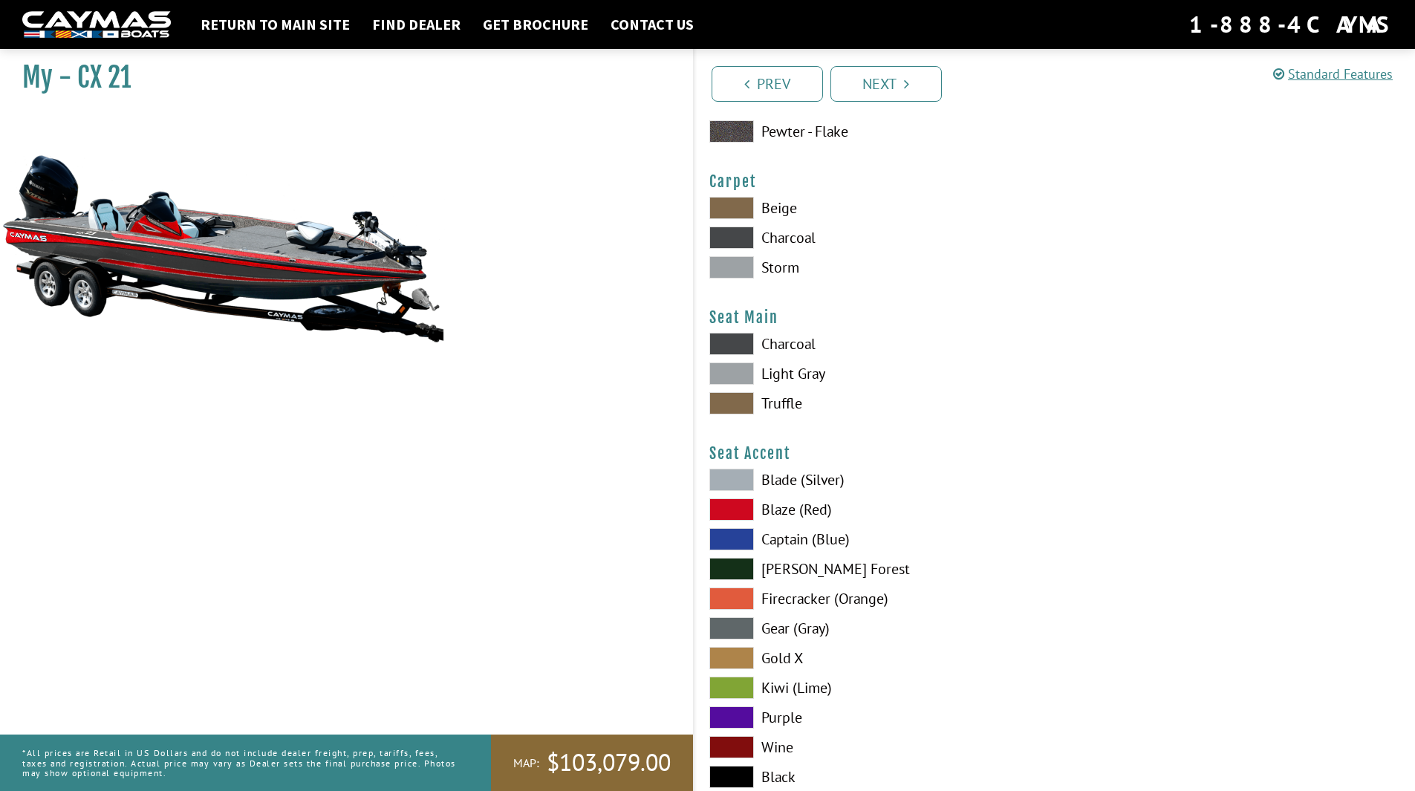
click at [738, 506] on span at bounding box center [731, 509] width 45 height 22
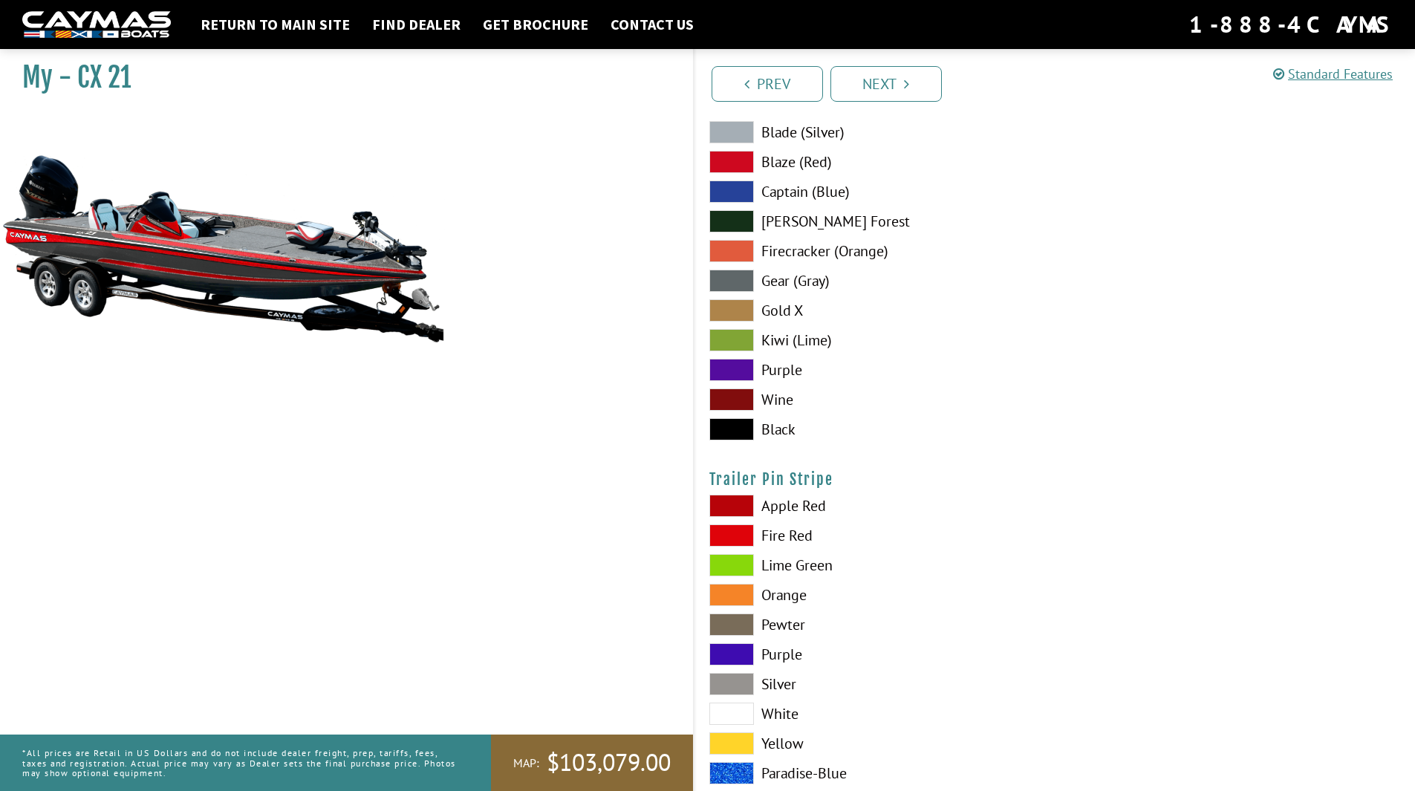
scroll to position [8765, 0]
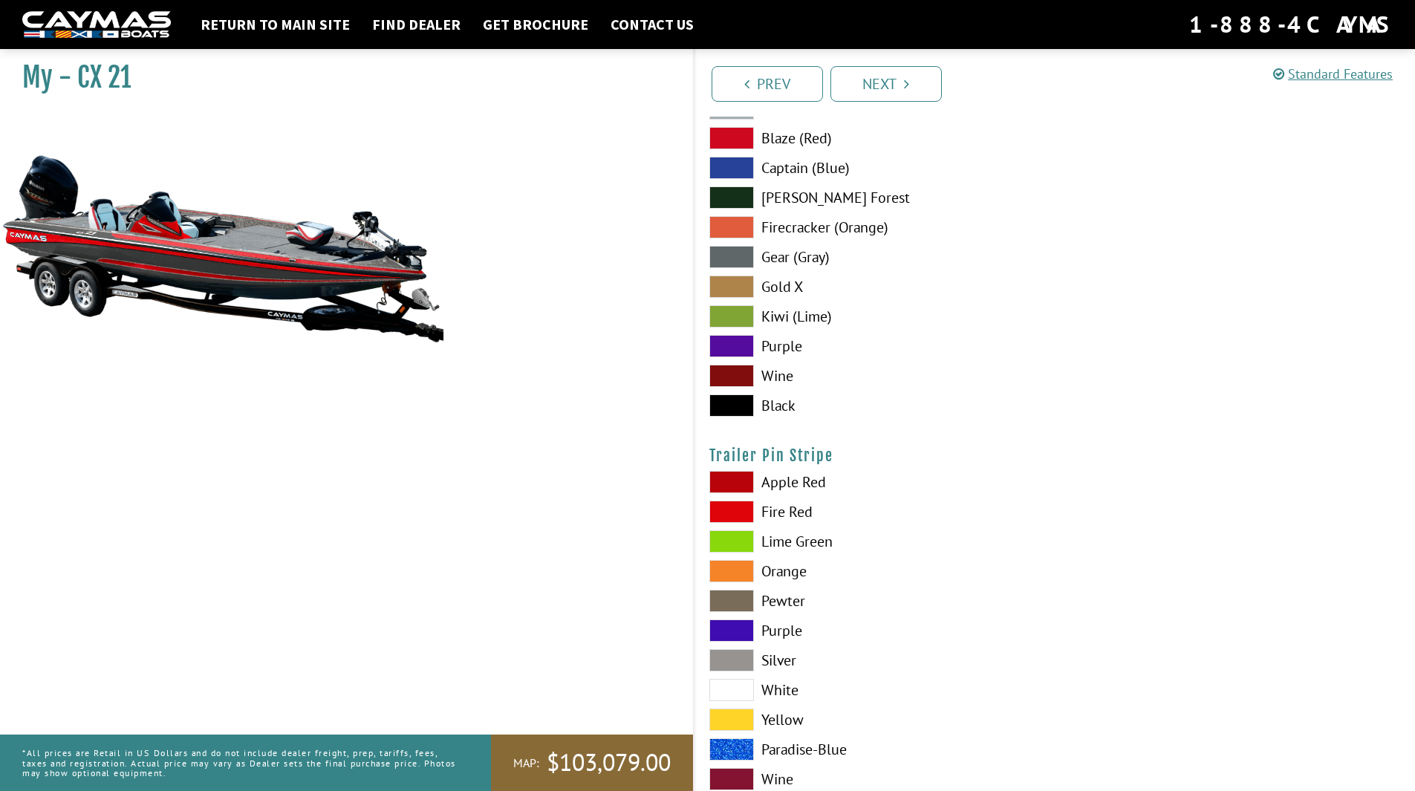
click at [738, 510] on span at bounding box center [731, 512] width 45 height 22
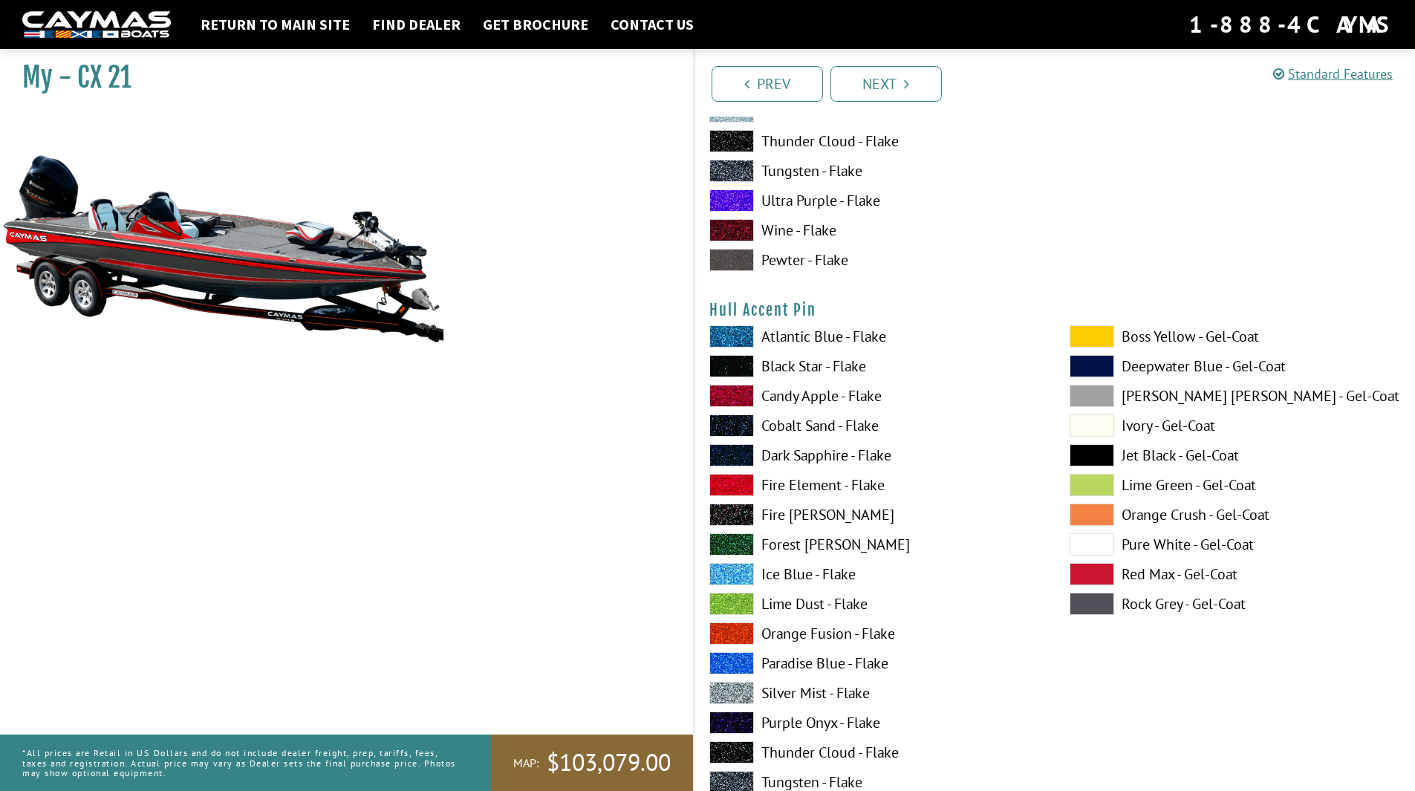
scroll to position [6506, 0]
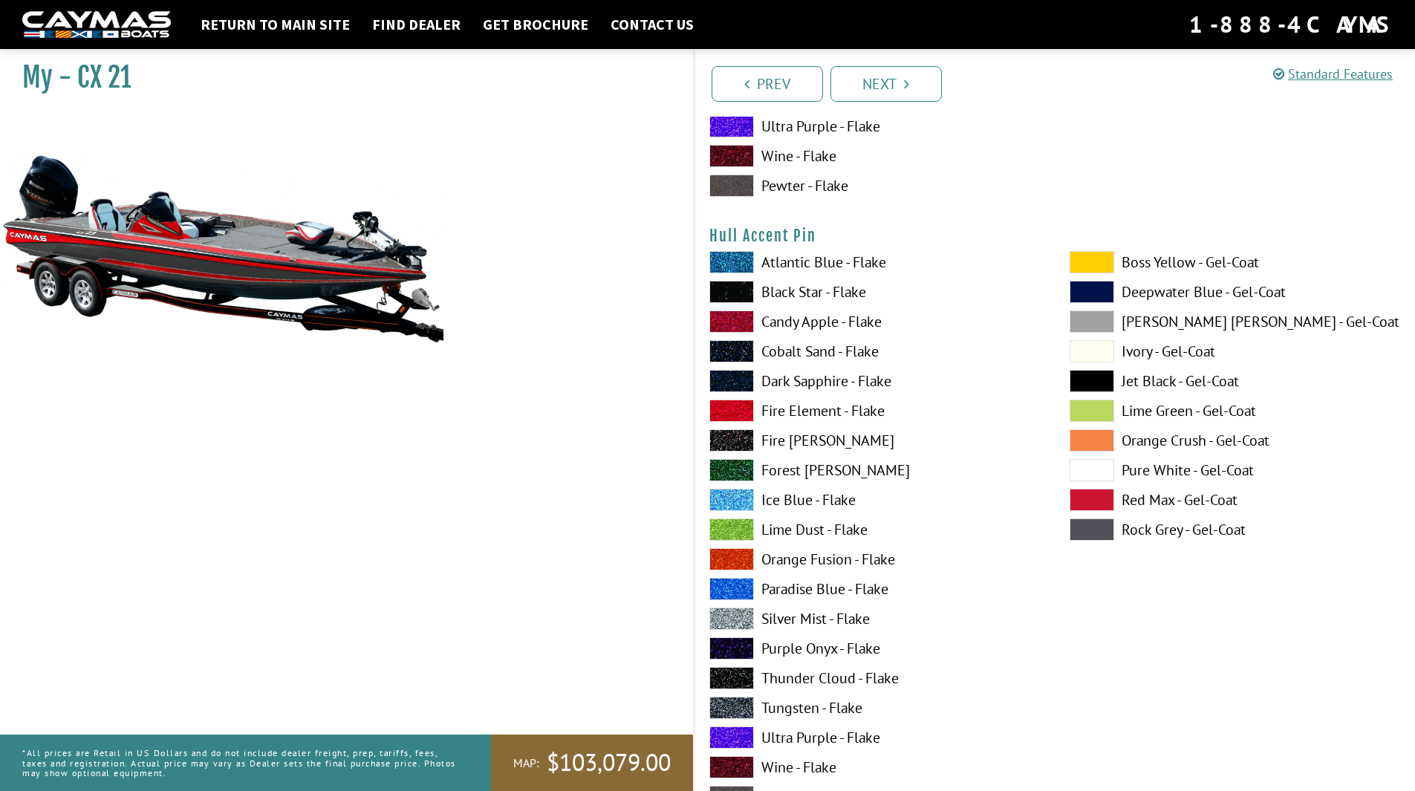
click at [1090, 384] on span at bounding box center [1092, 381] width 45 height 22
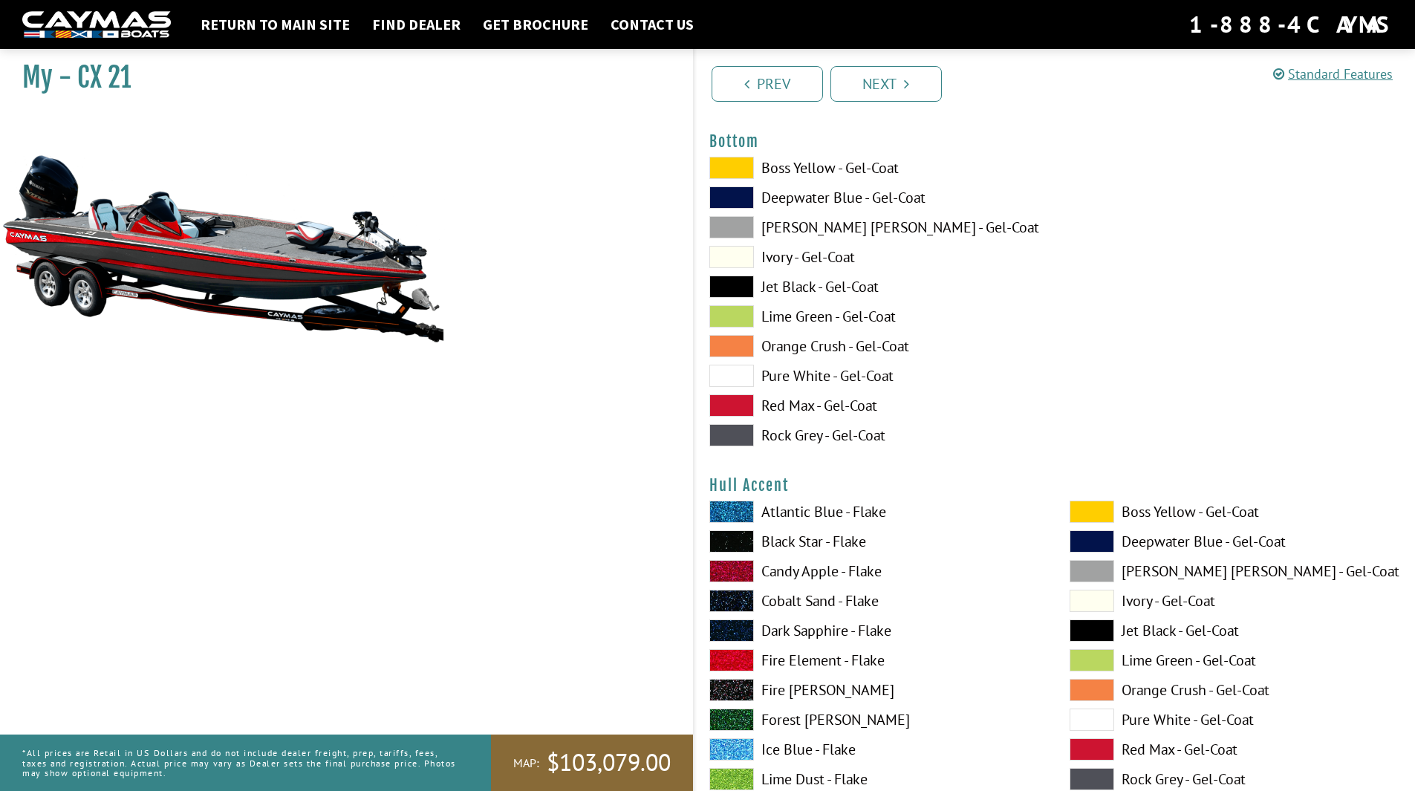
scroll to position [5614, 0]
click at [1074, 509] on span at bounding box center [1092, 512] width 45 height 22
click at [747, 658] on span at bounding box center [731, 661] width 45 height 22
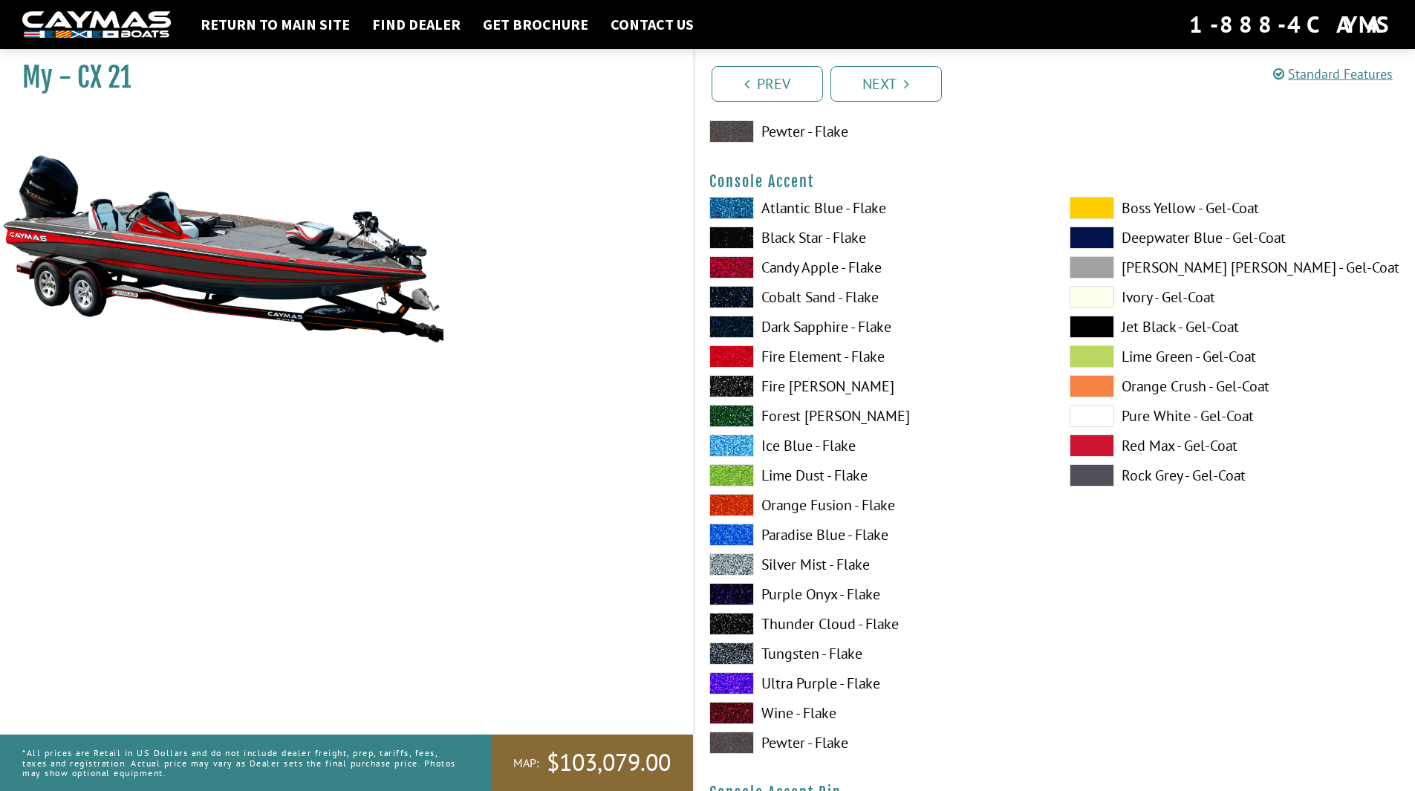
scroll to position [4351, 0]
click at [1085, 209] on span at bounding box center [1092, 209] width 45 height 22
click at [735, 573] on span at bounding box center [731, 565] width 45 height 22
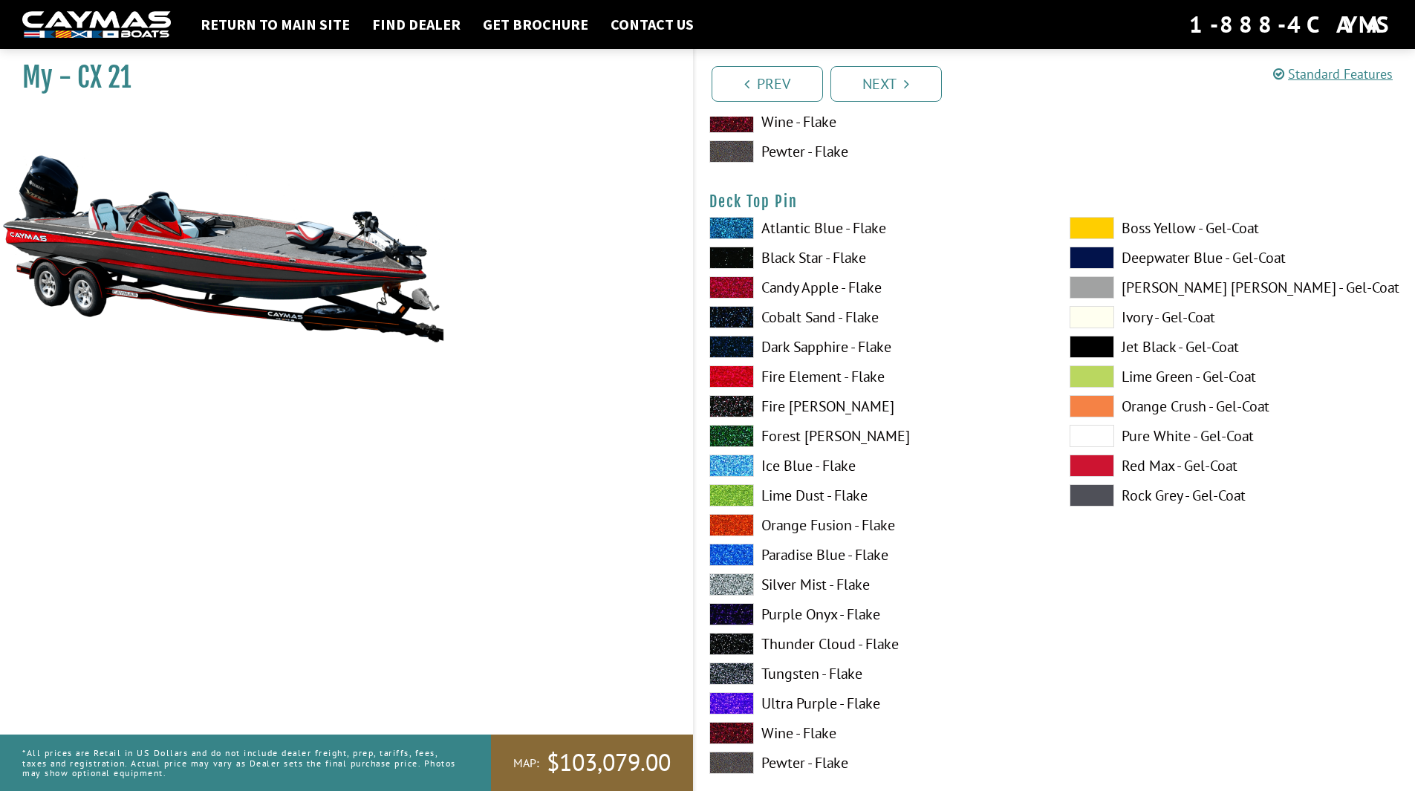
scroll to position [2494, 0]
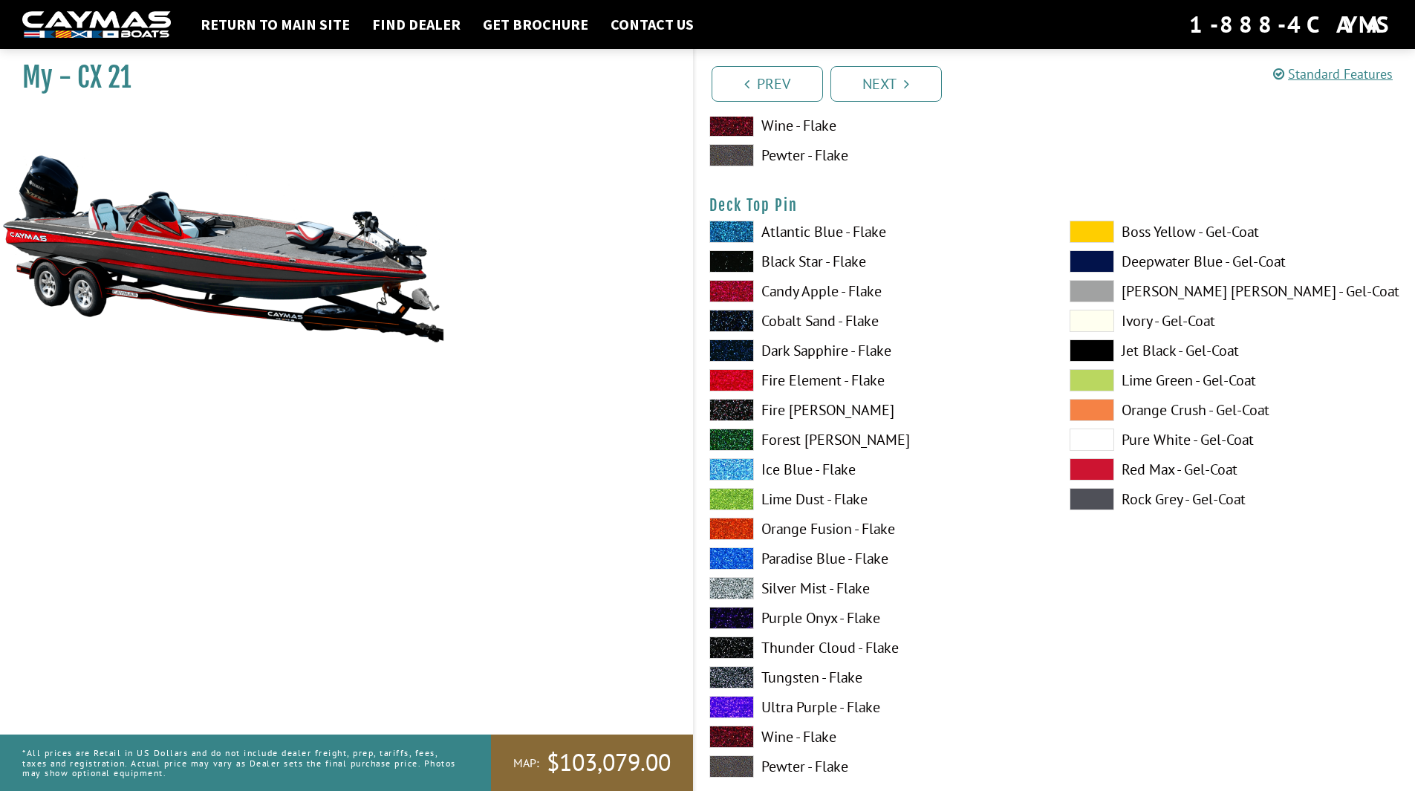
click at [740, 591] on span at bounding box center [731, 588] width 45 height 22
click at [1085, 349] on span at bounding box center [1092, 350] width 45 height 22
click at [745, 377] on span at bounding box center [731, 380] width 45 height 22
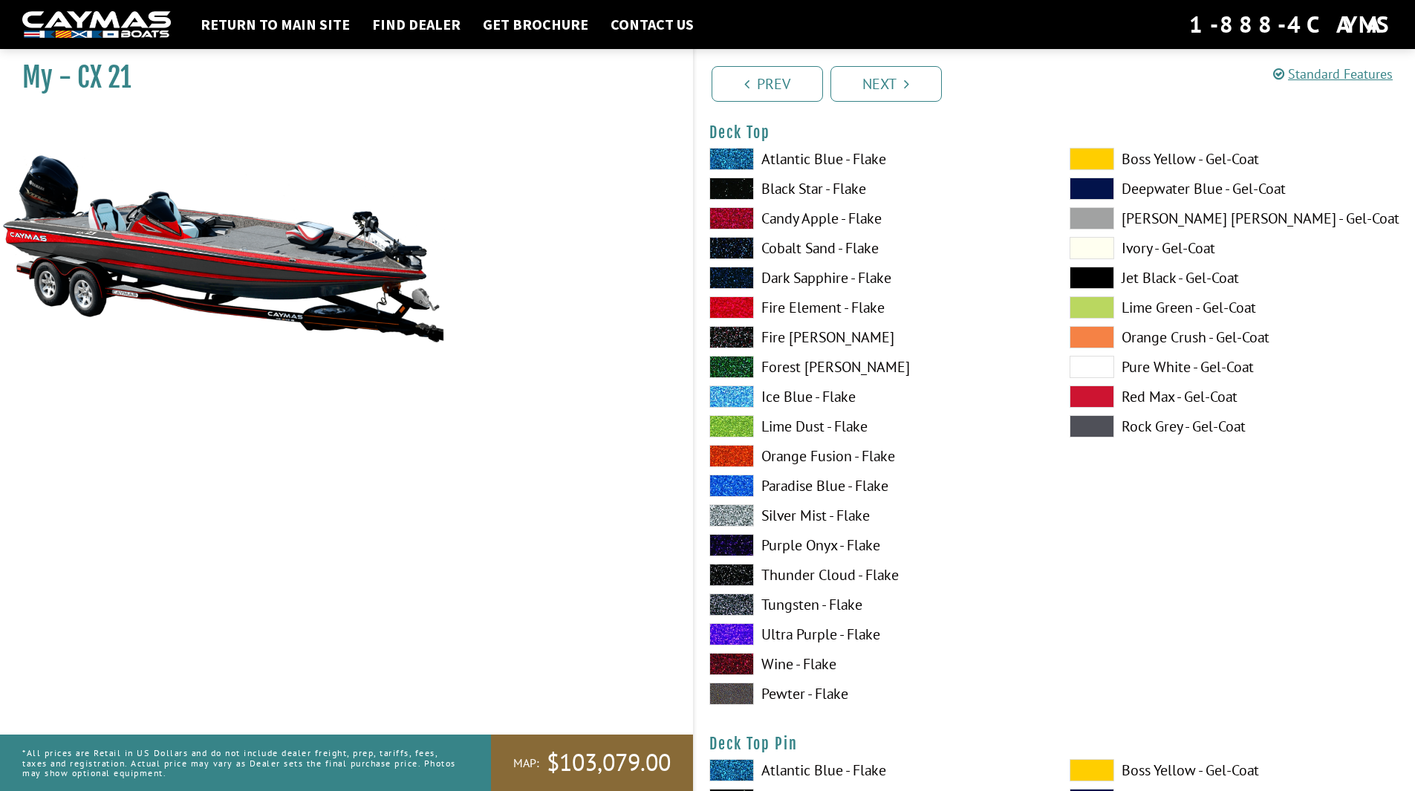
scroll to position [1826, 0]
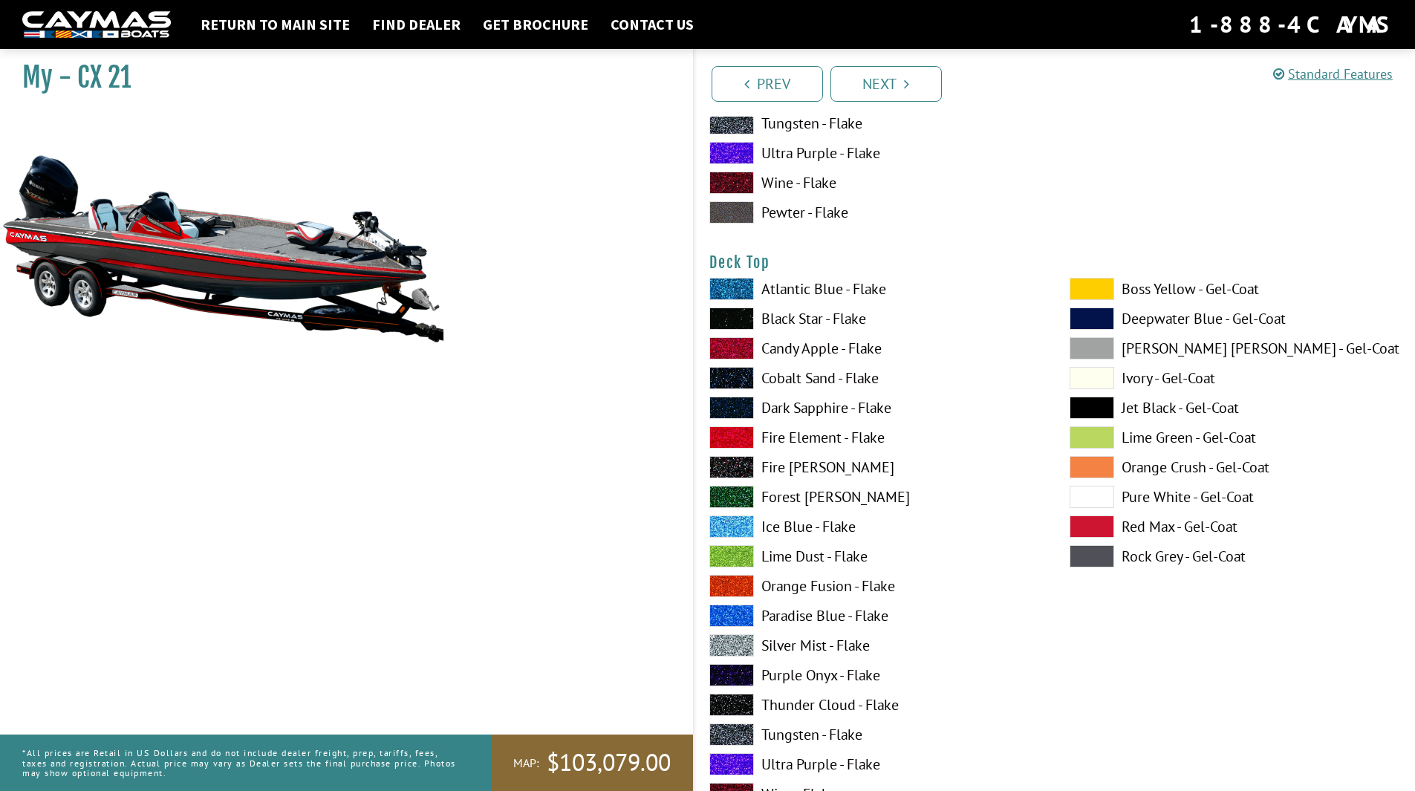
click at [1097, 285] on span at bounding box center [1092, 289] width 45 height 22
click at [724, 647] on span at bounding box center [731, 645] width 45 height 22
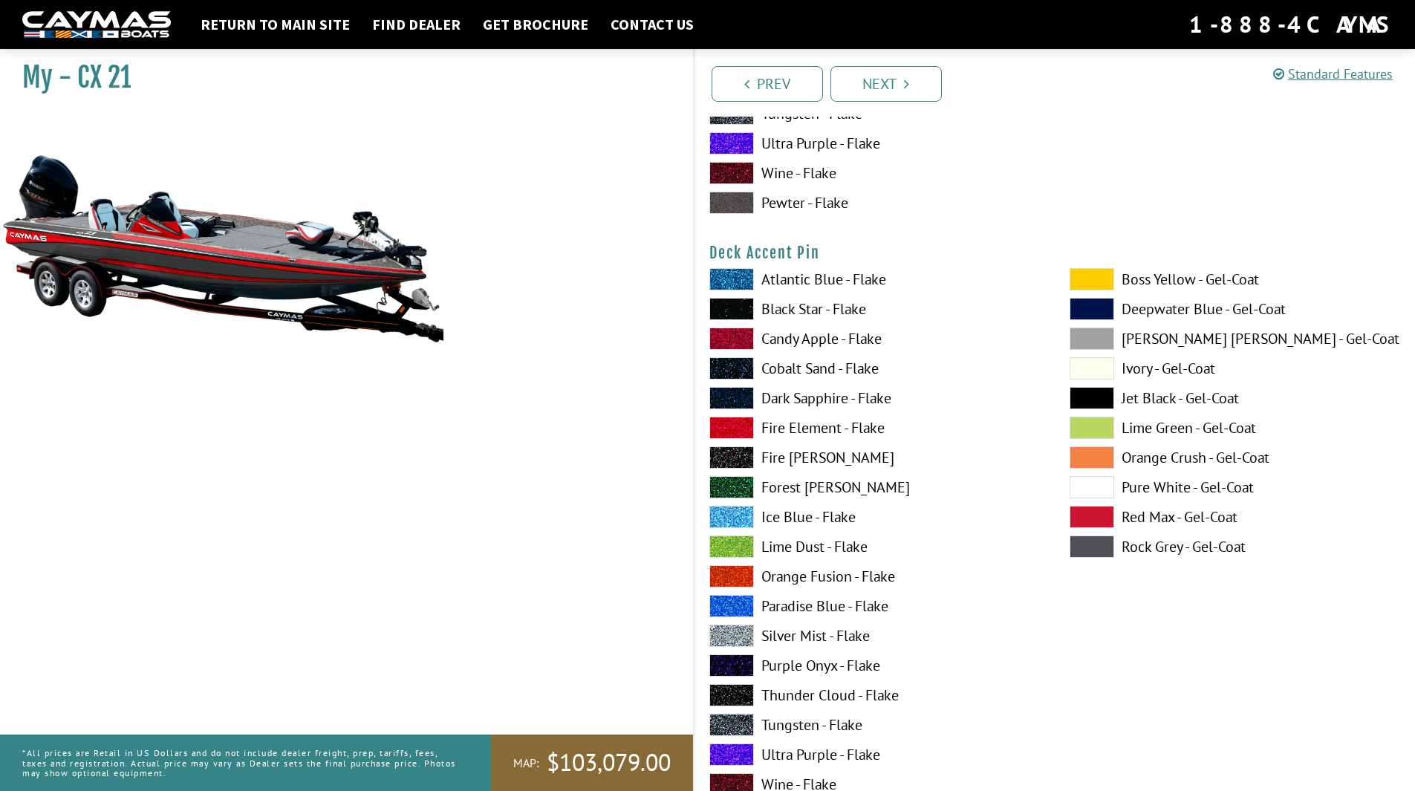
scroll to position [1157, 0]
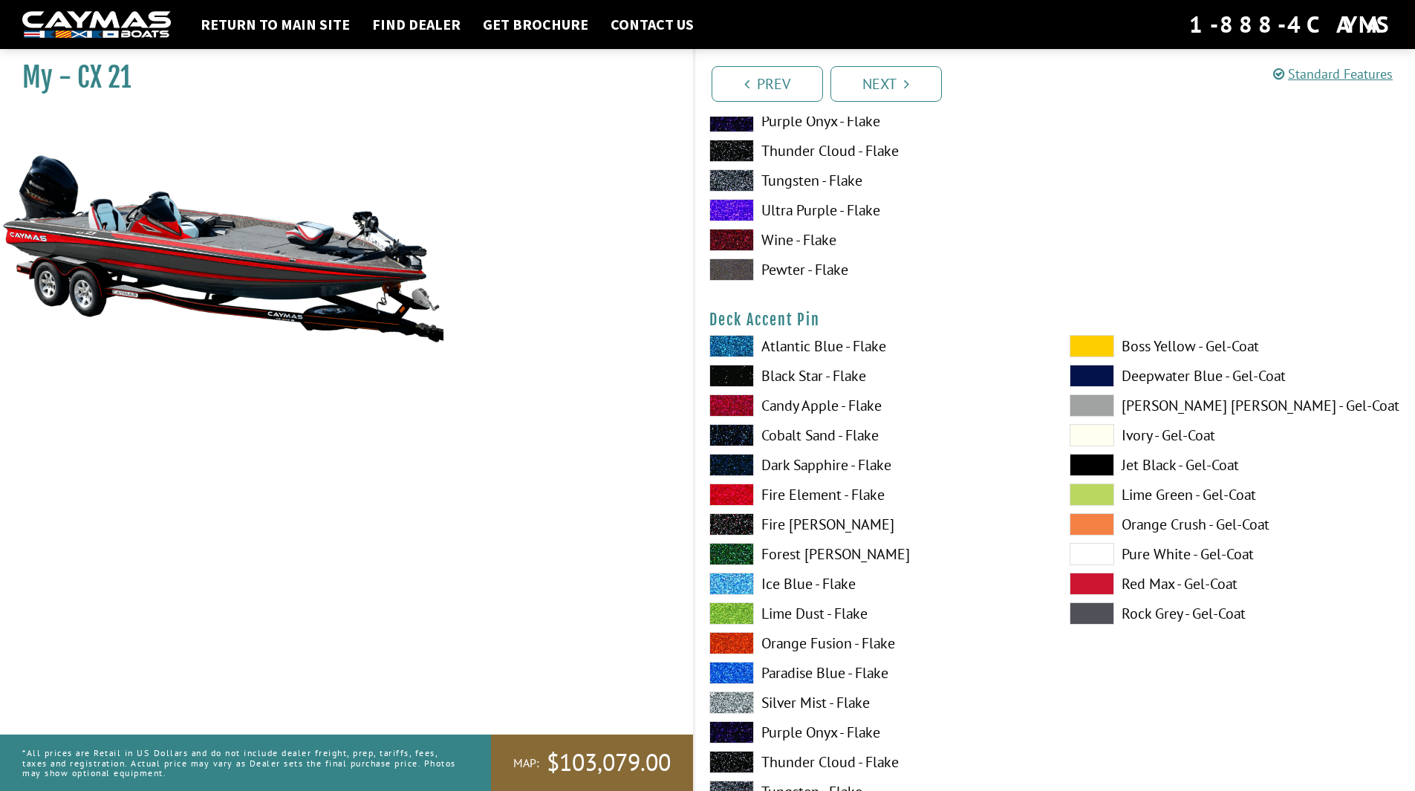
click at [1096, 460] on span at bounding box center [1092, 465] width 45 height 22
click at [735, 706] on span at bounding box center [731, 703] width 45 height 22
click at [1096, 466] on span at bounding box center [1092, 465] width 45 height 22
click at [1102, 344] on span at bounding box center [1092, 346] width 45 height 22
click at [1097, 466] on span at bounding box center [1092, 465] width 45 height 22
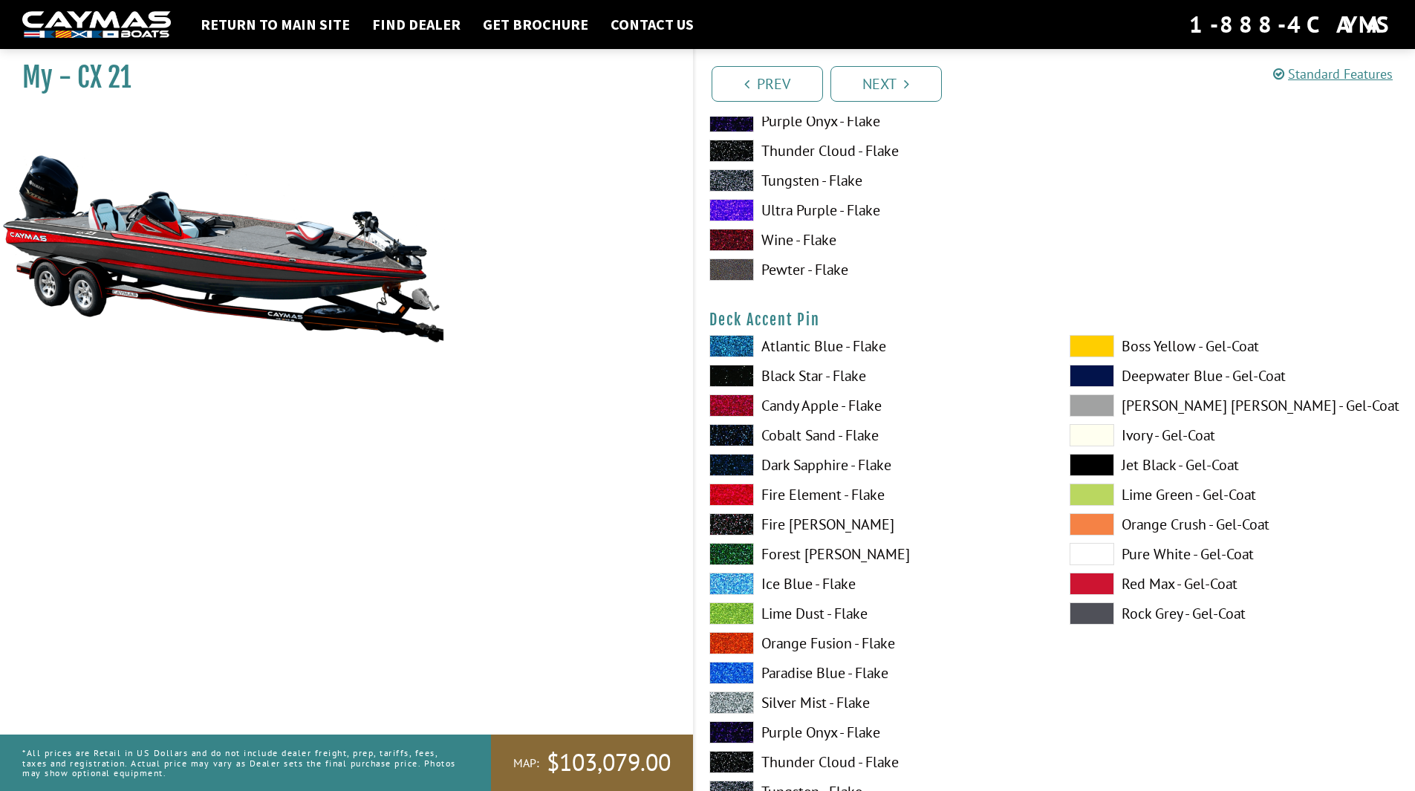
click at [732, 698] on span at bounding box center [731, 703] width 45 height 22
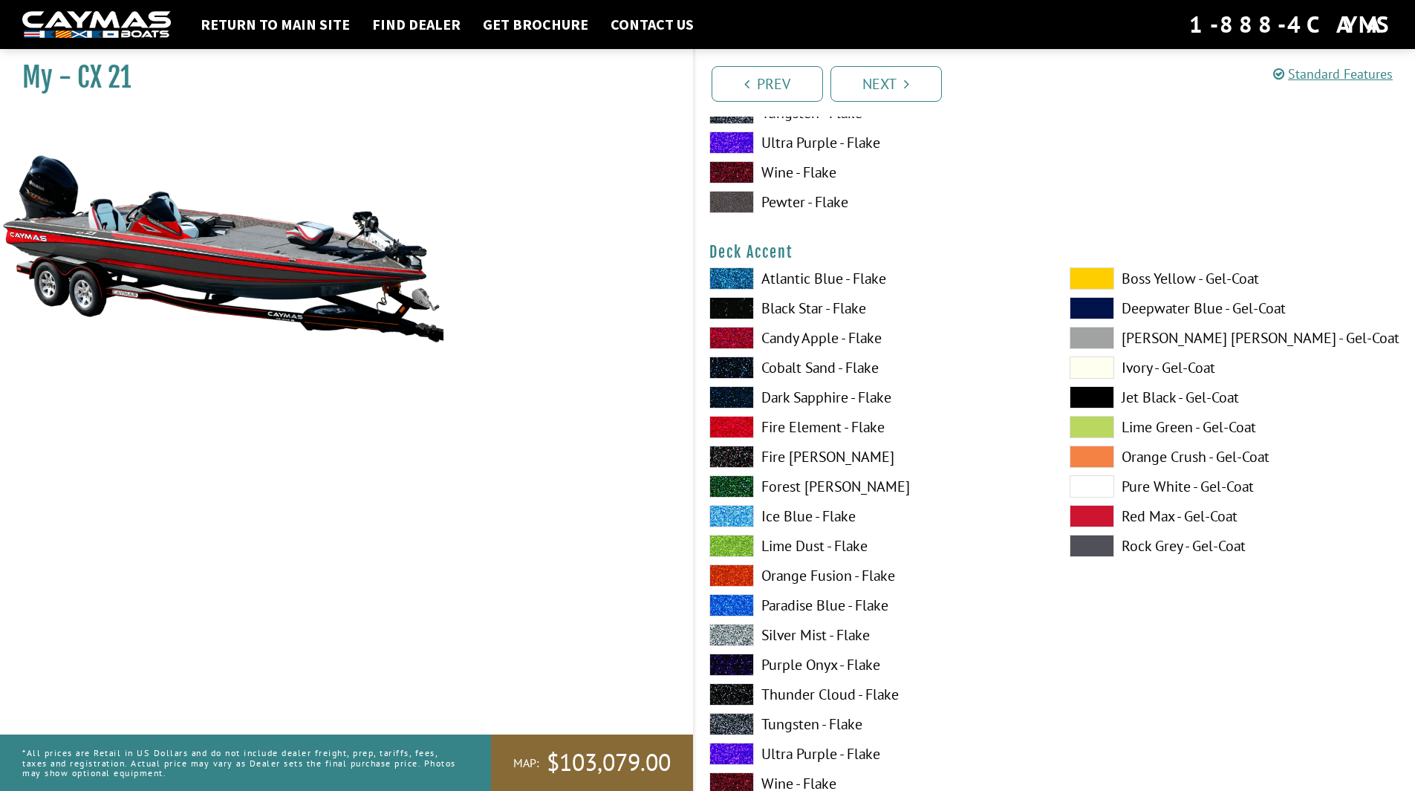
scroll to position [563, 0]
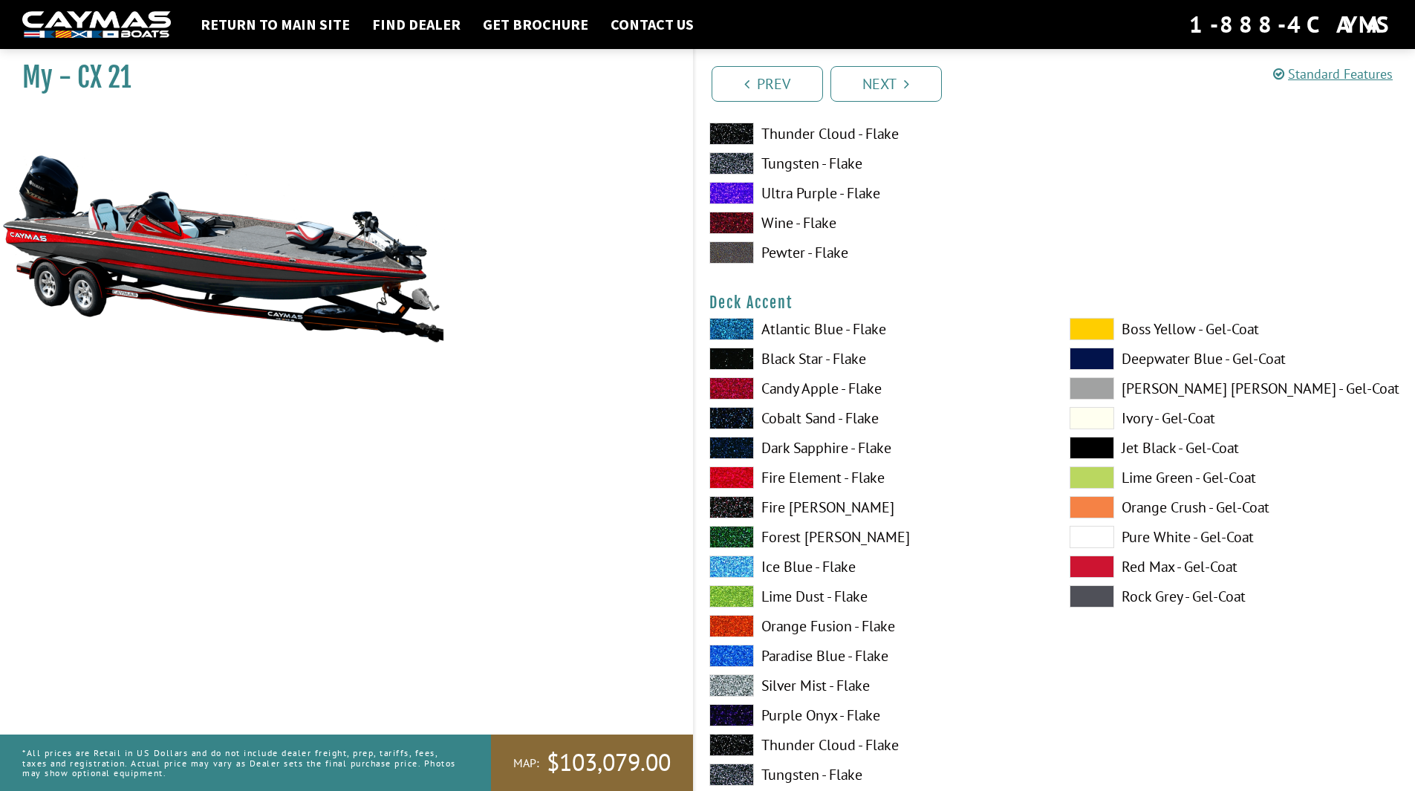
click at [735, 686] on span at bounding box center [731, 685] width 45 height 22
click at [739, 481] on span at bounding box center [731, 477] width 45 height 22
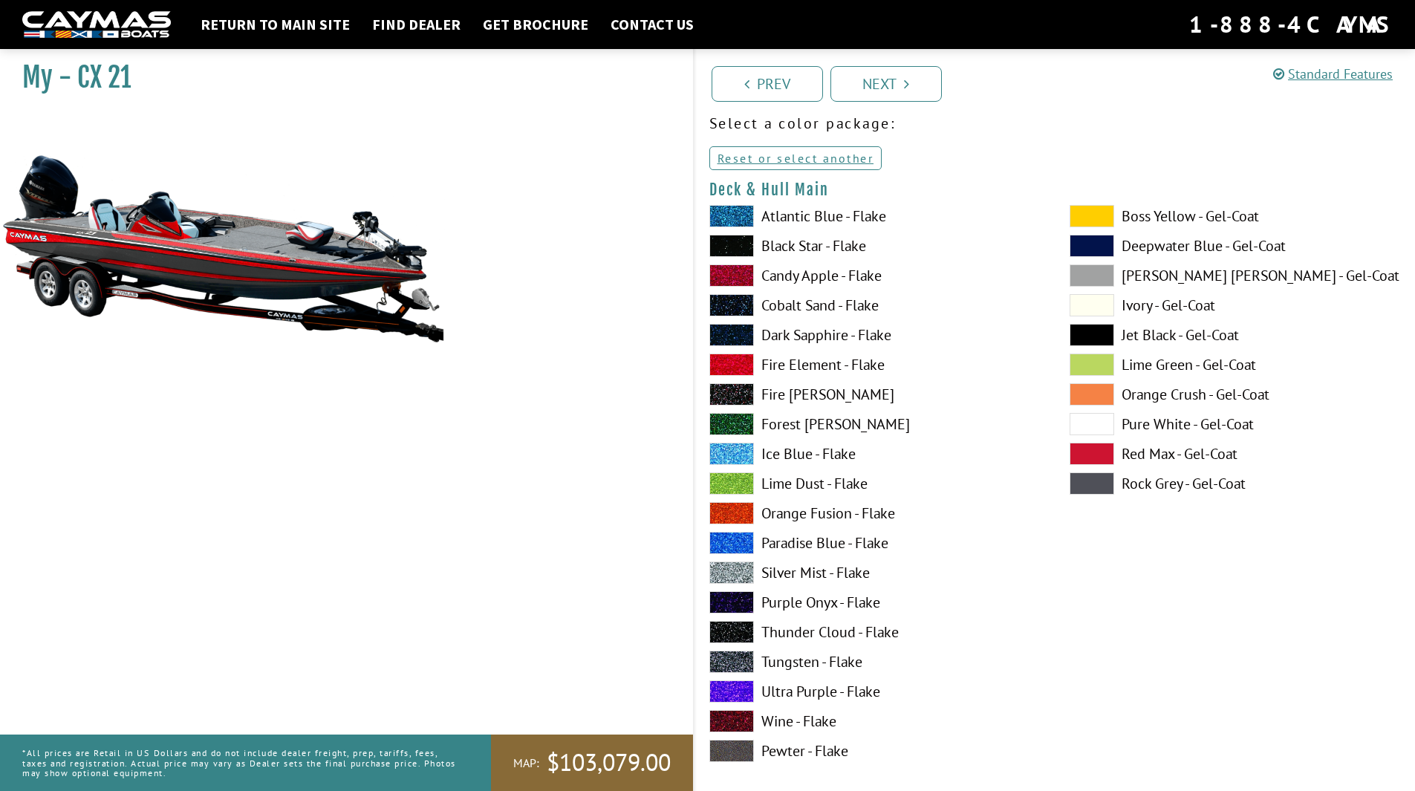
scroll to position [149, 0]
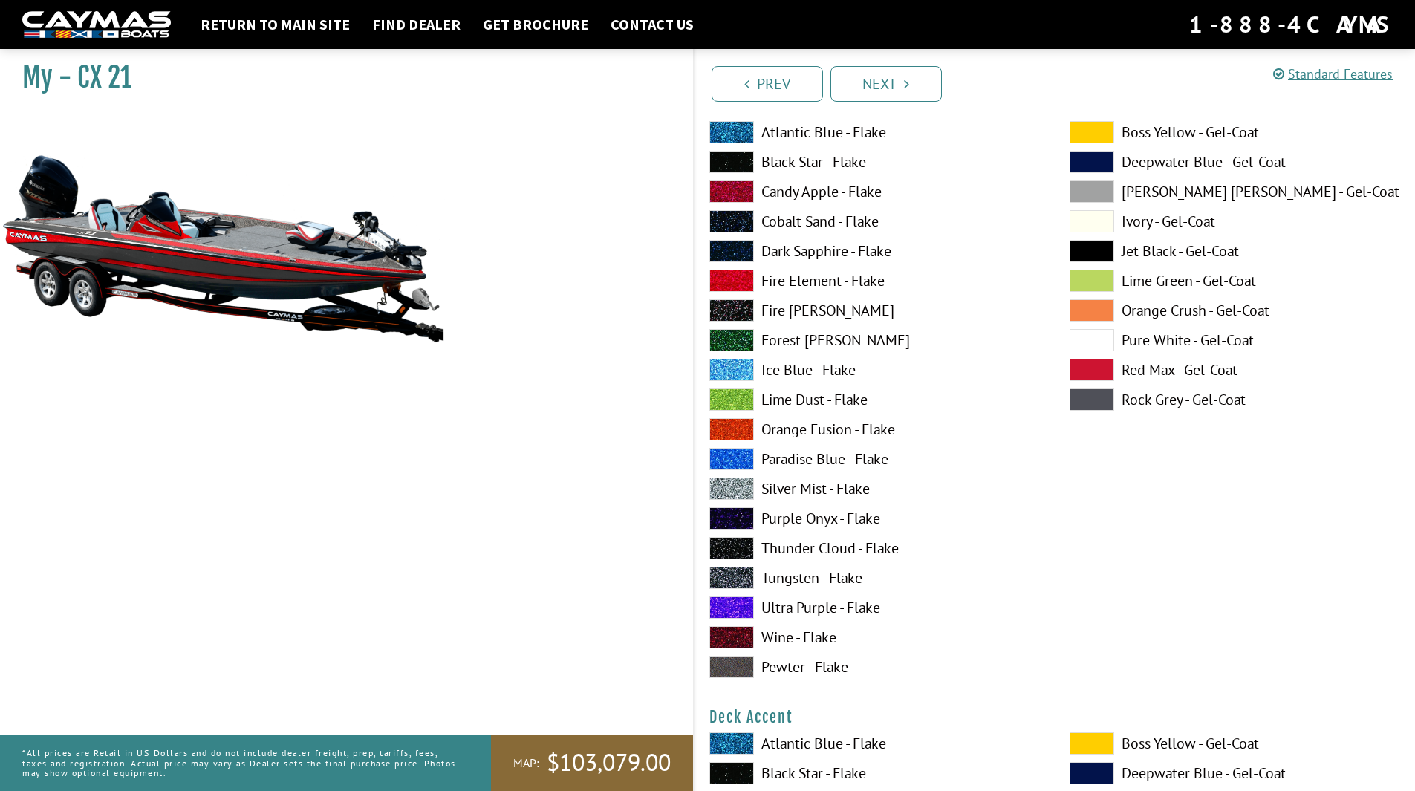
click at [1093, 192] on span at bounding box center [1092, 192] width 45 height 22
click at [1091, 406] on span at bounding box center [1092, 399] width 45 height 22
click at [1096, 192] on span at bounding box center [1092, 192] width 45 height 22
click at [743, 283] on span at bounding box center [731, 281] width 45 height 22
click at [734, 579] on span at bounding box center [731, 578] width 45 height 22
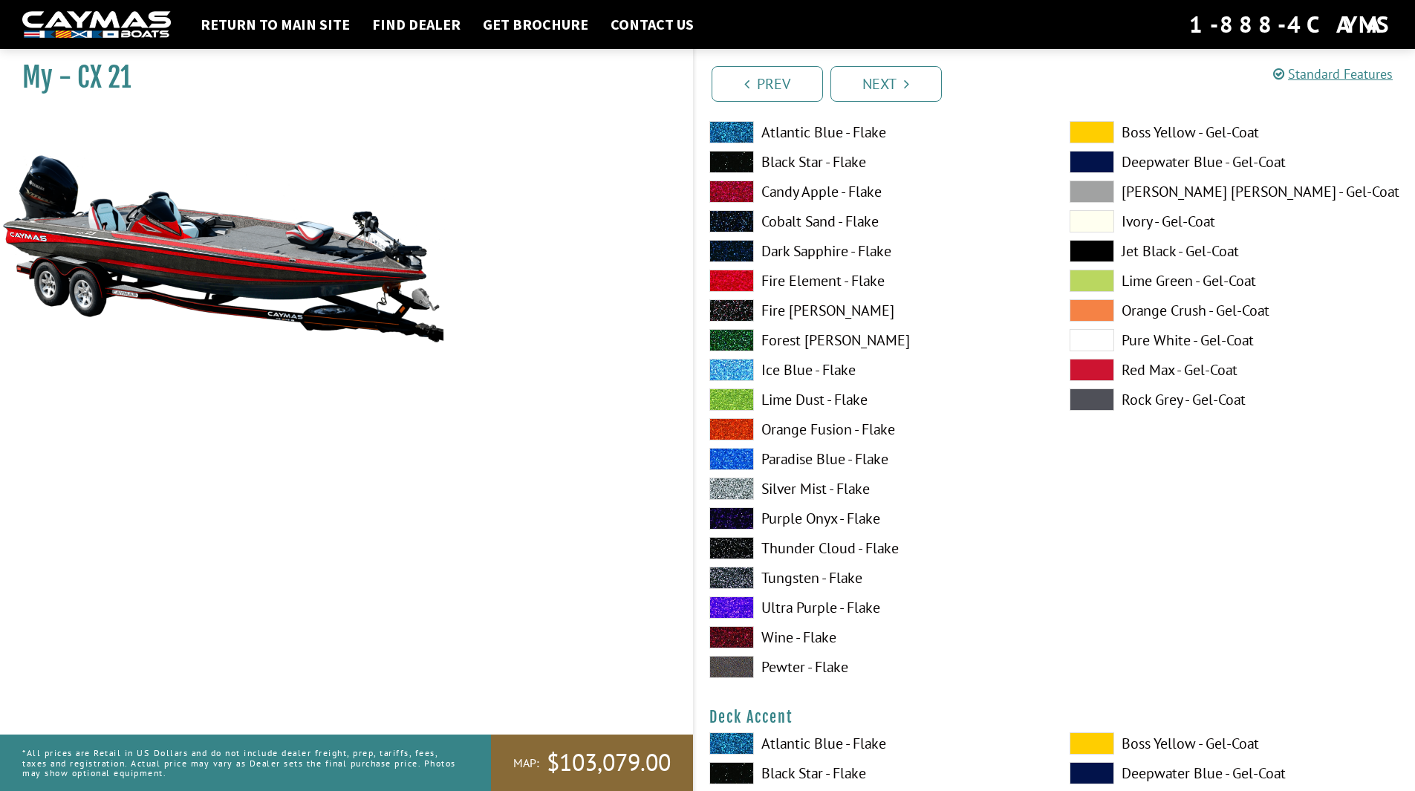
click at [1097, 195] on span at bounding box center [1092, 192] width 45 height 22
click at [1099, 402] on span at bounding box center [1092, 399] width 45 height 22
click at [1102, 190] on span at bounding box center [1092, 192] width 45 height 22
click at [1099, 406] on span at bounding box center [1092, 399] width 45 height 22
click at [1095, 196] on span at bounding box center [1092, 192] width 45 height 22
